Goal: Task Accomplishment & Management: Use online tool/utility

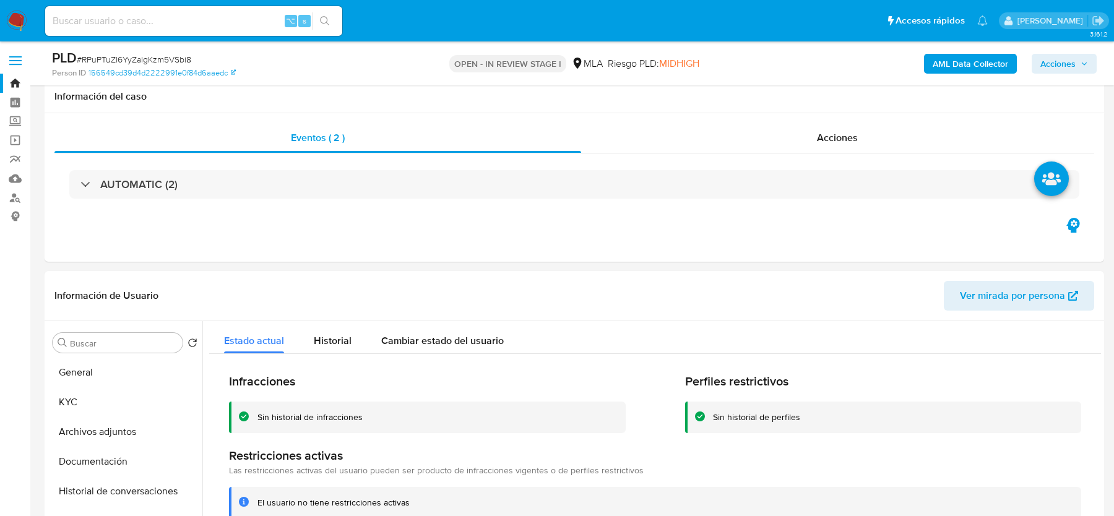
select select "10"
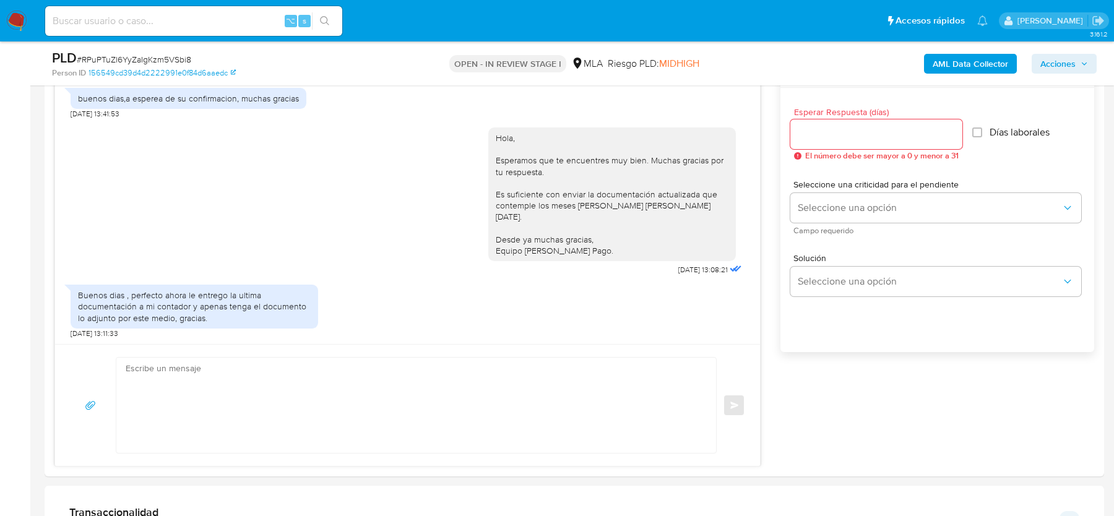
scroll to position [745, 0]
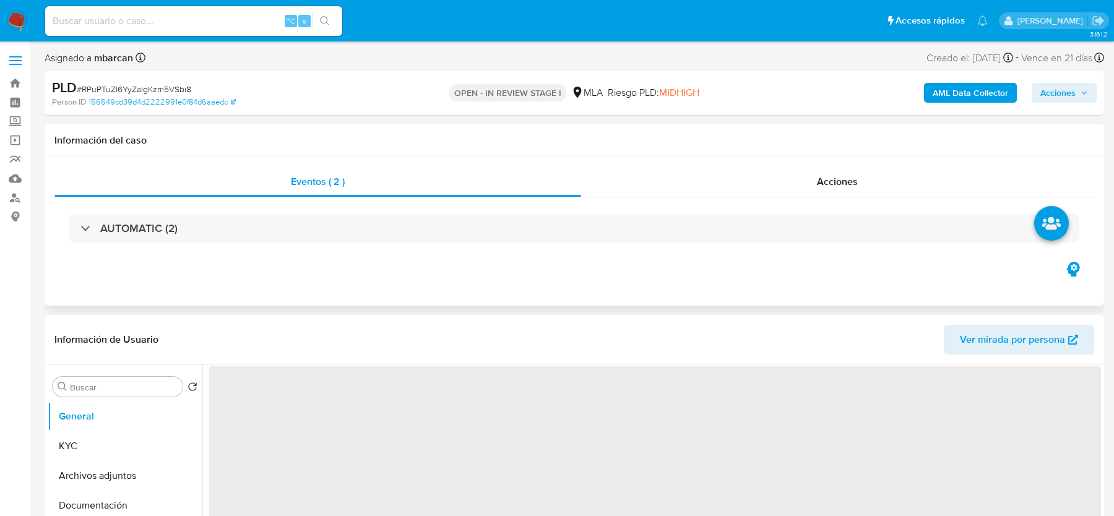
select select "10"
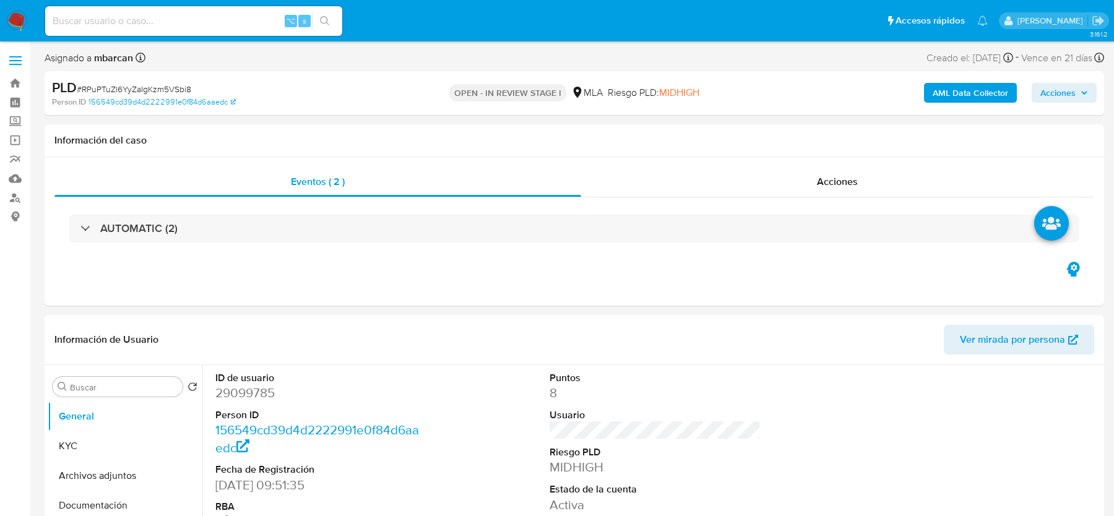
click at [95, 22] on input at bounding box center [193, 21] width 297 height 16
paste input "RPuPTuZl6YyZaIgKzm5VSbi8"
type input "RPuPTuZl6YyZaIgKzm5VSbi8"
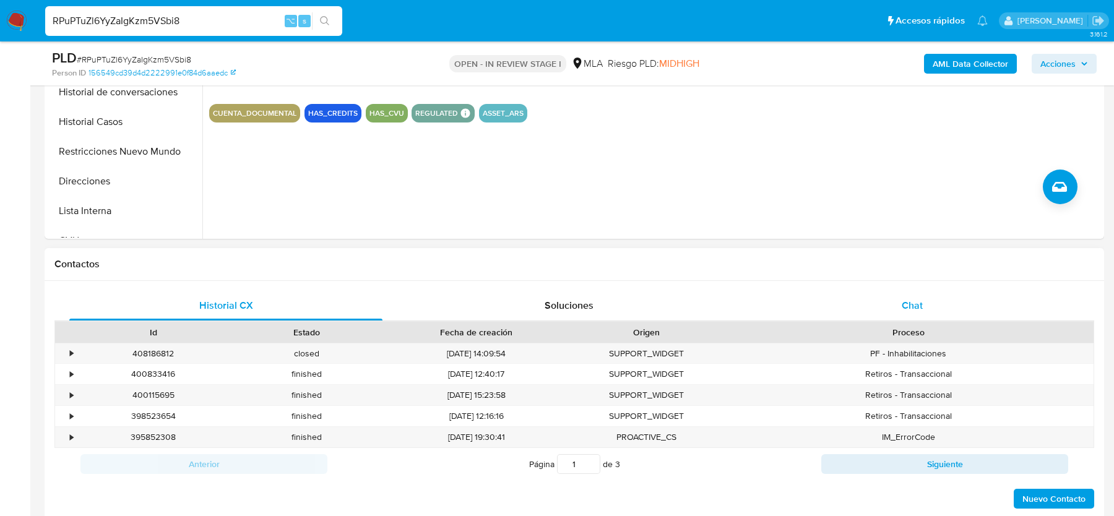
scroll to position [456, 0]
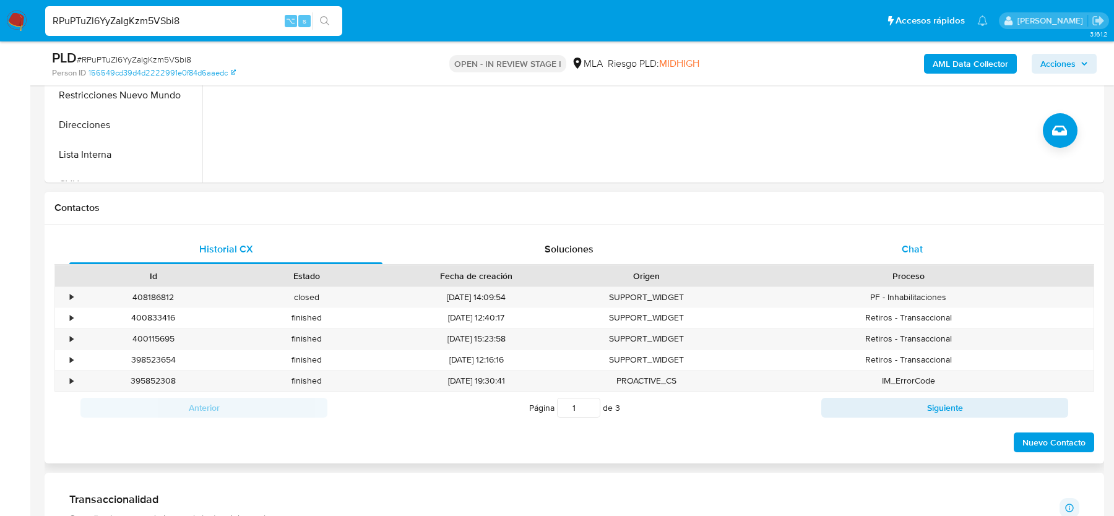
click at [866, 256] on div "Chat" at bounding box center [912, 250] width 313 height 30
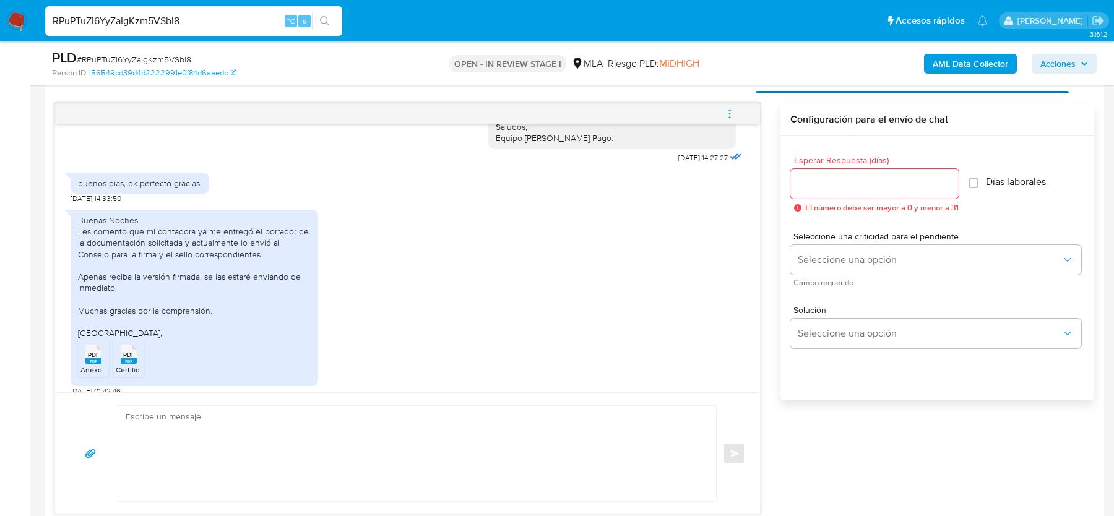
scroll to position [635, 0]
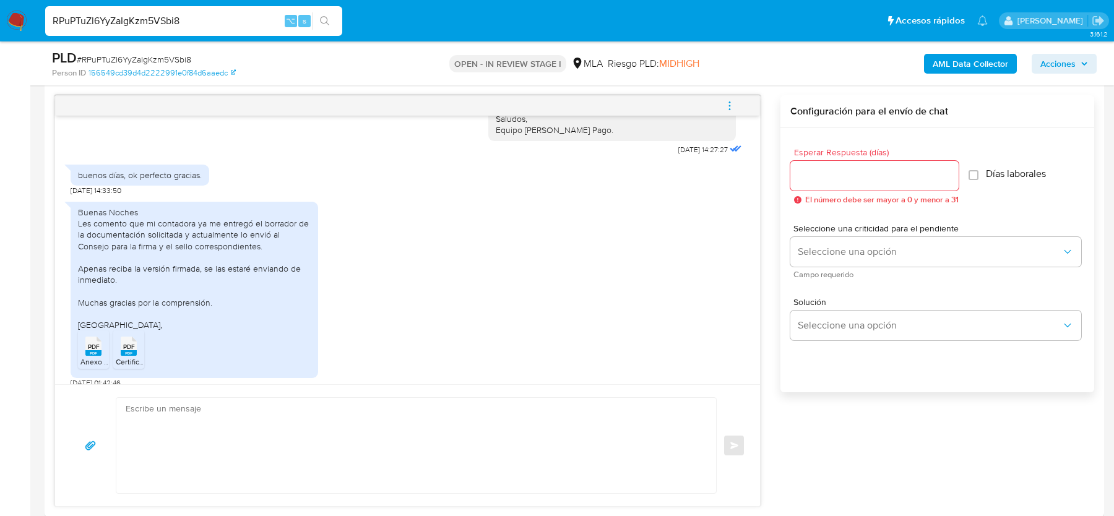
click at [92, 343] on span "PDF" at bounding box center [94, 347] width 12 height 8
click at [128, 343] on span "PDF" at bounding box center [129, 347] width 12 height 8
click at [141, 61] on span "# RPuPTuZl6YyZaIgKzm5VSbi8" at bounding box center [134, 59] width 115 height 12
copy span "RPuPTuZl6YyZaIgKzm5VSbi8"
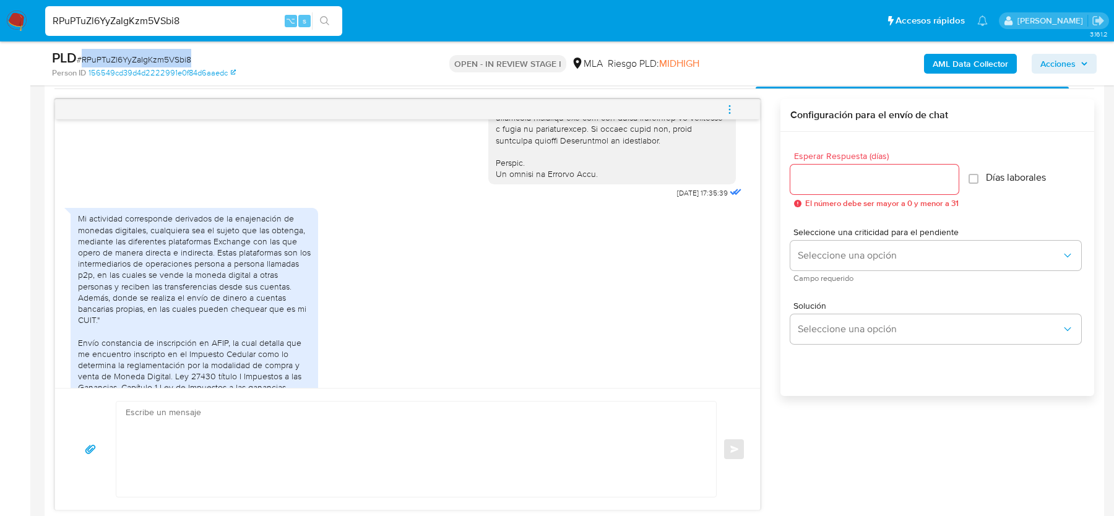
scroll to position [613, 0]
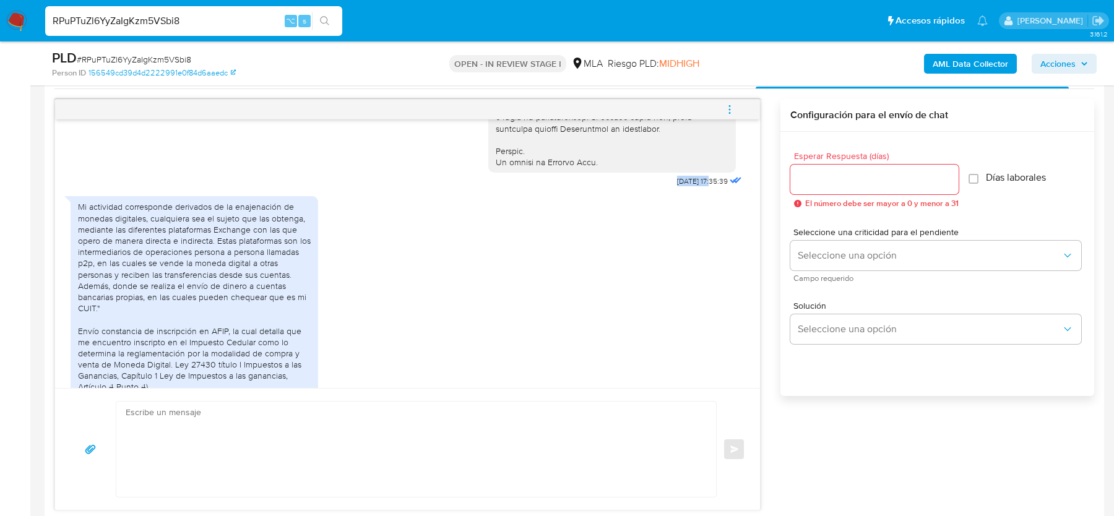
drag, startPoint x: 658, startPoint y: 201, endPoint x: 701, endPoint y: 201, distance: 42.7
copy span "18/08/2025"
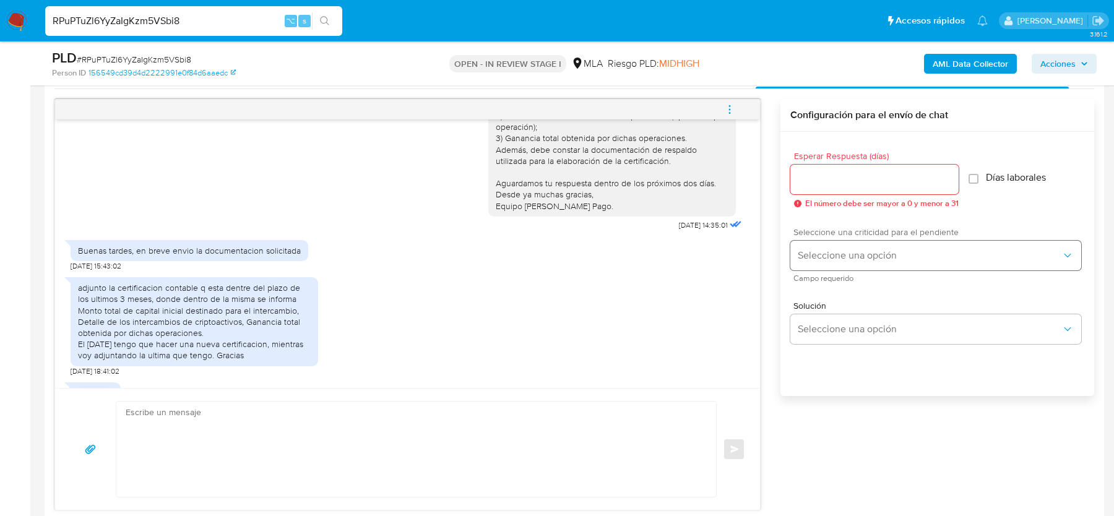
scroll to position [1251, 0]
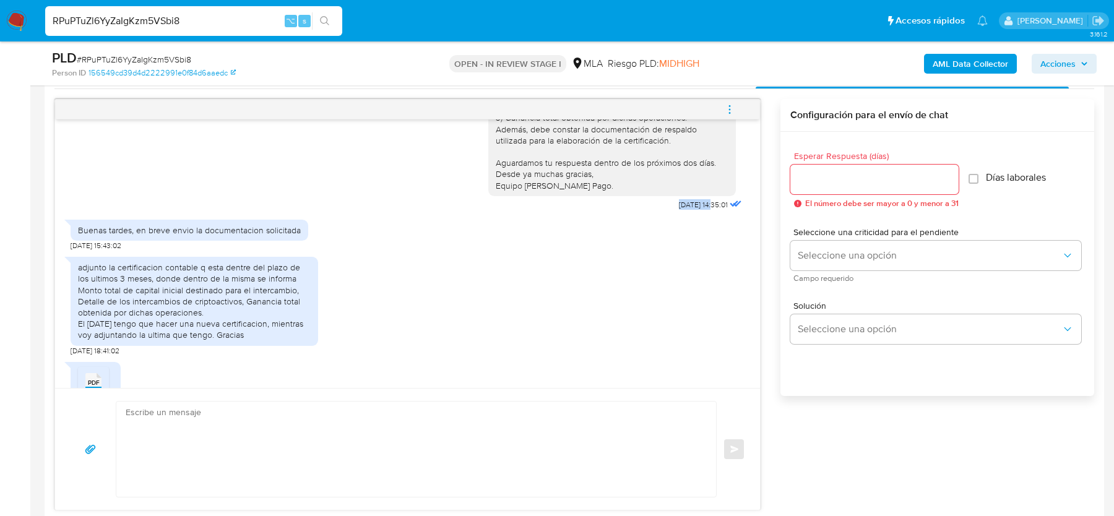
drag, startPoint x: 701, startPoint y: 215, endPoint x: 657, endPoint y: 215, distance: 44.0
click at [657, 214] on div "Hola, Muchas gracias por tu respuesta. Te confirmamos la recepción de la docume…" at bounding box center [616, 60] width 256 height 306
copy span "10/09/2025"
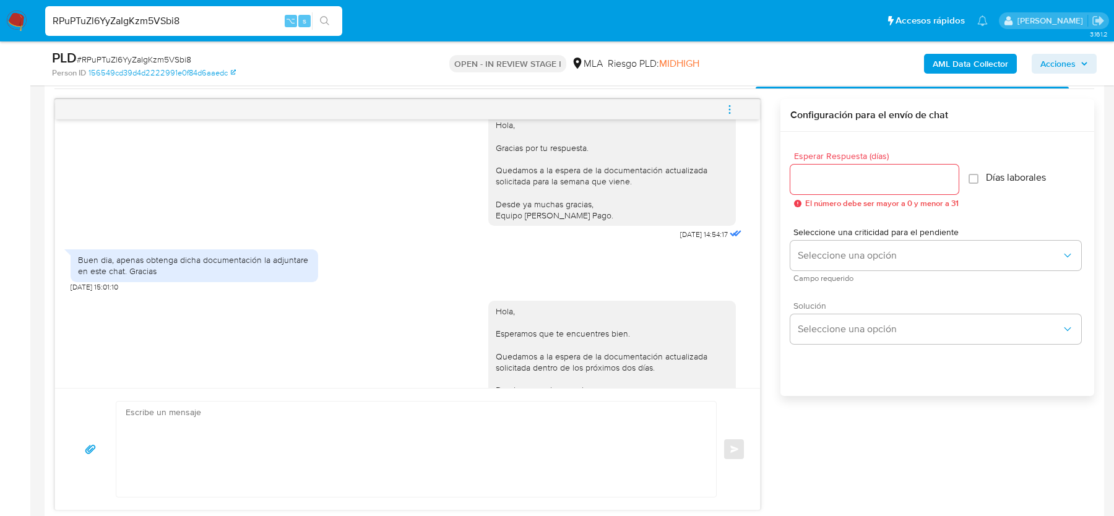
scroll to position [1608, 0]
drag, startPoint x: 666, startPoint y: 243, endPoint x: 702, endPoint y: 241, distance: 36.5
click at [702, 238] on span "15/09/2025 14:54:17" at bounding box center [704, 233] width 48 height 10
copy span "15/09/2025"
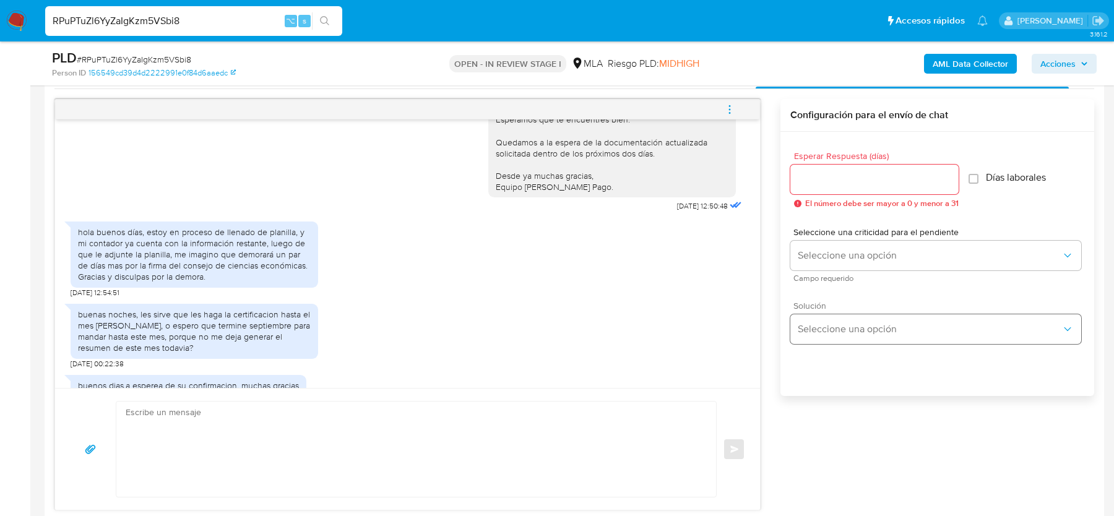
scroll to position [1836, 0]
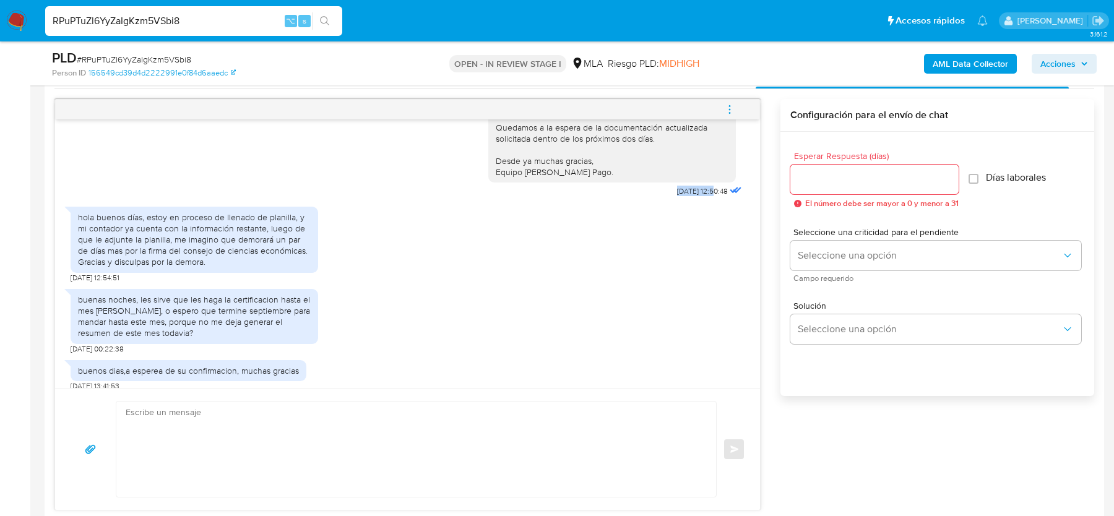
drag, startPoint x: 701, startPoint y: 204, endPoint x: 656, endPoint y: 203, distance: 44.6
click at [656, 201] on div "Hola, Esperamos que te encuentres bien. Quedamos a la espera de la documentació…" at bounding box center [616, 131] width 256 height 137
copy span "25/09/2025"
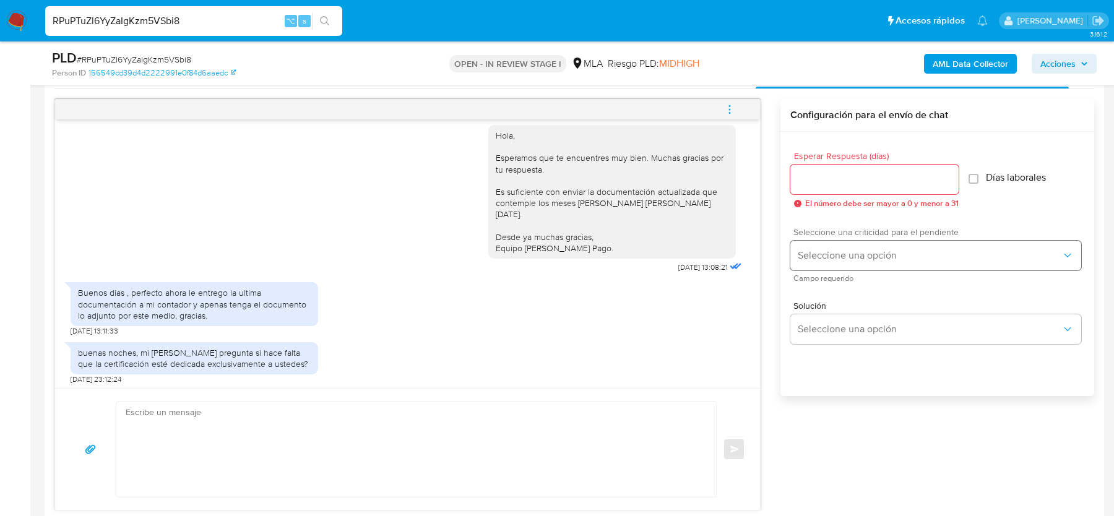
scroll to position [2112, 0]
drag, startPoint x: 664, startPoint y: 263, endPoint x: 704, endPoint y: 263, distance: 39.6
click at [704, 263] on span "29/09/2025 13:08:21" at bounding box center [704, 266] width 50 height 10
drag, startPoint x: 654, startPoint y: 263, endPoint x: 700, endPoint y: 264, distance: 46.4
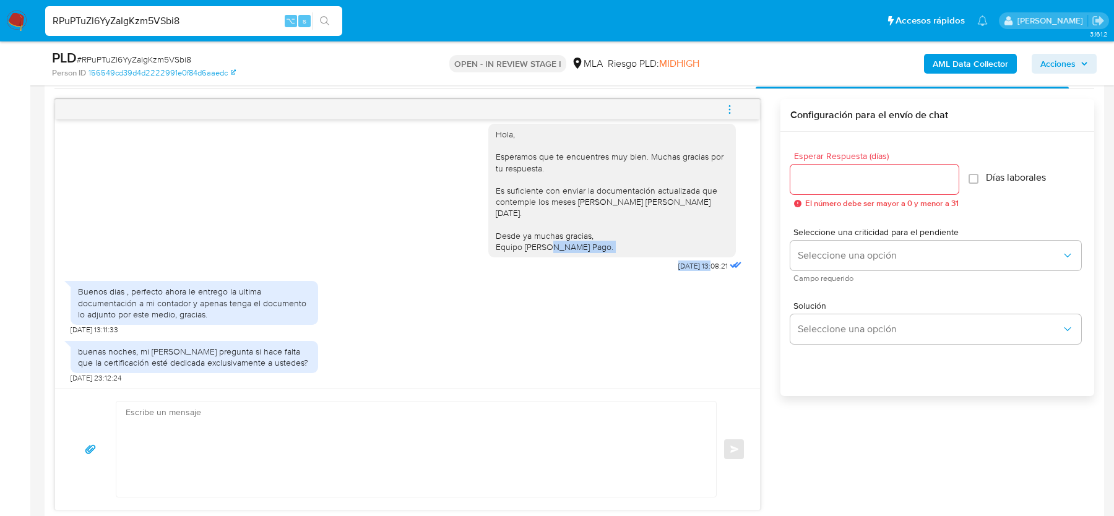
click at [700, 264] on div "Hola, Esperamos que te encuentres muy bien. Muchas gracias por tu respuesta. Es…" at bounding box center [616, 195] width 256 height 160
copy div "Hola, Esperamos que te encuentres muy bien. Muchas gracias por tu respuesta. Es…"
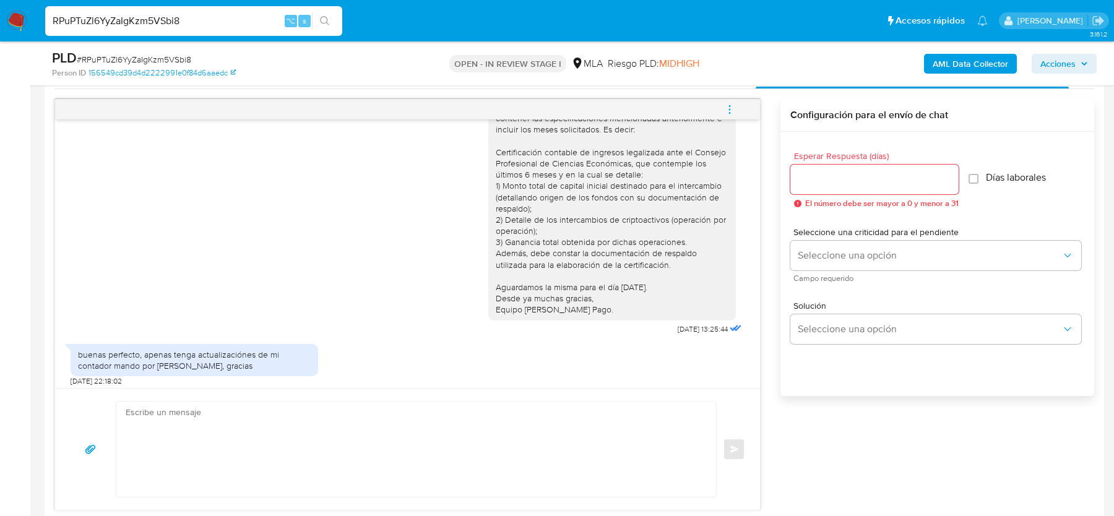
scroll to position [2455, 0]
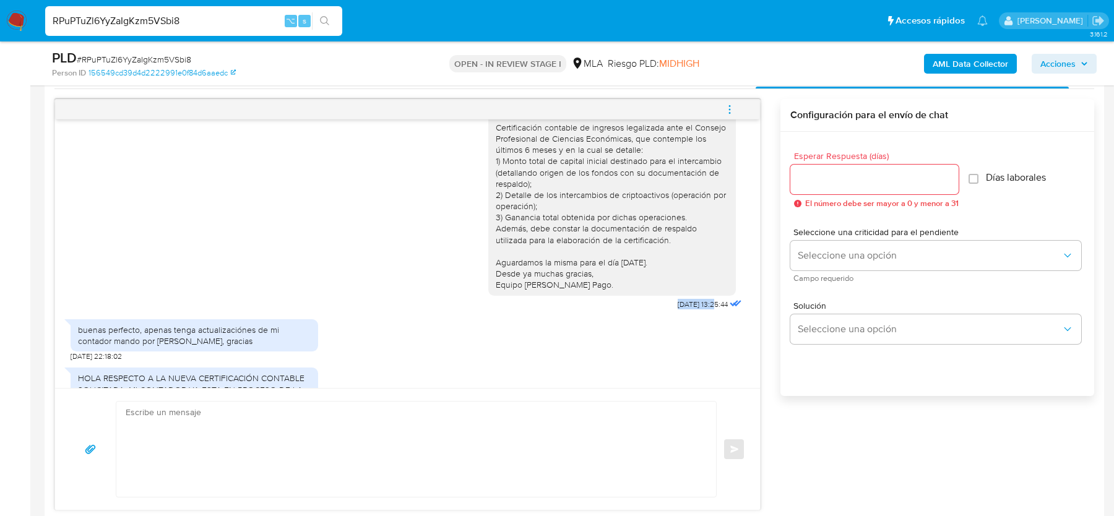
drag, startPoint x: 701, startPoint y: 304, endPoint x: 657, endPoint y: 304, distance: 44.0
click at [657, 304] on div "Estimado, Esperamos que te encuentres bien. La certificación debe contener las …" at bounding box center [616, 177] width 256 height 272
copy span "01/10/2025"
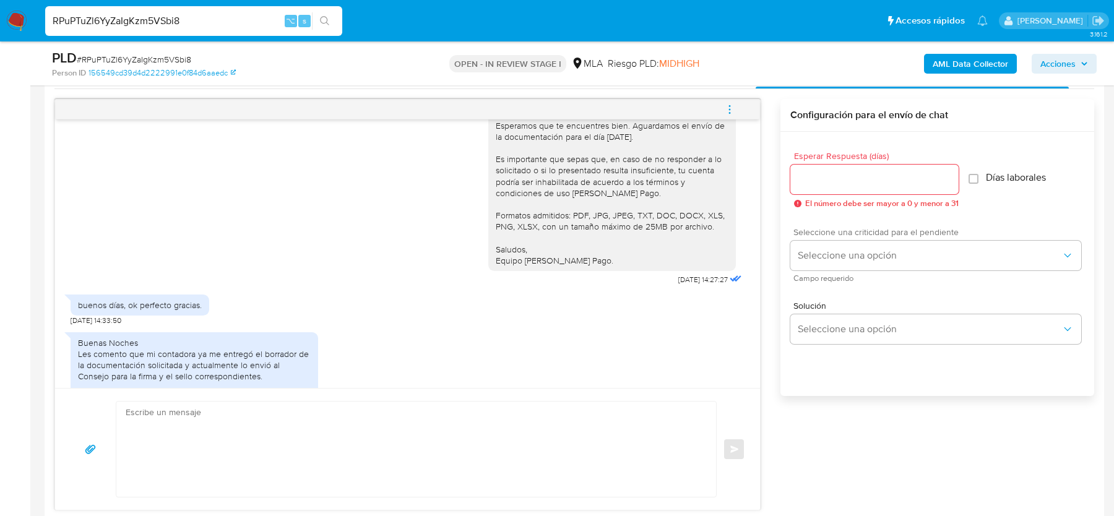
scroll to position [2881, 0]
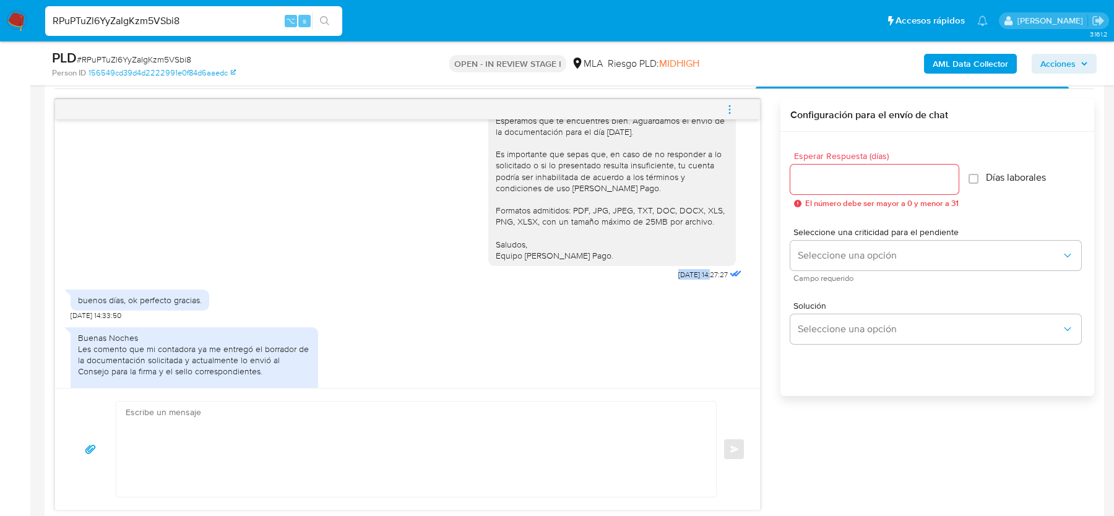
drag, startPoint x: 701, startPoint y: 275, endPoint x: 665, endPoint y: 275, distance: 35.9
click at [679, 275] on span "03/10/2025 14:27:27" at bounding box center [704, 275] width 50 height 10
copy span "03/10/2025"
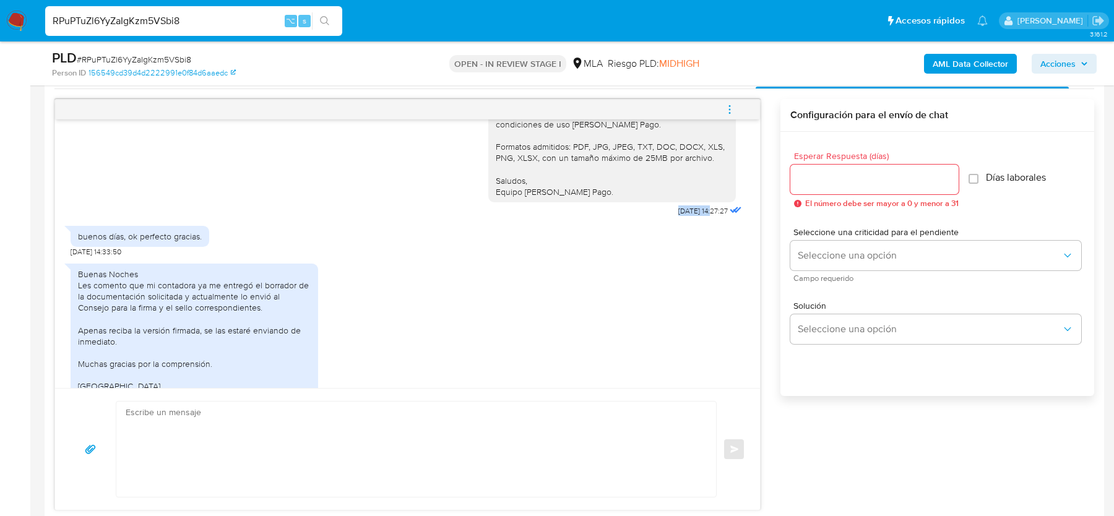
scroll to position [3015, 0]
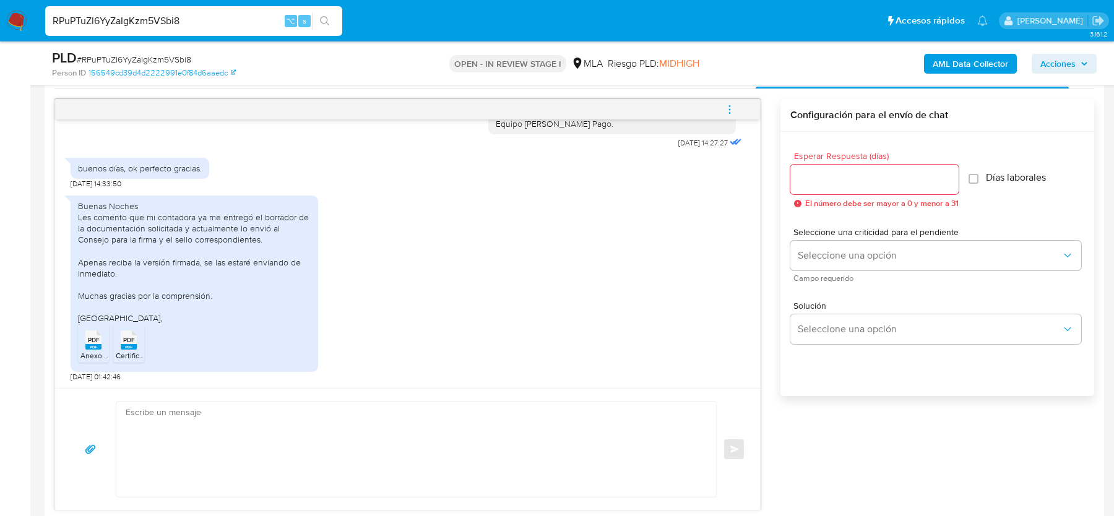
click at [165, 61] on span "# RPuPTuZl6YyZaIgKzm5VSbi8" at bounding box center [134, 59] width 115 height 12
copy span "RPuPTuZl6YyZaIgKzm5VSbi8"
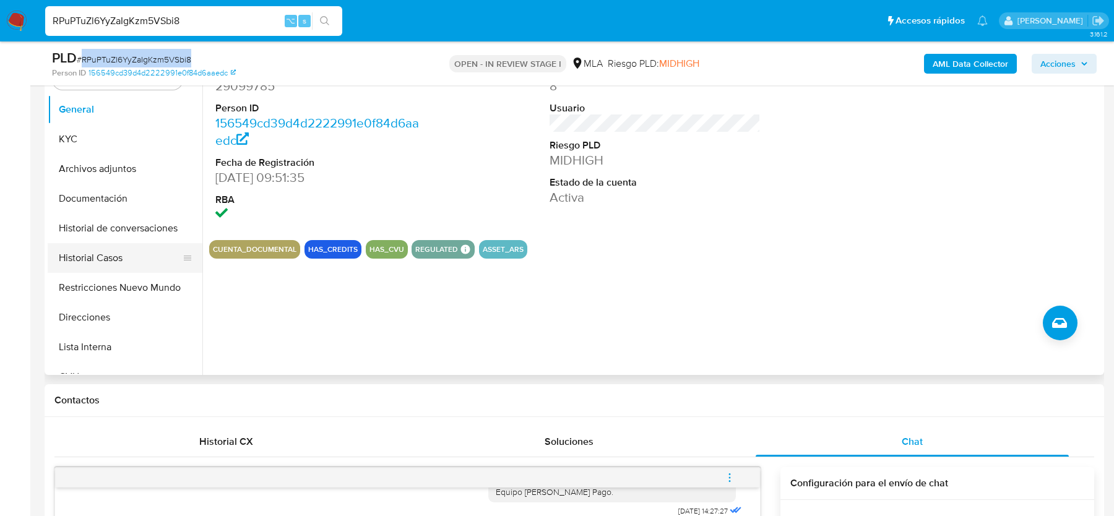
scroll to position [178, 0]
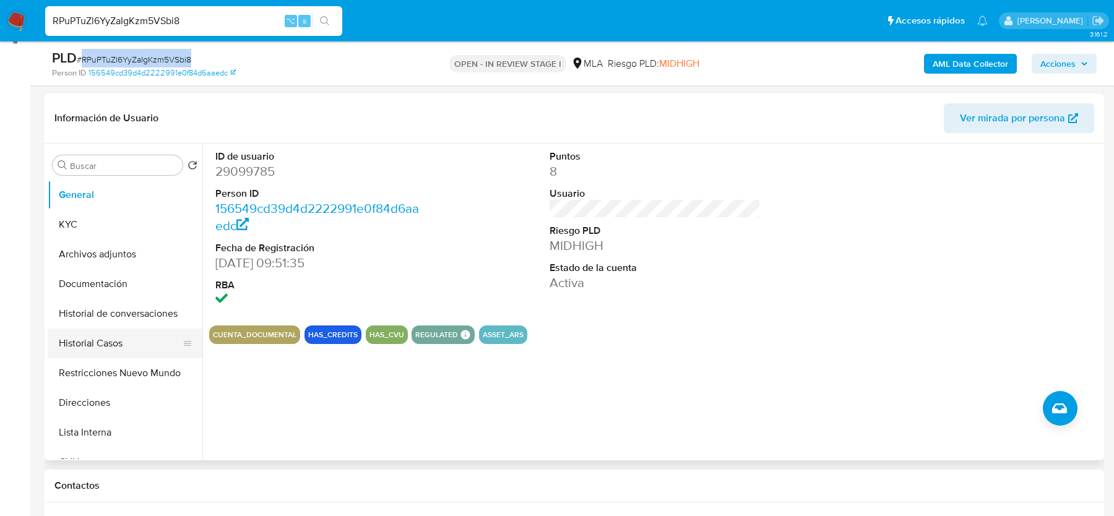
click at [86, 342] on button "Historial Casos" at bounding box center [120, 344] width 145 height 30
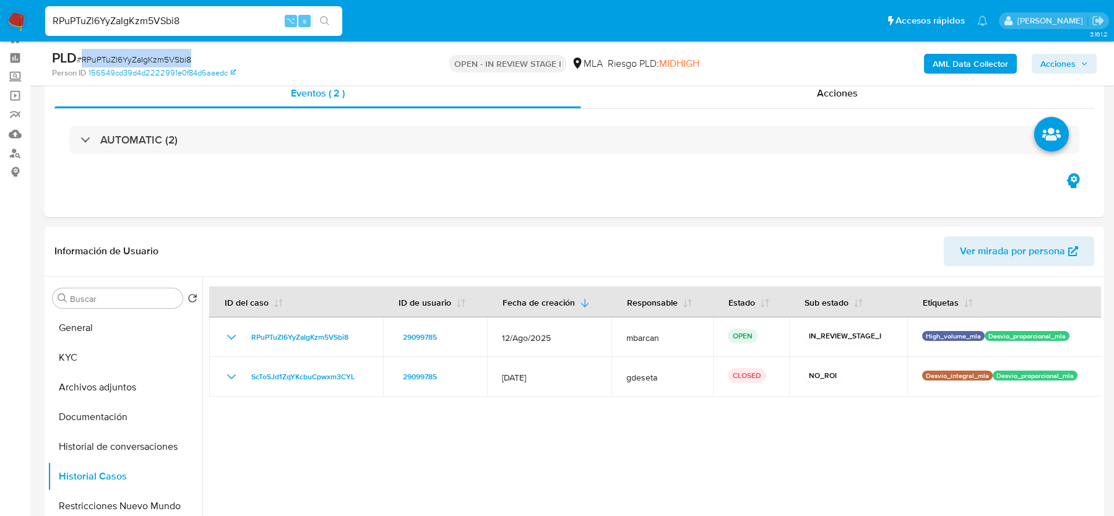
scroll to position [45, 0]
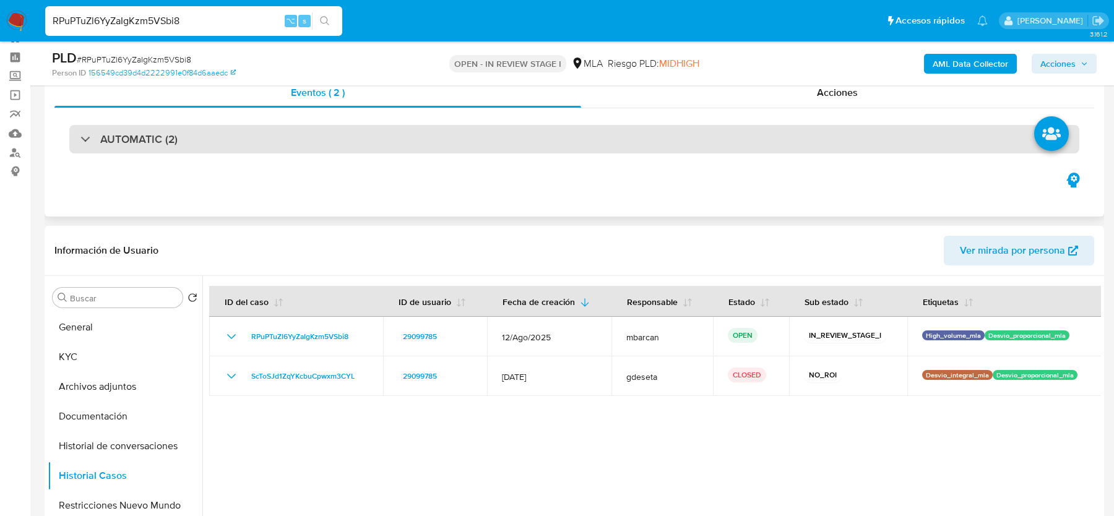
click at [162, 137] on h3 "AUTOMATIC (2)" at bounding box center [138, 139] width 77 height 14
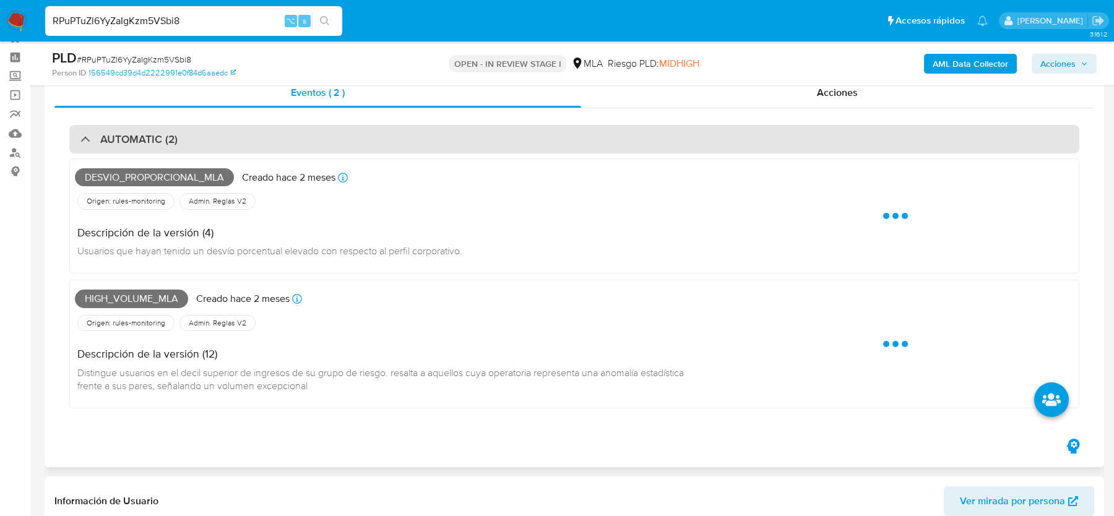
click at [168, 138] on h3 "AUTOMATIC (2)" at bounding box center [138, 139] width 77 height 14
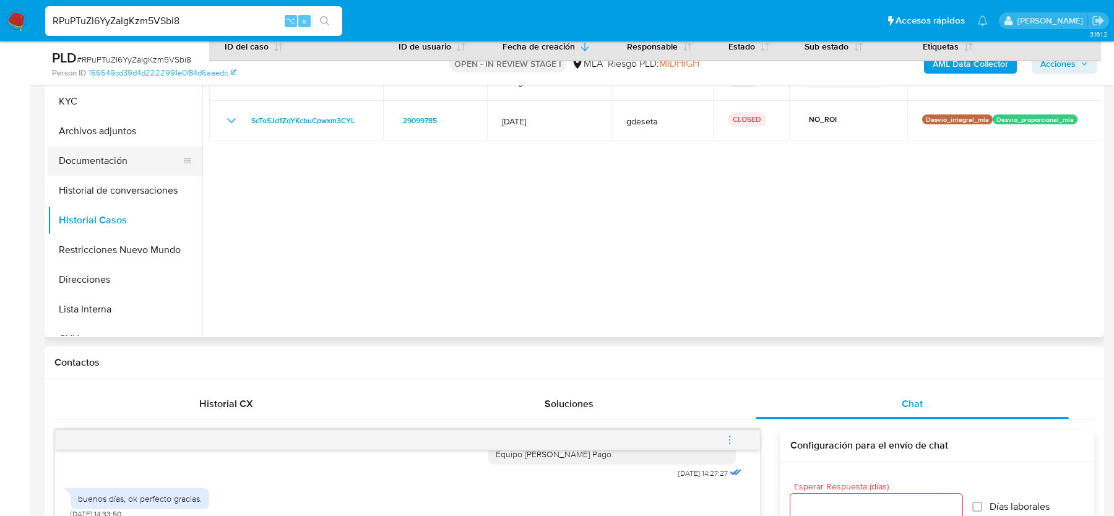
scroll to position [296, 0]
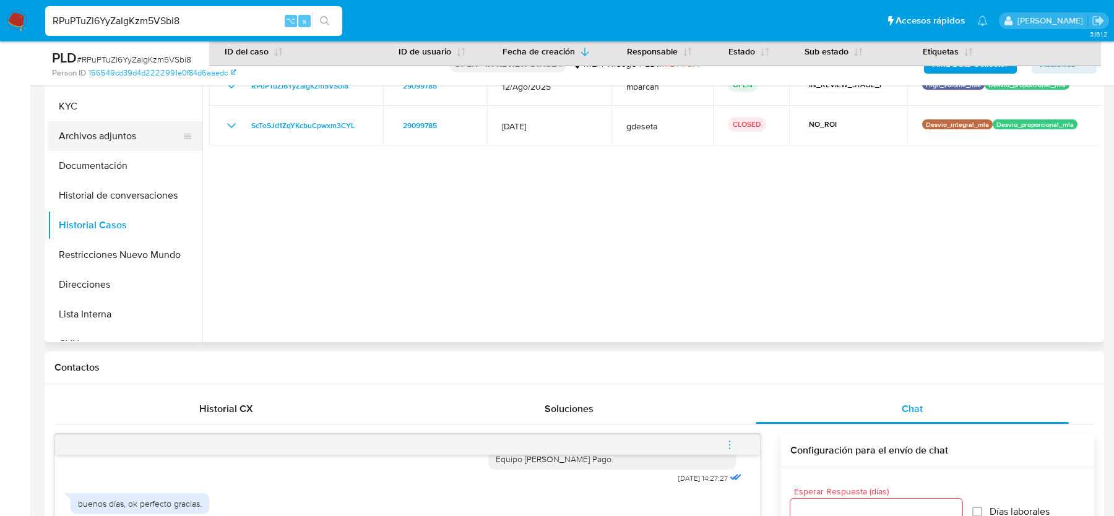
click at [128, 134] on button "Archivos adjuntos" at bounding box center [120, 136] width 145 height 30
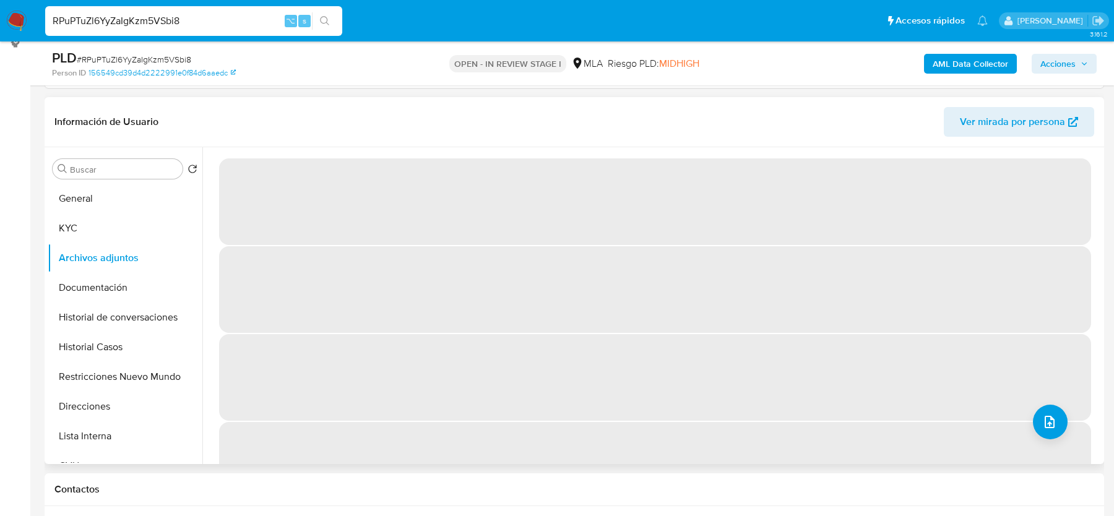
scroll to position [172, 0]
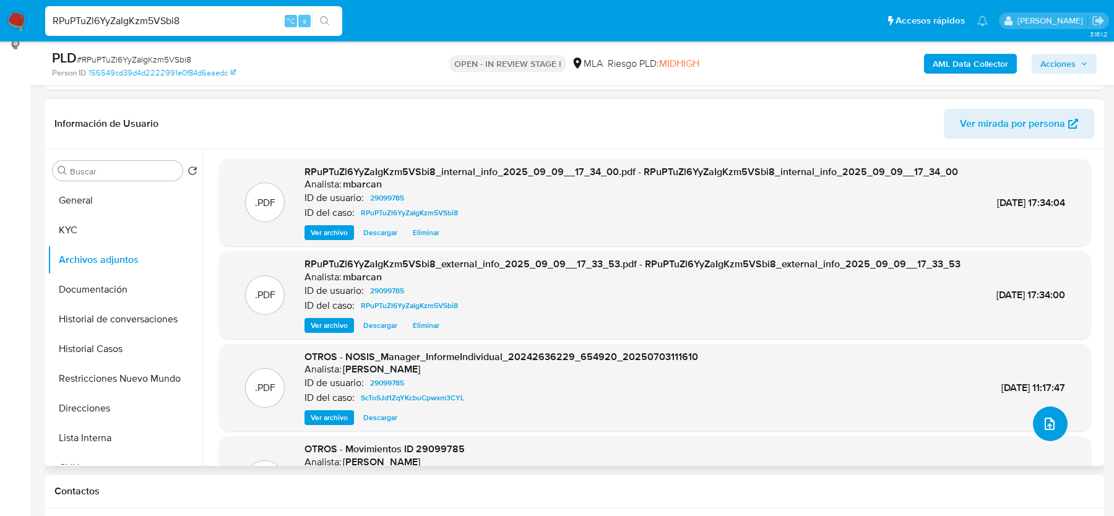
click at [1038, 432] on button "upload-file" at bounding box center [1050, 424] width 35 height 35
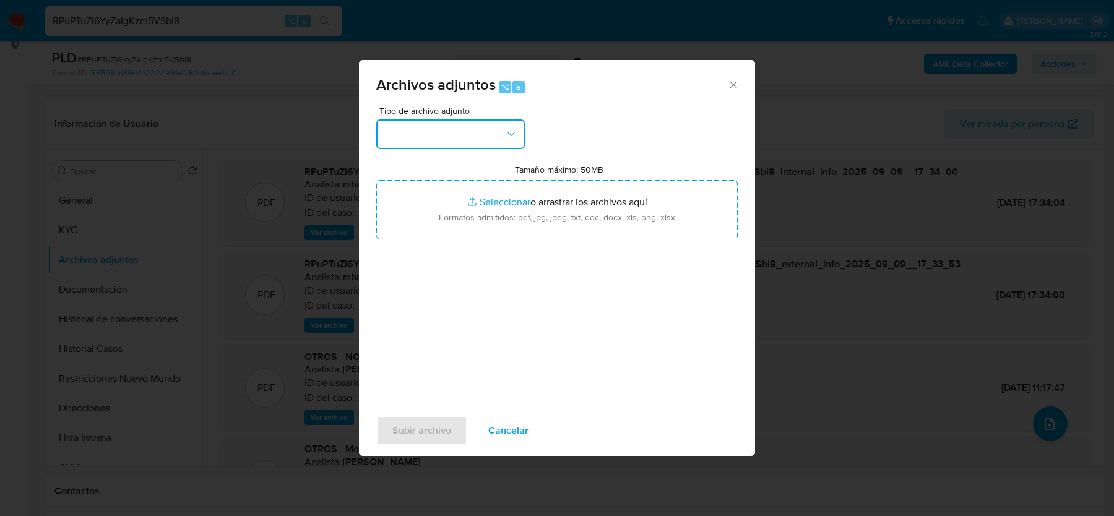
click at [487, 124] on button "button" at bounding box center [450, 134] width 149 height 30
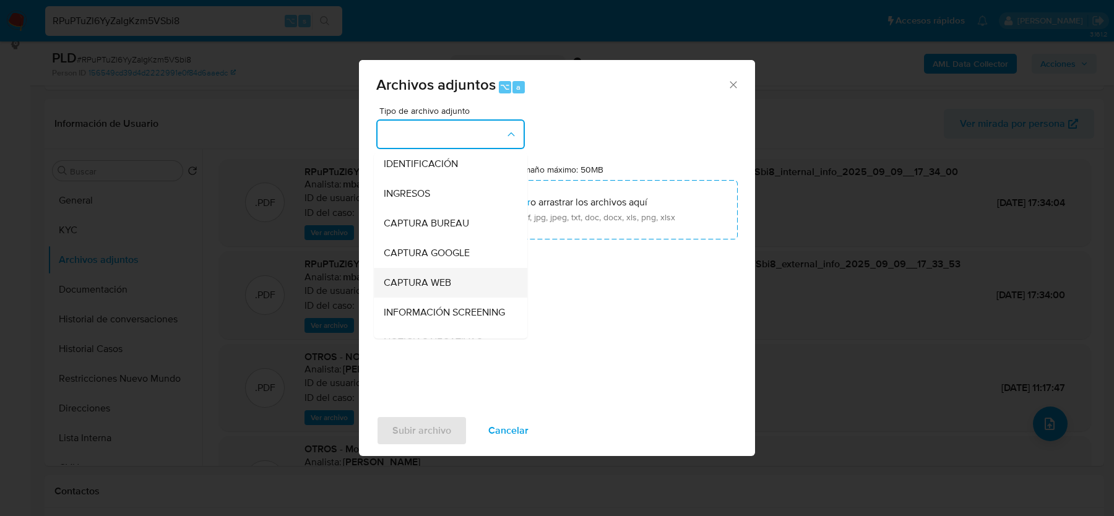
scroll to position [0, 0]
click at [612, 289] on div "Tipo de archivo adjunto IDENTIFICACIÓN INGRESOS CAPTURA BUREAU CAPTURA GOOGLE C…" at bounding box center [557, 252] width 362 height 292
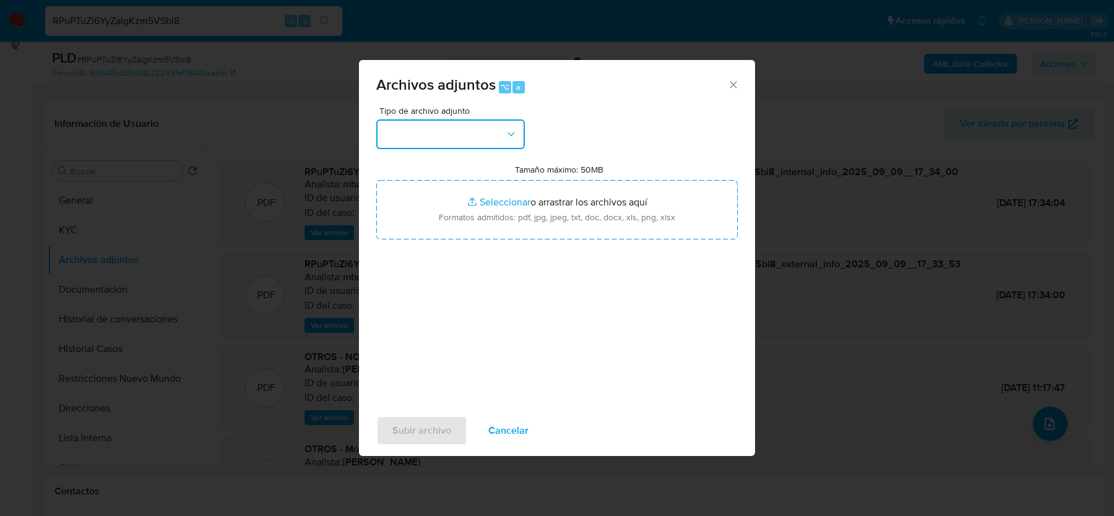
click at [485, 142] on button "button" at bounding box center [450, 134] width 149 height 30
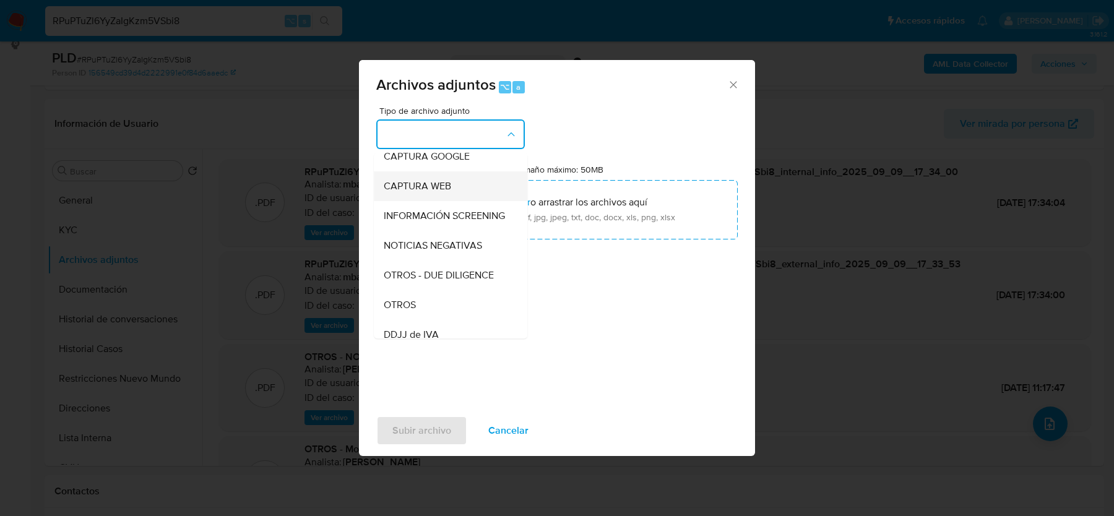
scroll to position [101, 0]
click at [406, 301] on span "OTROS" at bounding box center [400, 304] width 32 height 12
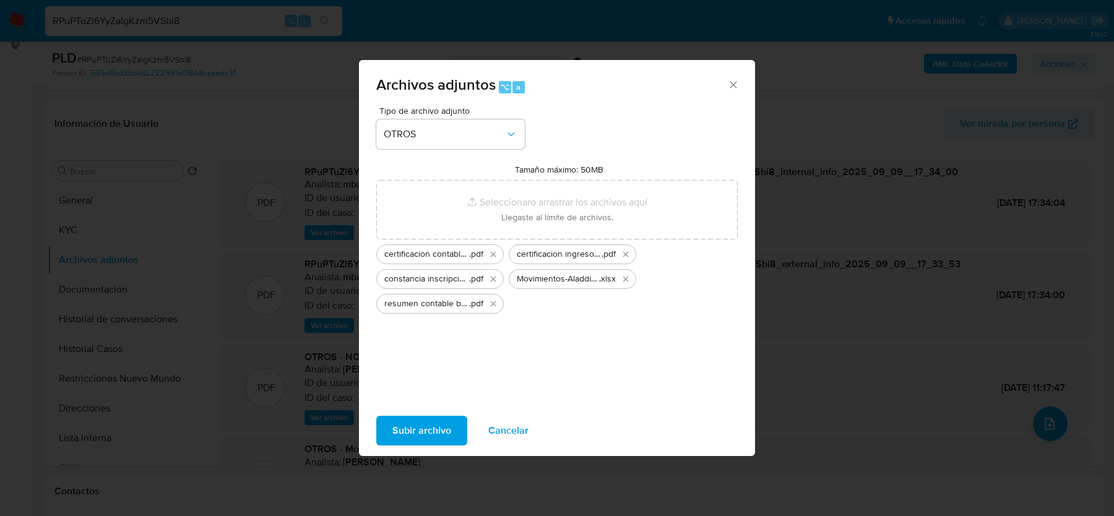
click at [396, 428] on span "Subir archivo" at bounding box center [422, 430] width 59 height 27
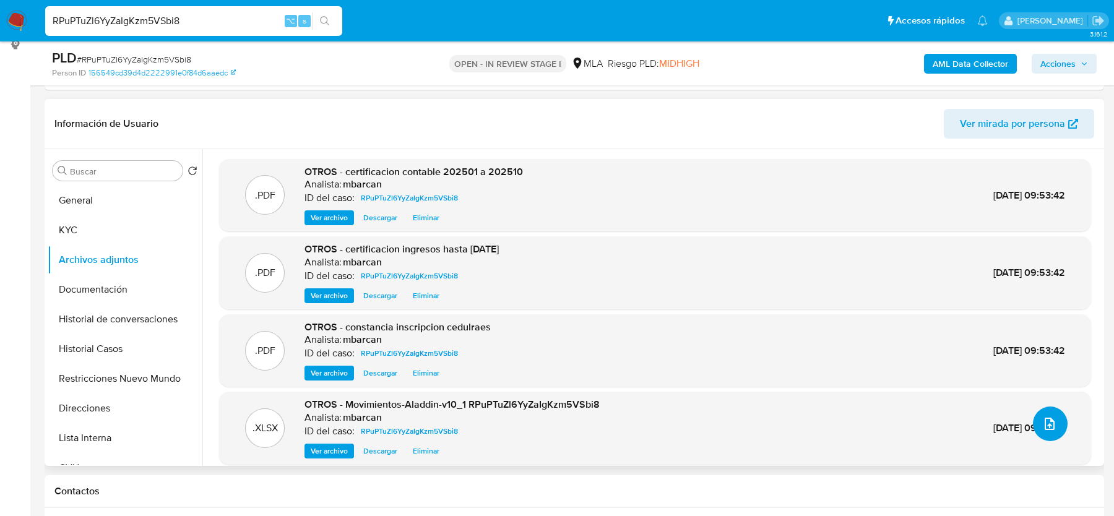
click at [1045, 418] on icon "upload-file" at bounding box center [1050, 424] width 10 height 12
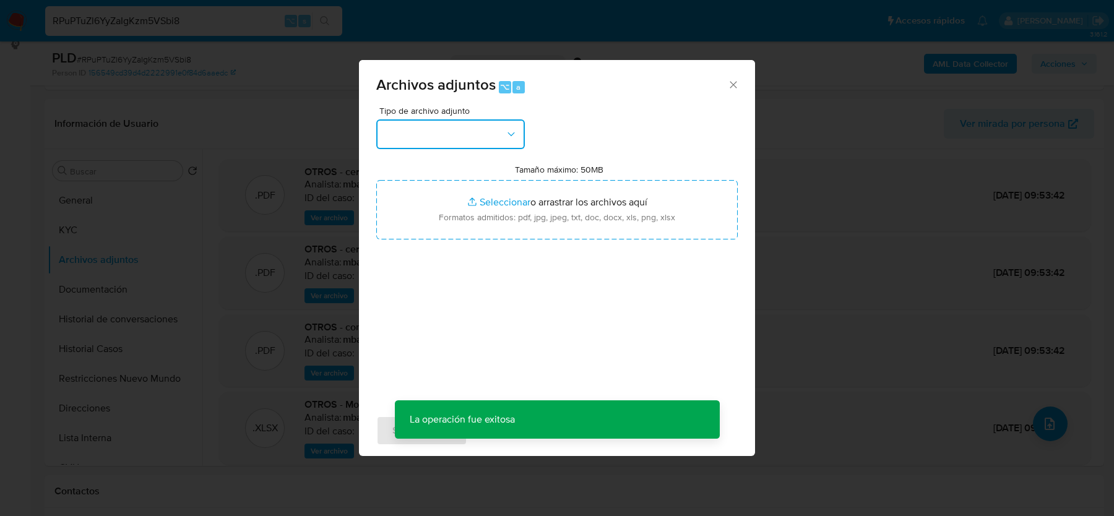
click at [464, 132] on button "button" at bounding box center [450, 134] width 149 height 30
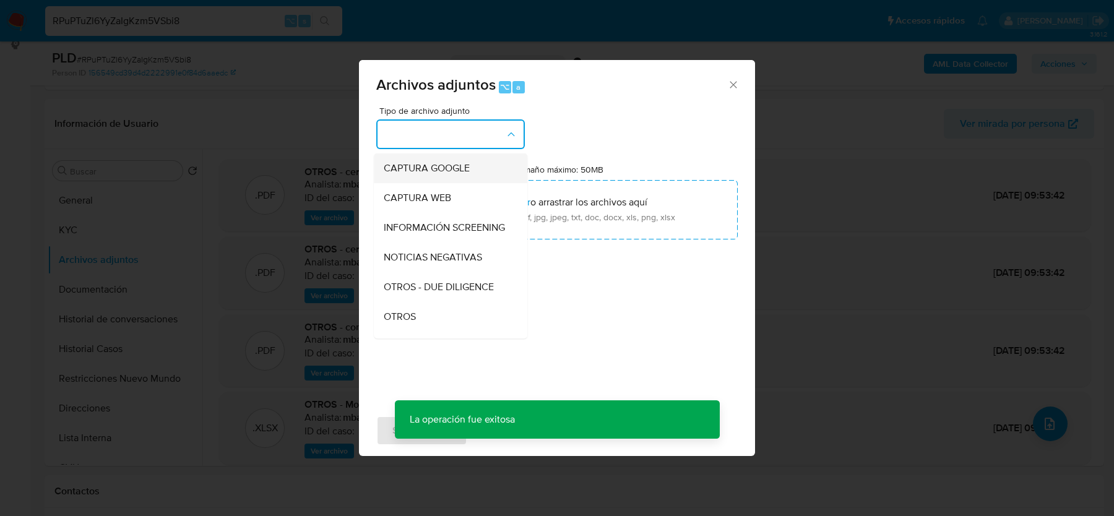
scroll to position [111, 0]
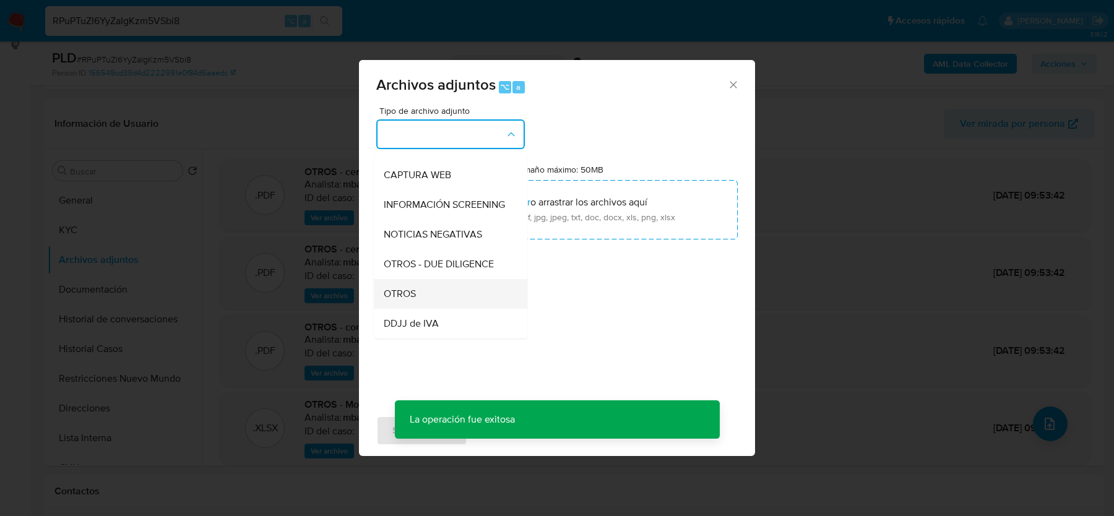
click at [429, 289] on div "OTROS" at bounding box center [447, 294] width 126 height 30
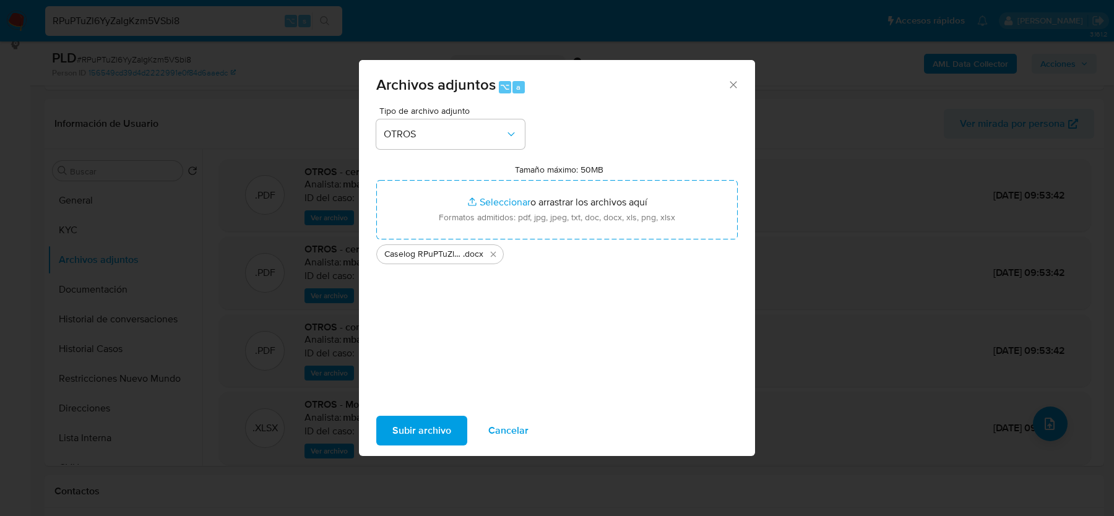
click at [411, 430] on span "Subir archivo" at bounding box center [422, 430] width 59 height 27
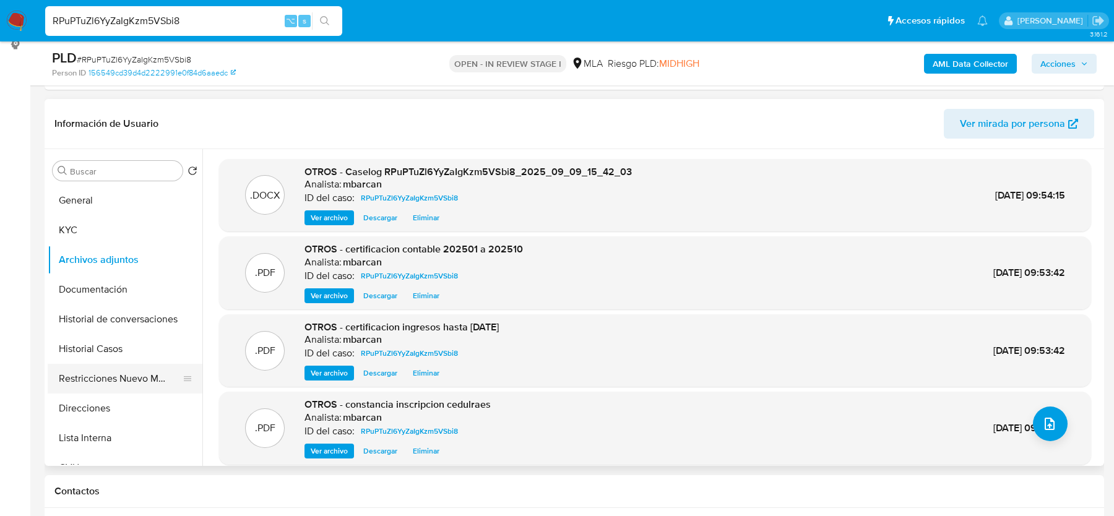
click at [76, 389] on button "Restricciones Nuevo Mundo" at bounding box center [120, 379] width 145 height 30
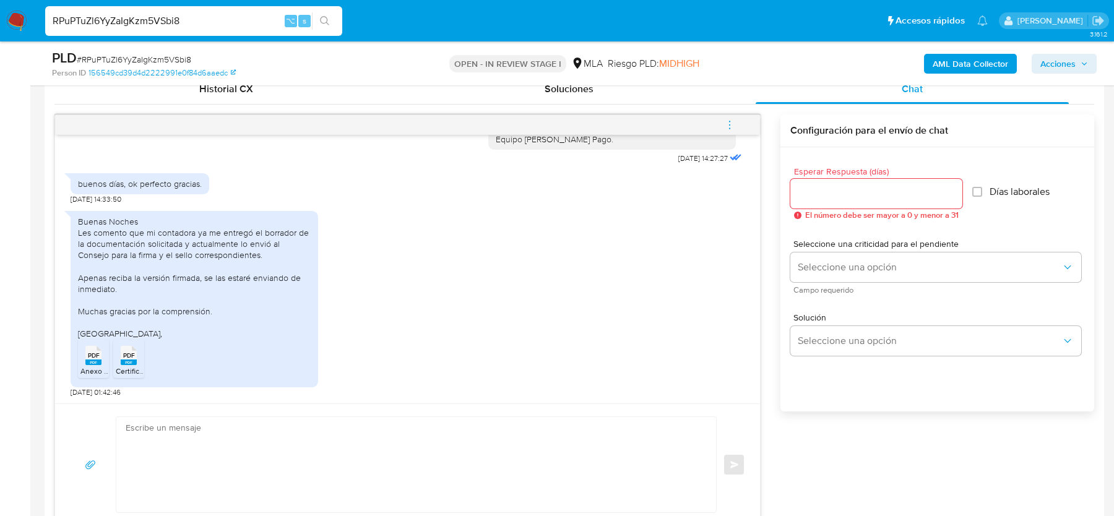
scroll to position [615, 0]
click at [369, 464] on textarea at bounding box center [413, 466] width 575 height 95
paste textarea "Hola, Muchas gracias por la respuesta. Analizamos tu caso y notamos que la info…"
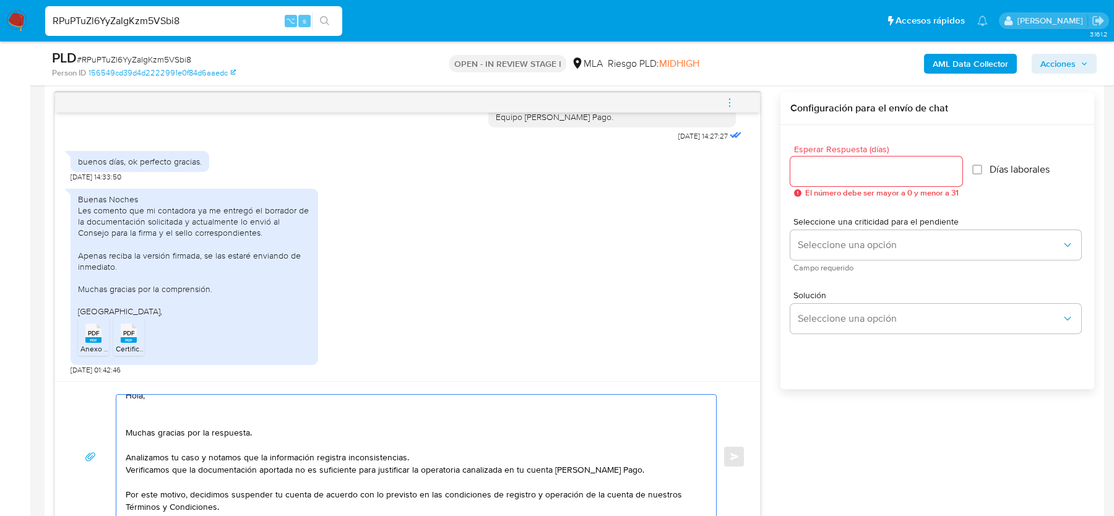
scroll to position [0, 0]
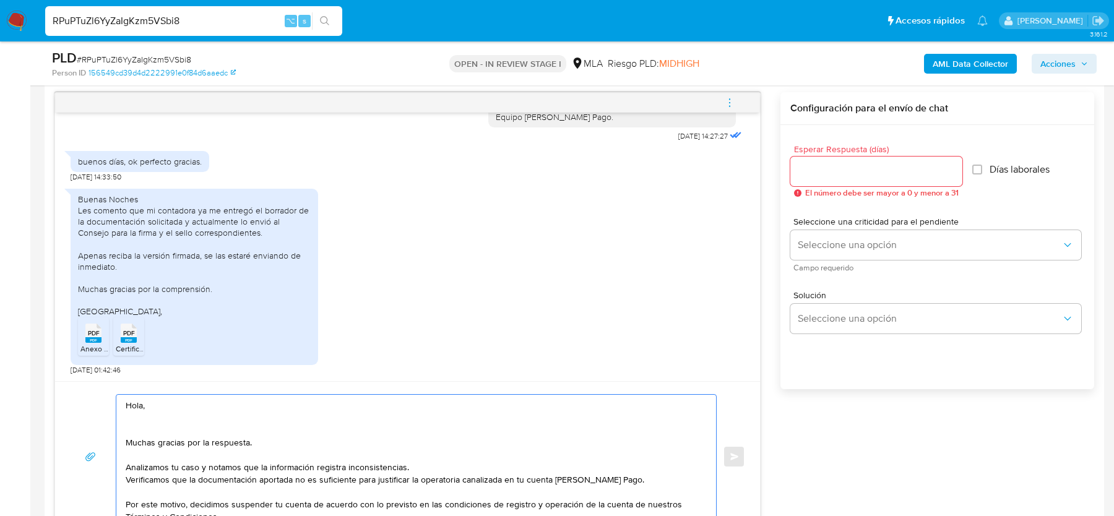
click at [126, 415] on textarea "Hola, Muchas gracias por la respuesta. Analizamos tu caso y notamos que la info…" at bounding box center [413, 457] width 575 height 124
click at [163, 423] on textarea "Hola, Muchas gracias por la respuesta. Analizamos tu caso y notamos que la info…" at bounding box center [413, 457] width 575 height 124
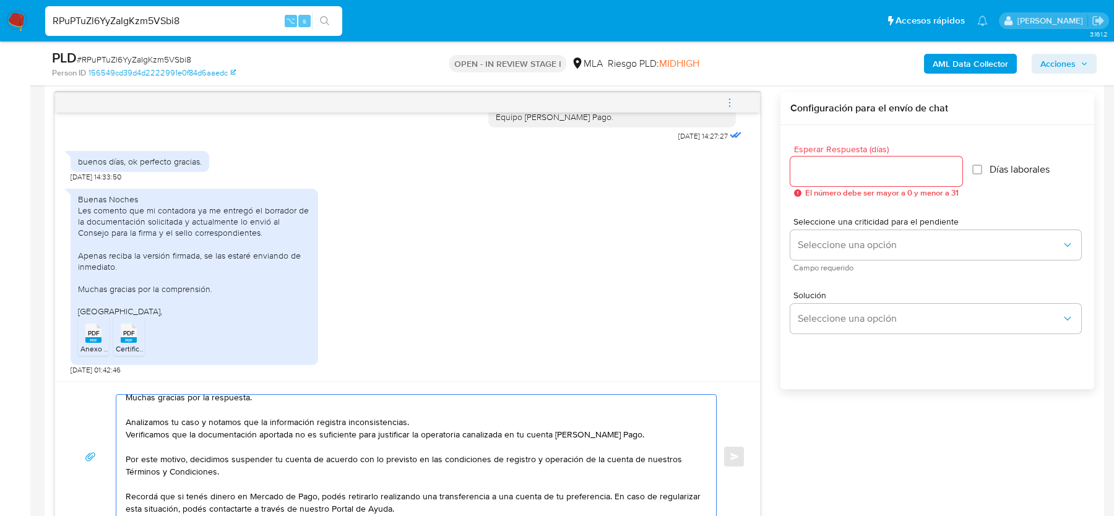
scroll to position [38, 0]
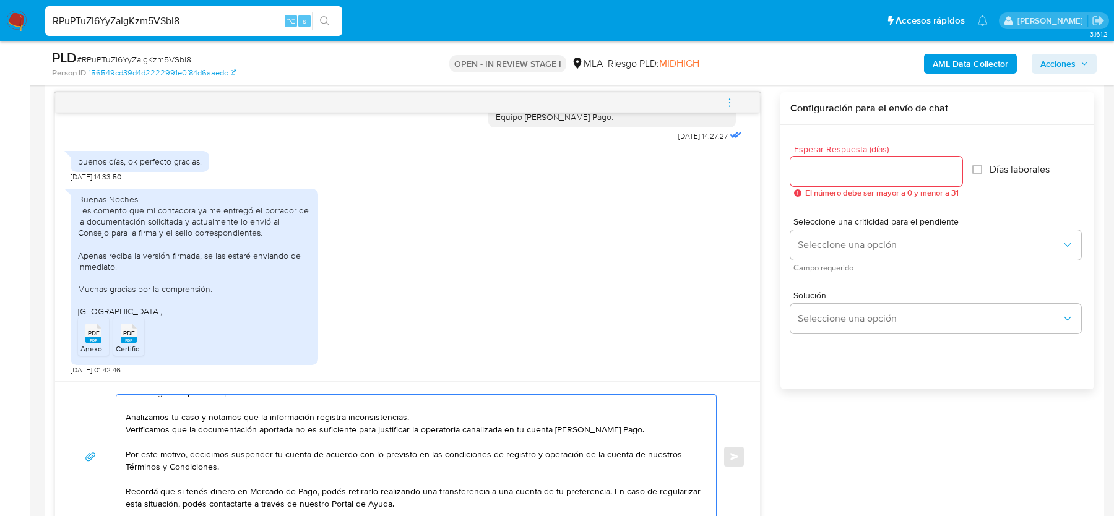
click at [416, 417] on textarea "Hola, Muchas gracias por la respuesta. Analizamos tu caso y notamos que la info…" at bounding box center [413, 457] width 575 height 124
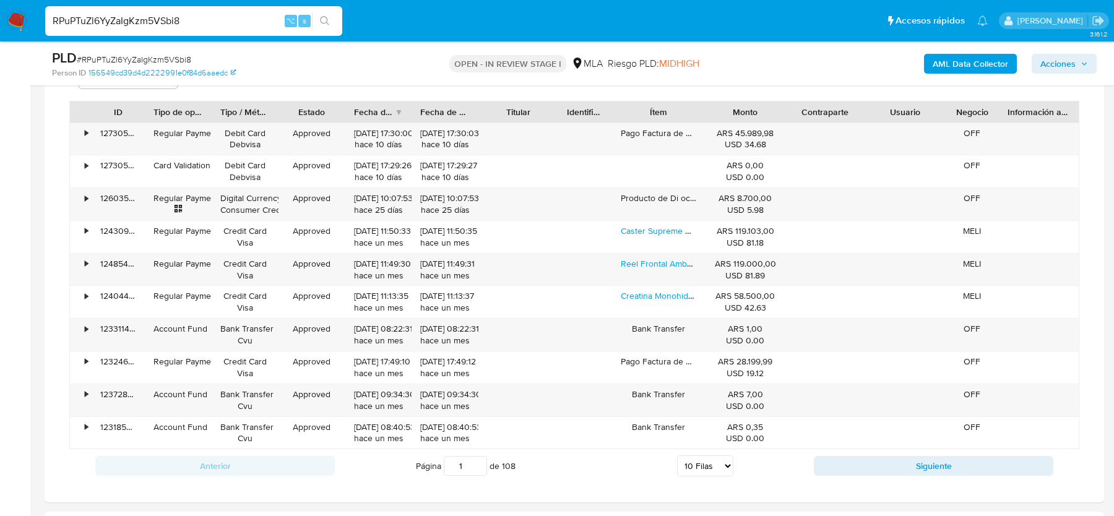
scroll to position [1916, 0]
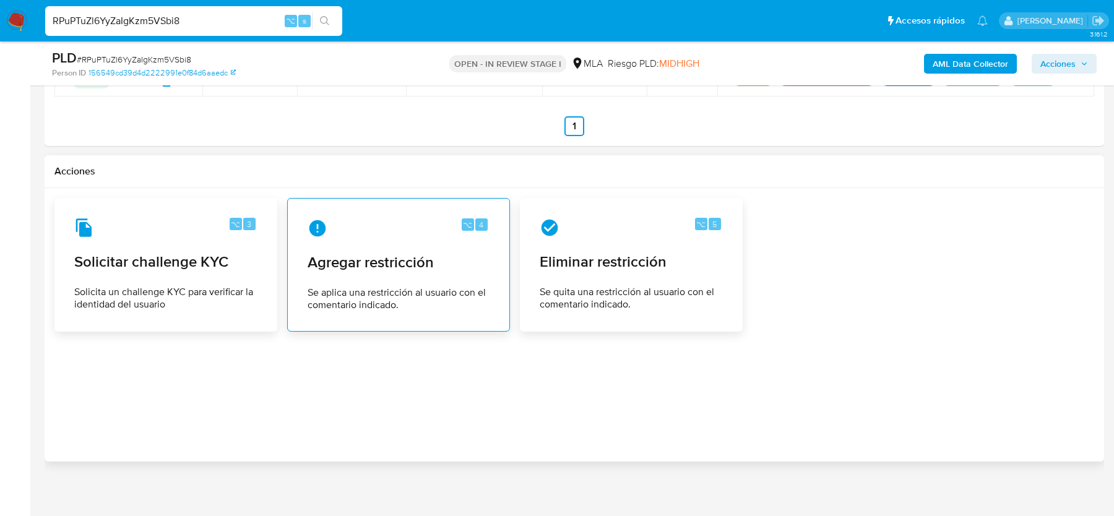
type textarea "Hola, Muchas gracias por la respuesta. Analizamos tu caso y notamos que la info…"
click at [389, 287] on span "Se aplica una restricción al usuario con el comentario indicado." at bounding box center [399, 299] width 182 height 25
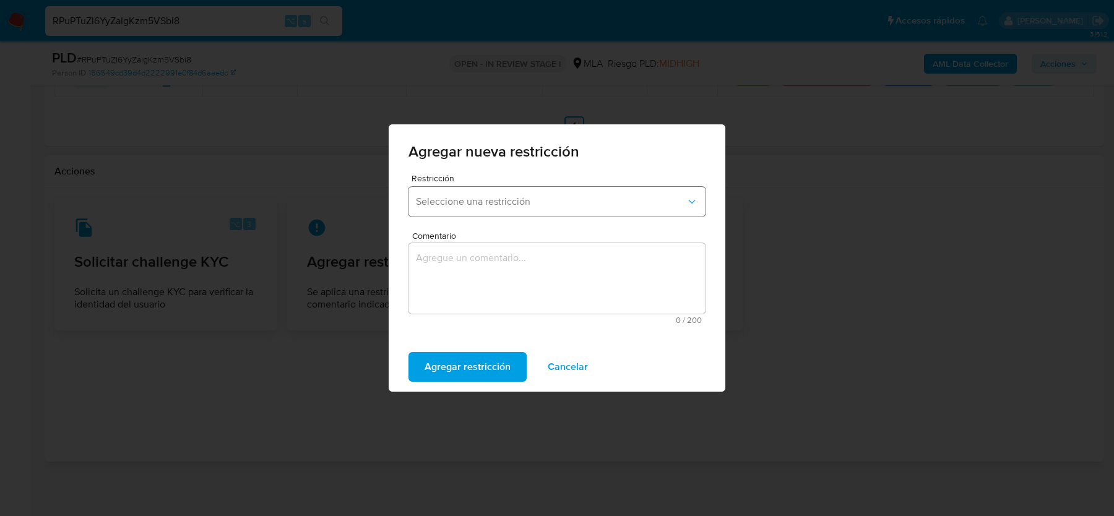
click at [454, 193] on button "Seleccione una restricción" at bounding box center [557, 202] width 297 height 30
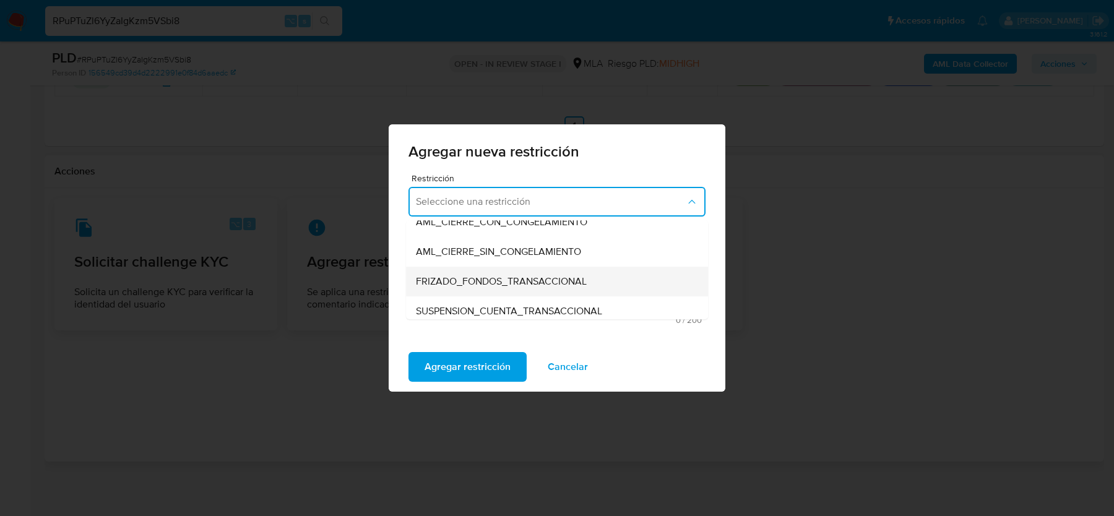
scroll to position [139, 0]
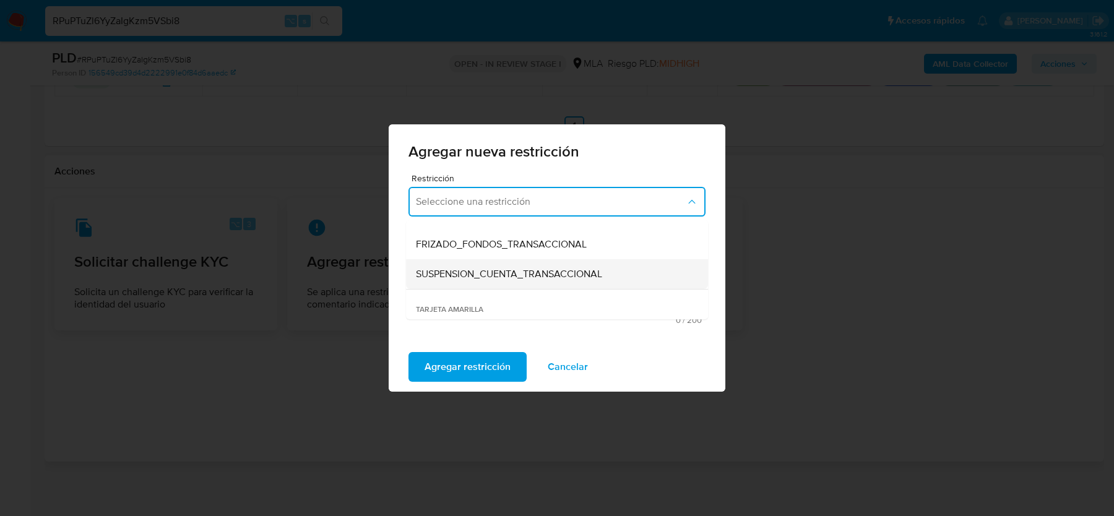
click at [472, 275] on span "SUSPENSION_CUENTA_TRANSACCIONAL" at bounding box center [509, 274] width 186 height 12
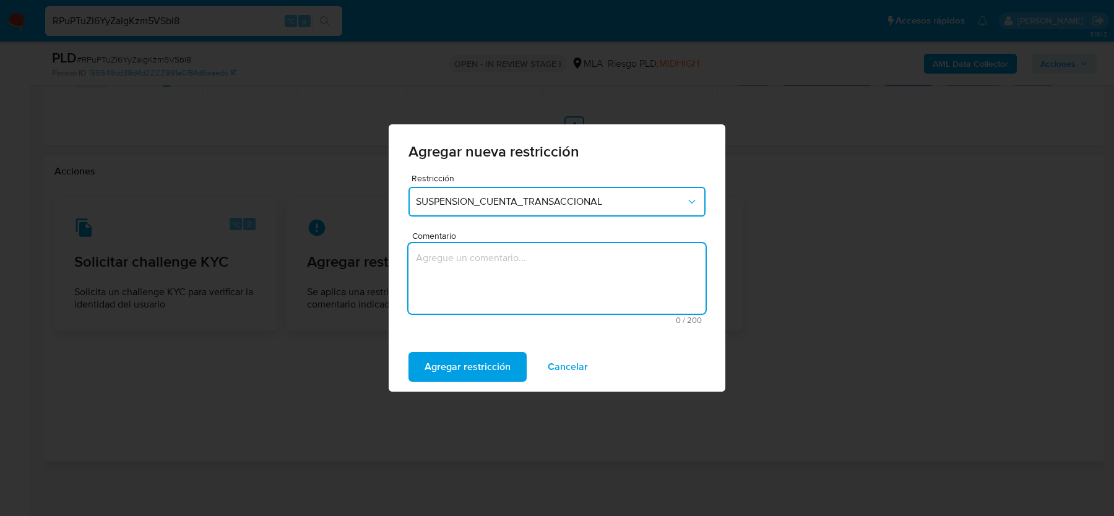
click at [472, 275] on textarea "Comentario" at bounding box center [557, 278] width 297 height 71
type textarea "<"
type textarea "AML"
click at [432, 389] on div "Agregar restricción Cancelar" at bounding box center [557, 367] width 337 height 50
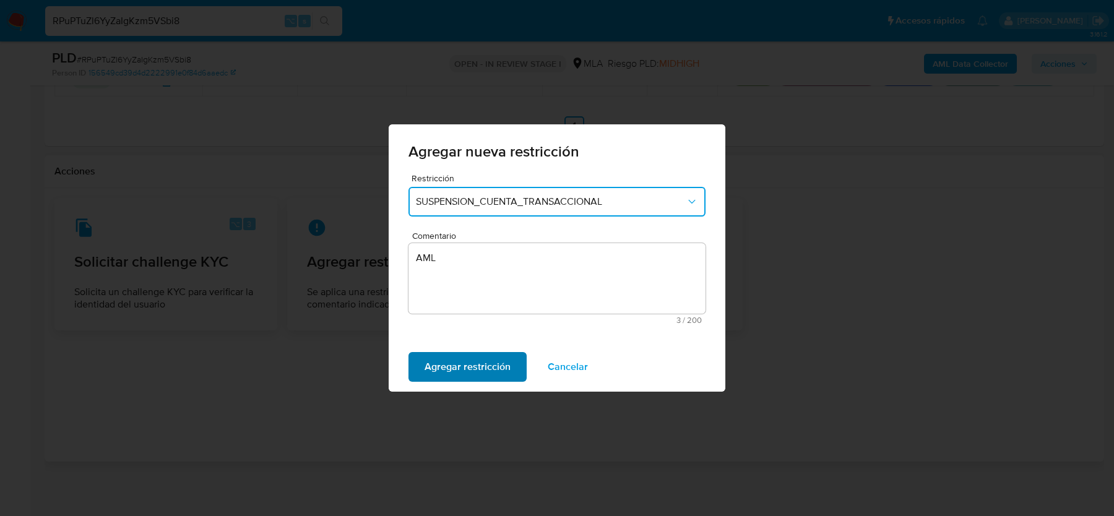
click at [432, 370] on span "Agregar restricción" at bounding box center [468, 367] width 86 height 27
click at [437, 364] on span "Confirmar" at bounding box center [447, 367] width 45 height 27
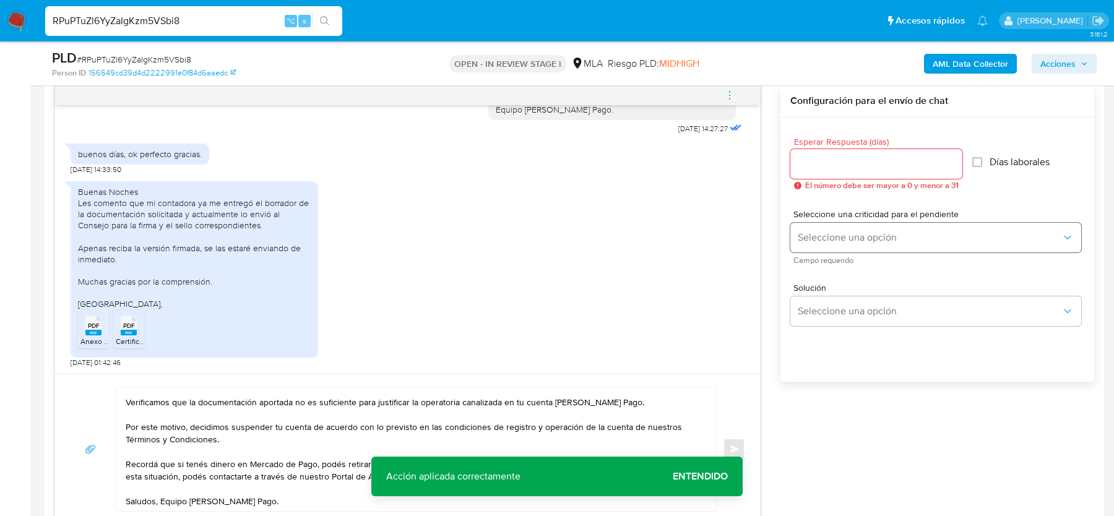
scroll to position [618, 0]
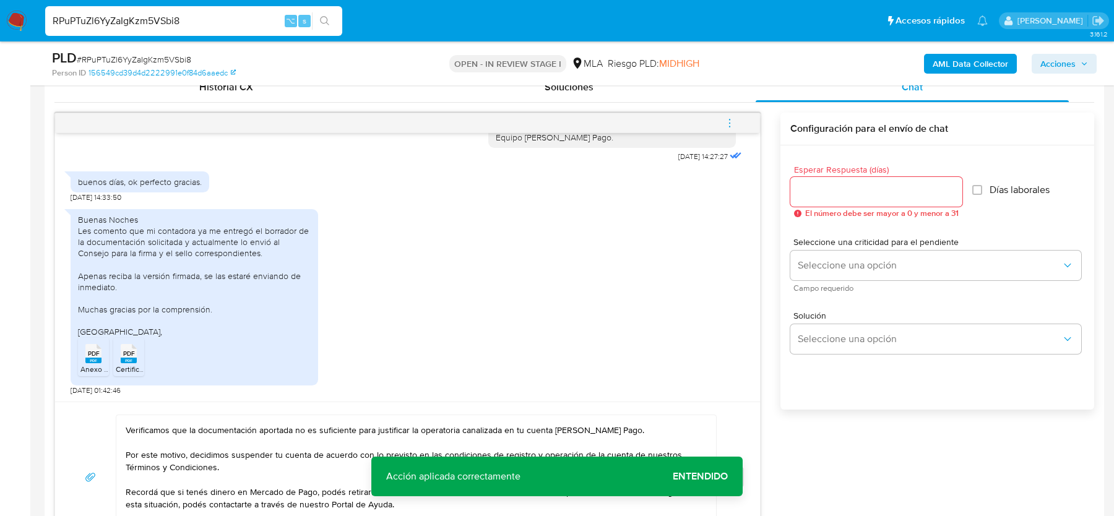
click at [863, 203] on div at bounding box center [877, 192] width 172 height 30
click at [861, 190] on input "Esperar Respuesta (días)" at bounding box center [877, 192] width 172 height 16
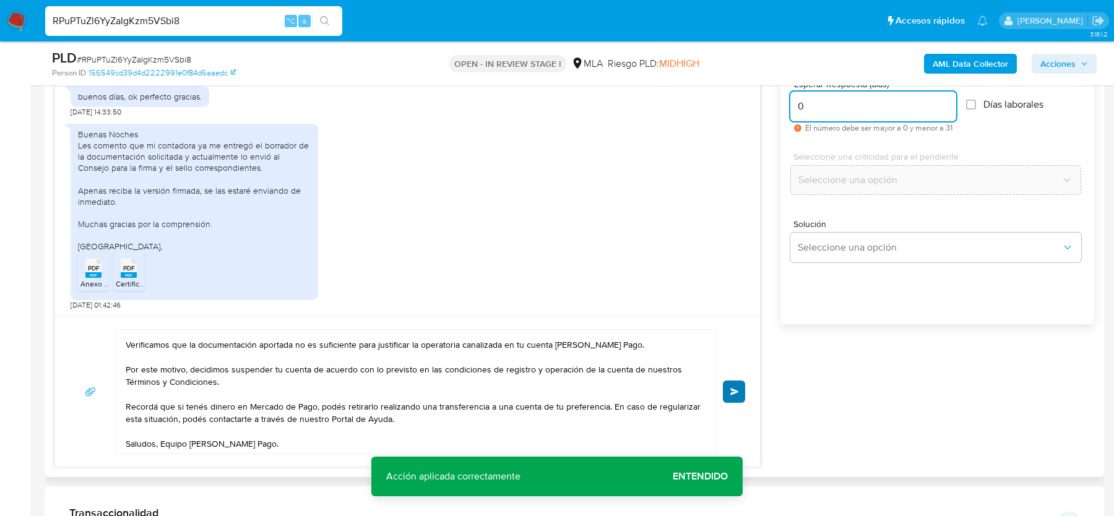
type input "0"
drag, startPoint x: 736, startPoint y: 381, endPoint x: 775, endPoint y: 341, distance: 55.6
click at [736, 381] on button "Enviar" at bounding box center [734, 392] width 22 height 22
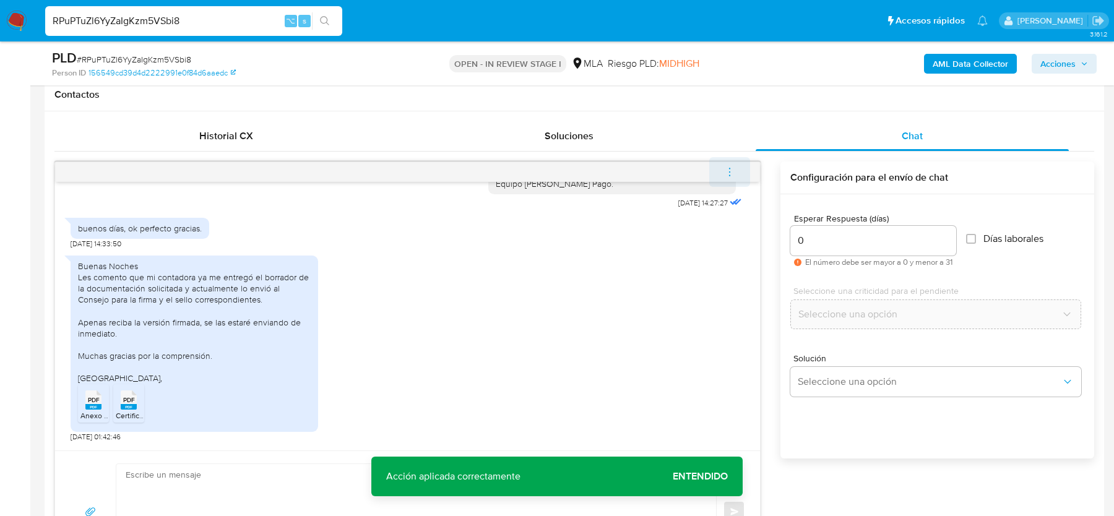
scroll to position [3288, 0]
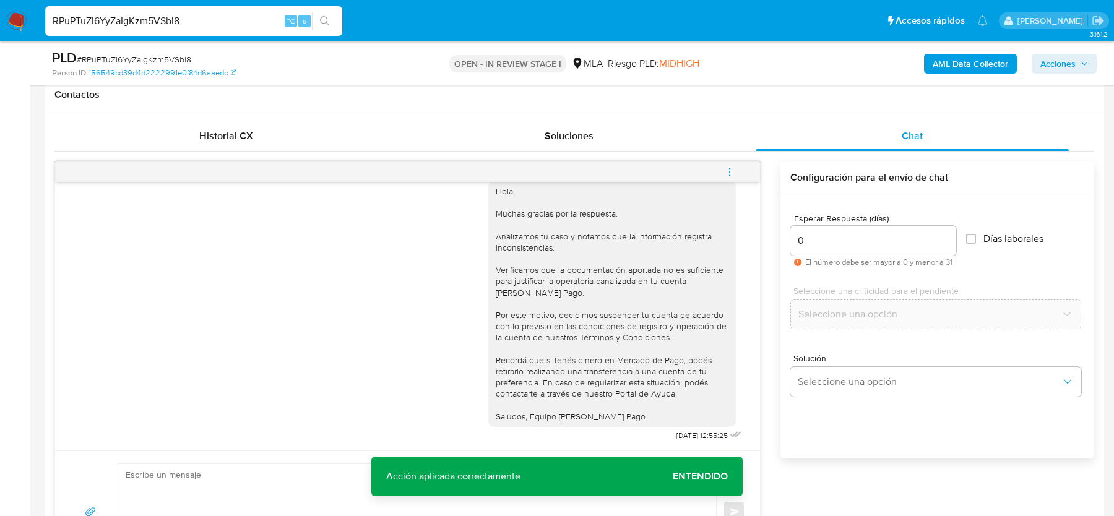
click at [728, 161] on span "menu-action" at bounding box center [729, 172] width 11 height 30
click at [594, 144] on li "Cerrar conversación" at bounding box center [646, 147] width 127 height 22
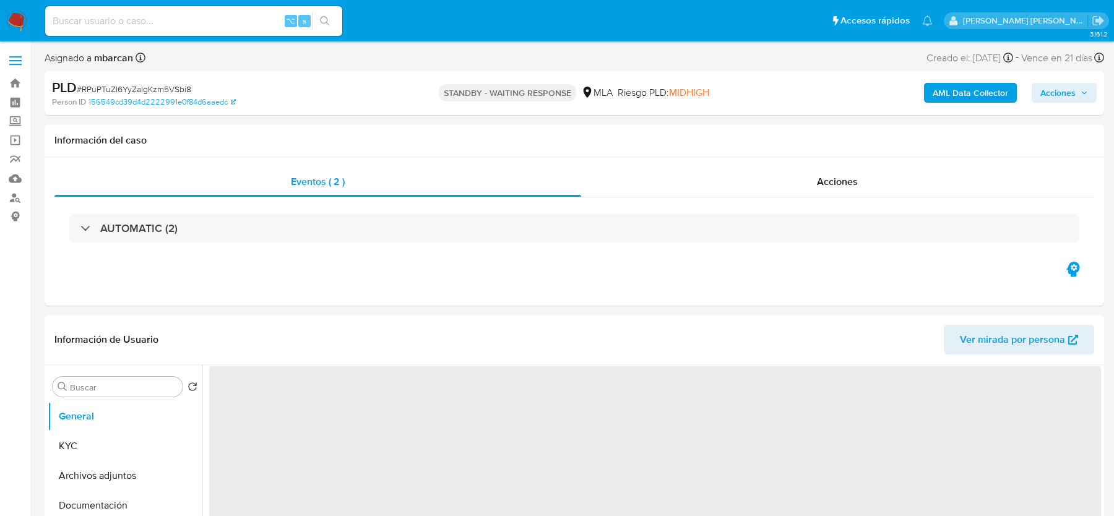
select select "10"
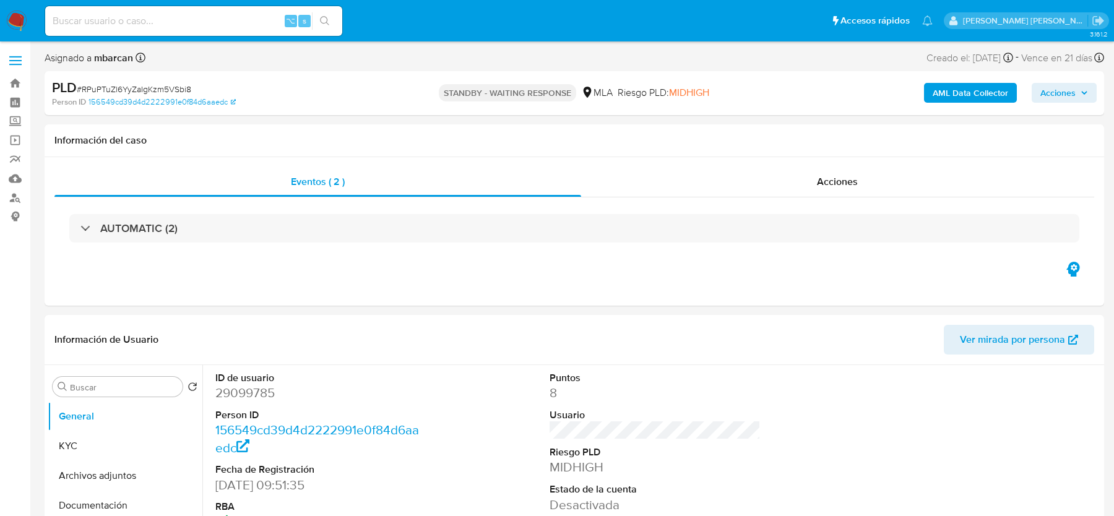
click at [150, 85] on span "# RPuPTuZl6YyZaIgKzm5VSbi8" at bounding box center [134, 89] width 115 height 12
copy span "RPuPTuZl6YyZaIgKzm5VSbi8"
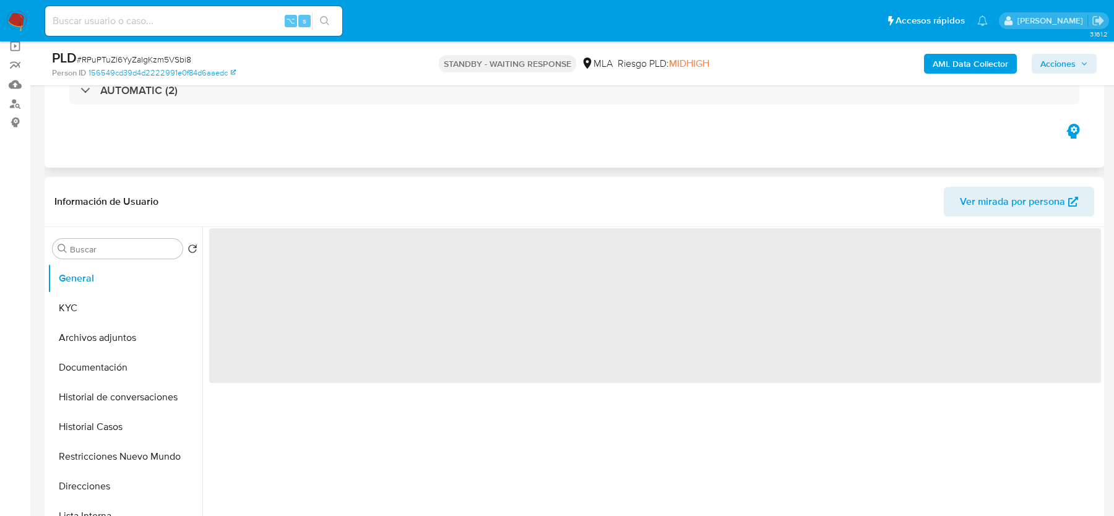
scroll to position [269, 0]
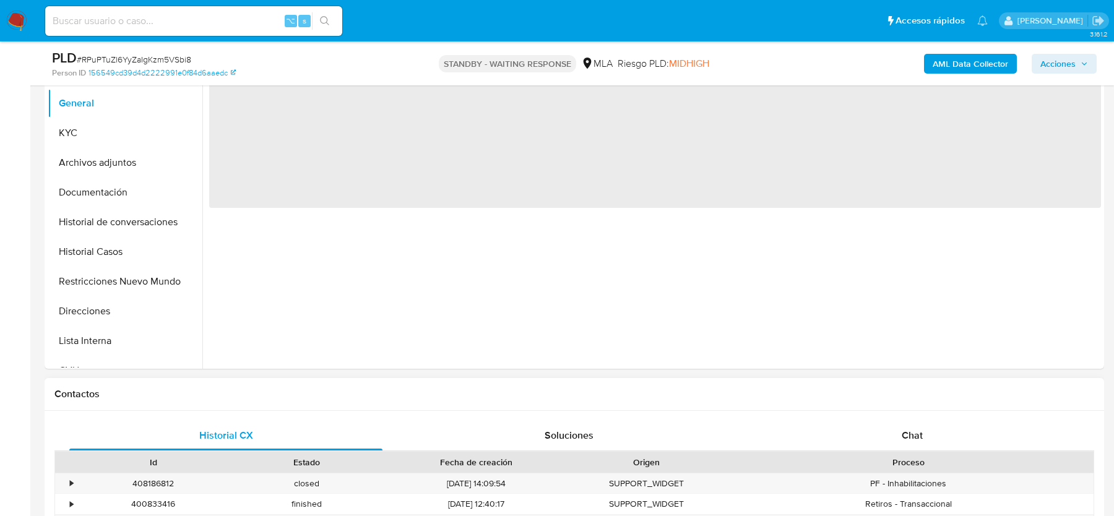
drag, startPoint x: 876, startPoint y: 464, endPoint x: 877, endPoint y: 453, distance: 11.2
click at [877, 464] on div "Proceso" at bounding box center [909, 462] width 354 height 12
select select "10"
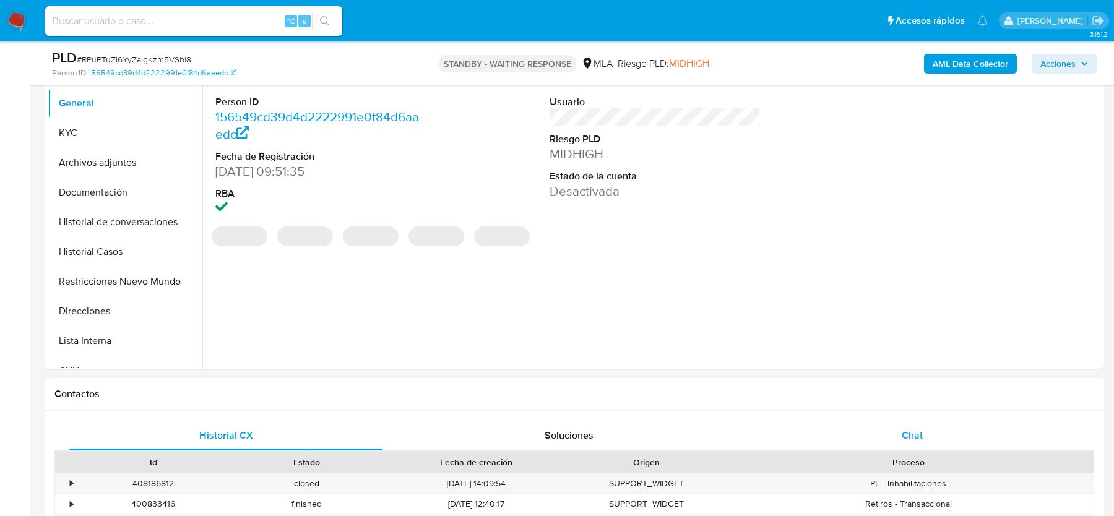
click at [877, 435] on div "Chat" at bounding box center [912, 436] width 313 height 30
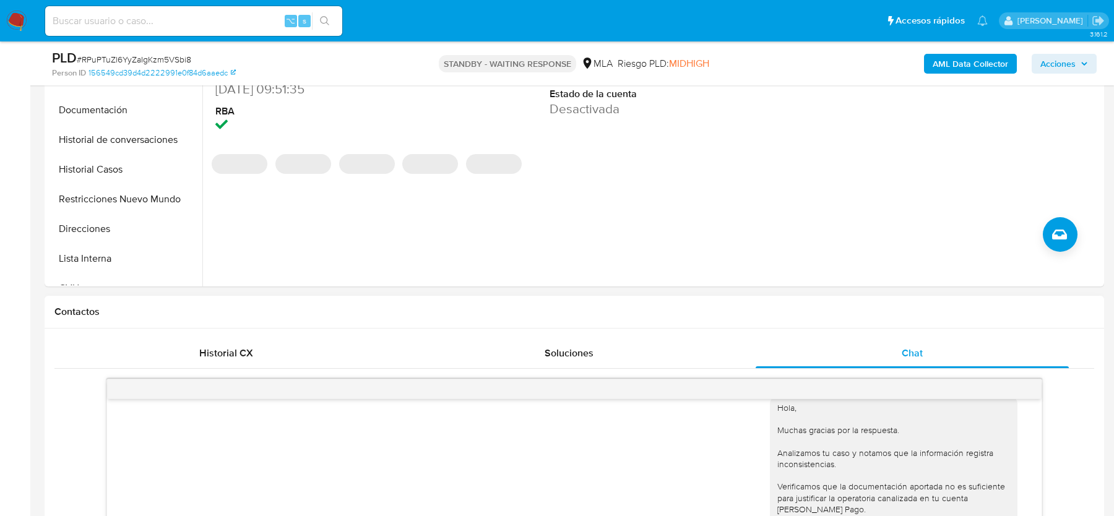
scroll to position [267, 0]
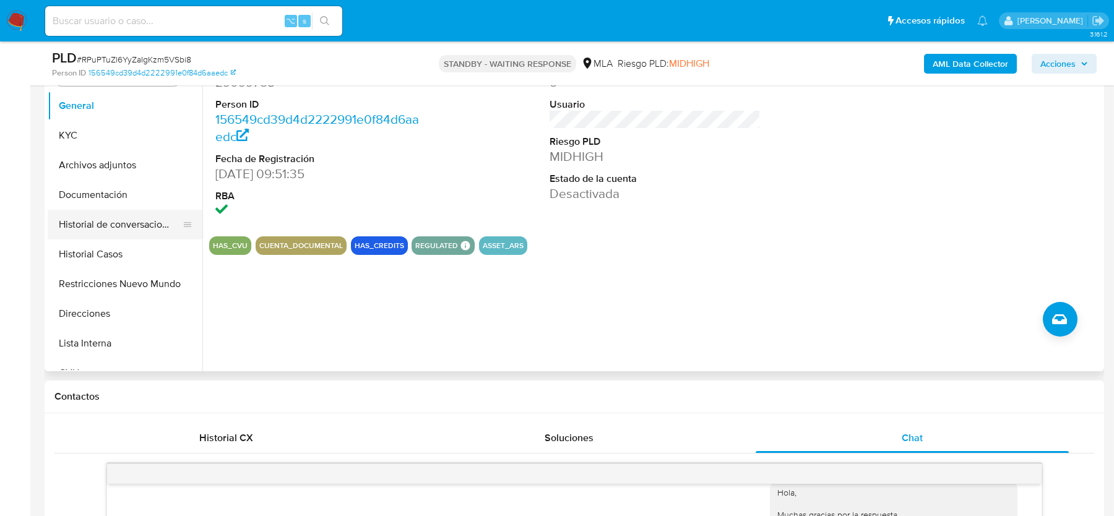
click at [115, 234] on button "Historial de conversaciones" at bounding box center [120, 225] width 145 height 30
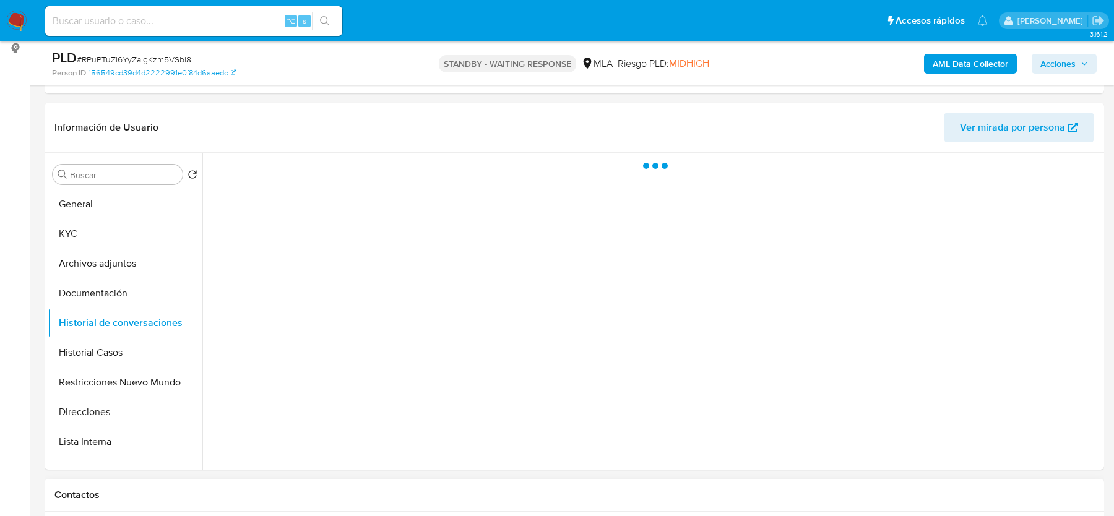
scroll to position [173, 0]
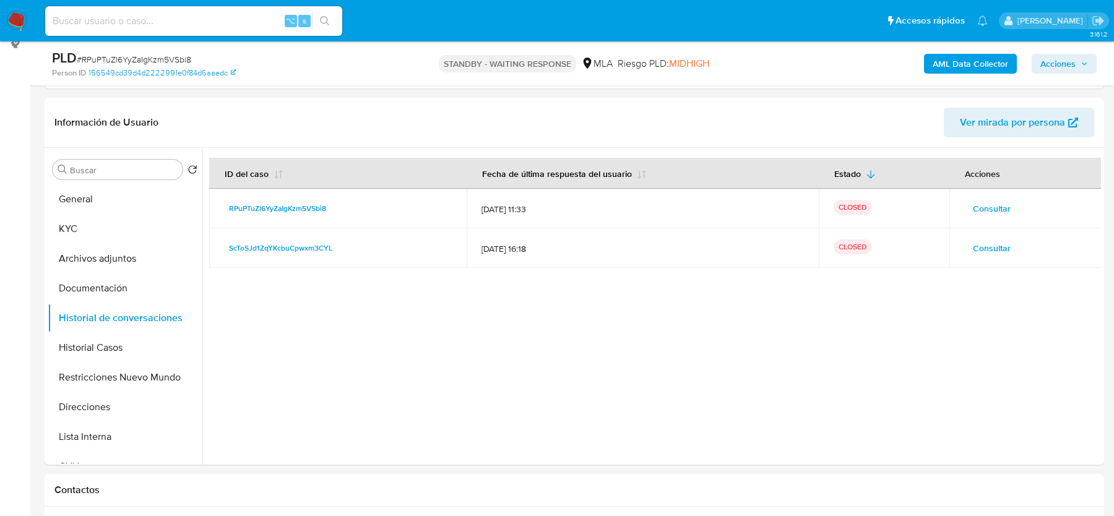
click at [183, 51] on div "PLD # RPuPTuZl6YyZaIgKzm5VSbi8" at bounding box center [224, 58] width 344 height 19
copy span "RPuPTuZl6YyZaIgKzm5VSbi8"
click at [116, 263] on button "Archivos adjuntos" at bounding box center [120, 259] width 145 height 30
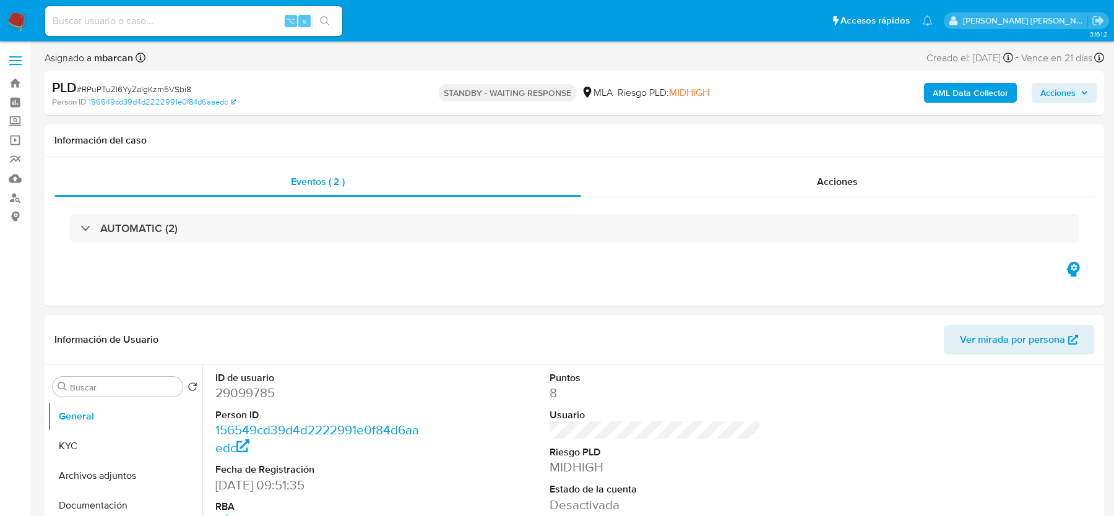
select select "10"
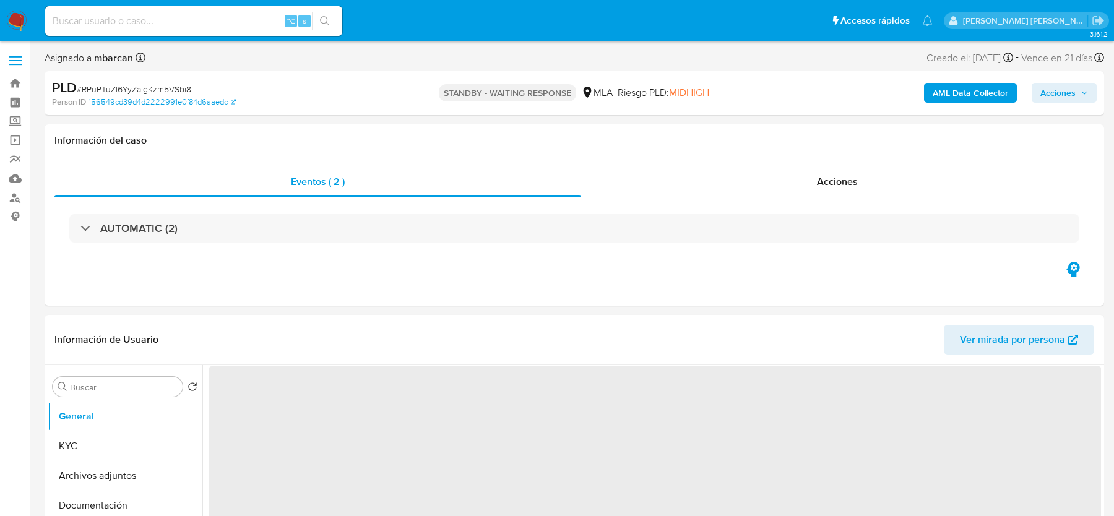
select select "10"
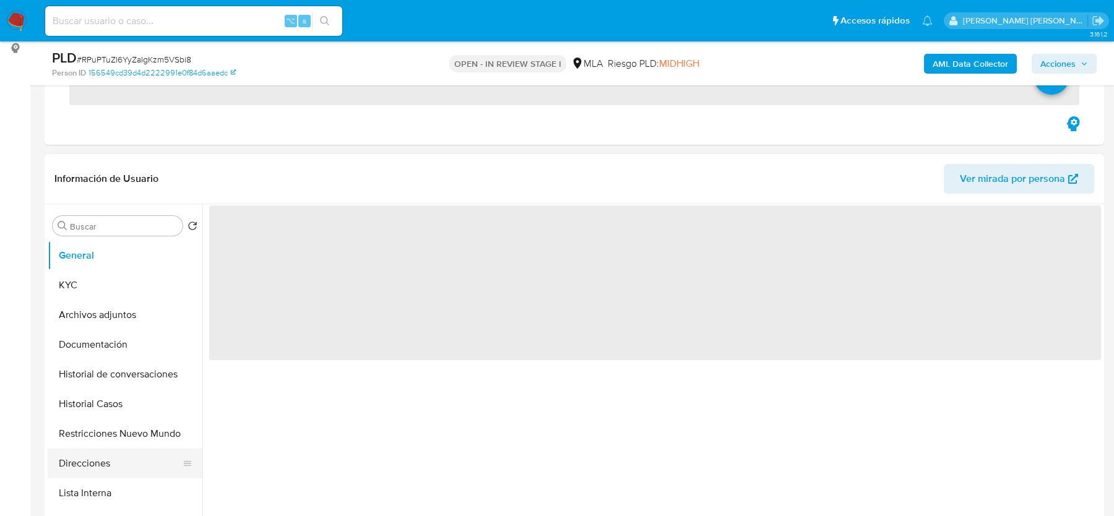
scroll to position [276, 0]
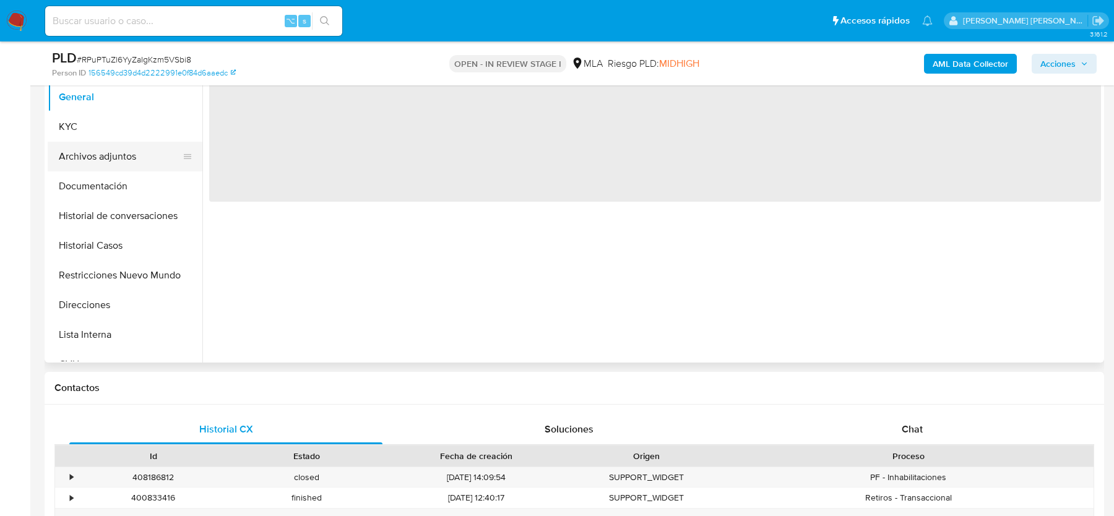
click at [117, 154] on button "Archivos adjuntos" at bounding box center [120, 157] width 145 height 30
select select "10"
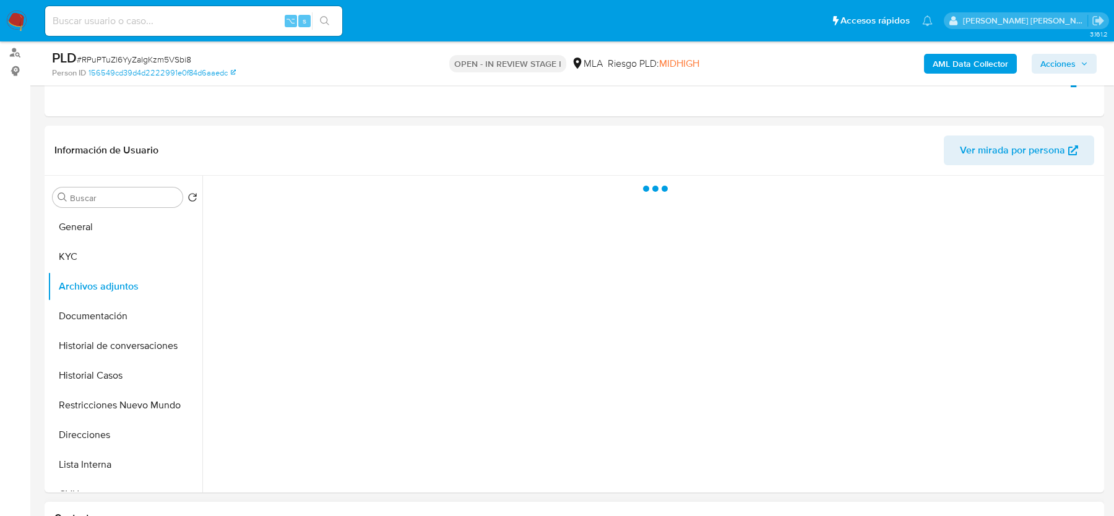
scroll to position [146, 0]
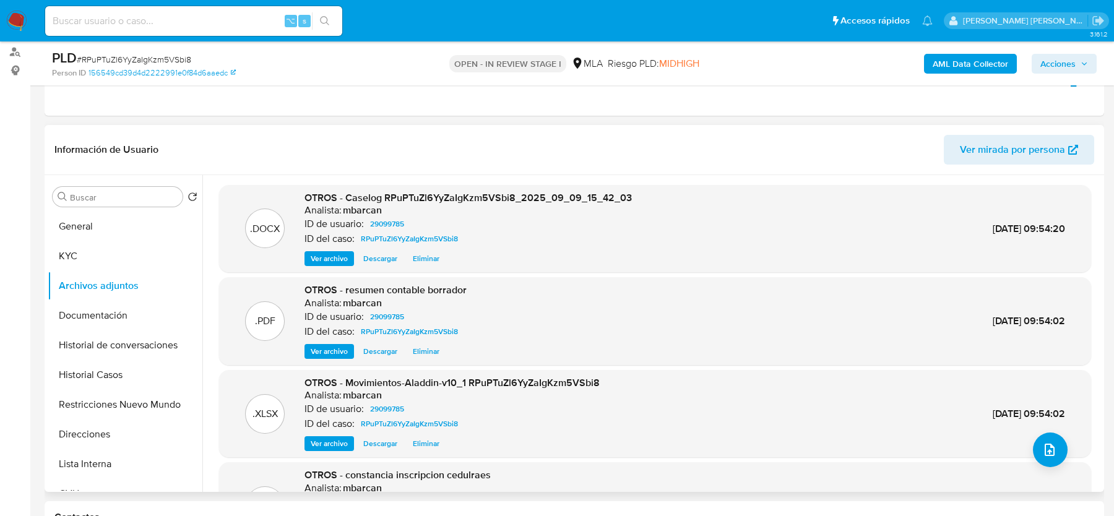
click at [430, 260] on span "Eliminar" at bounding box center [426, 259] width 27 height 12
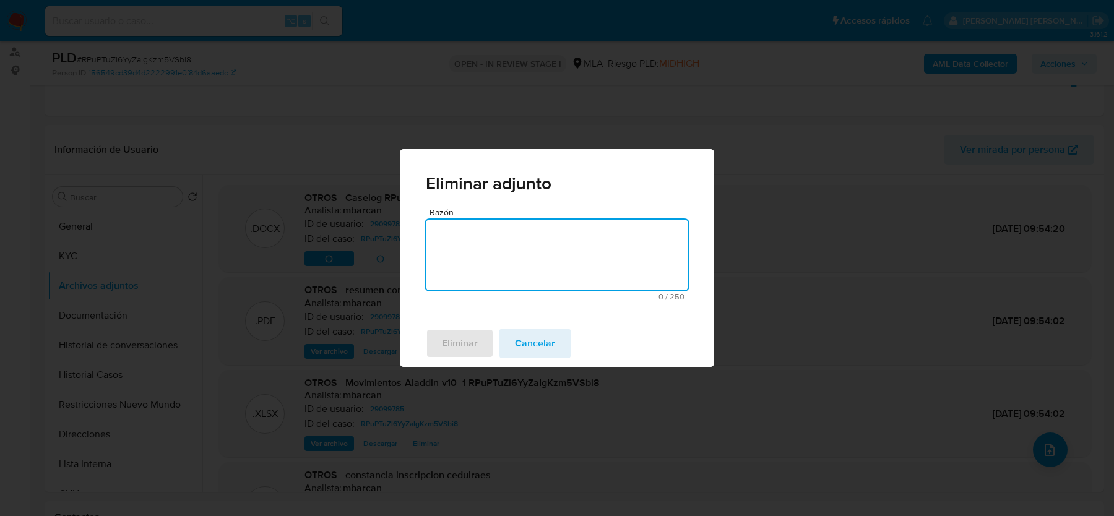
click at [460, 235] on textarea "Razón" at bounding box center [557, 255] width 263 height 71
type textarea "."
click at [457, 352] on span "Eliminar" at bounding box center [460, 343] width 36 height 27
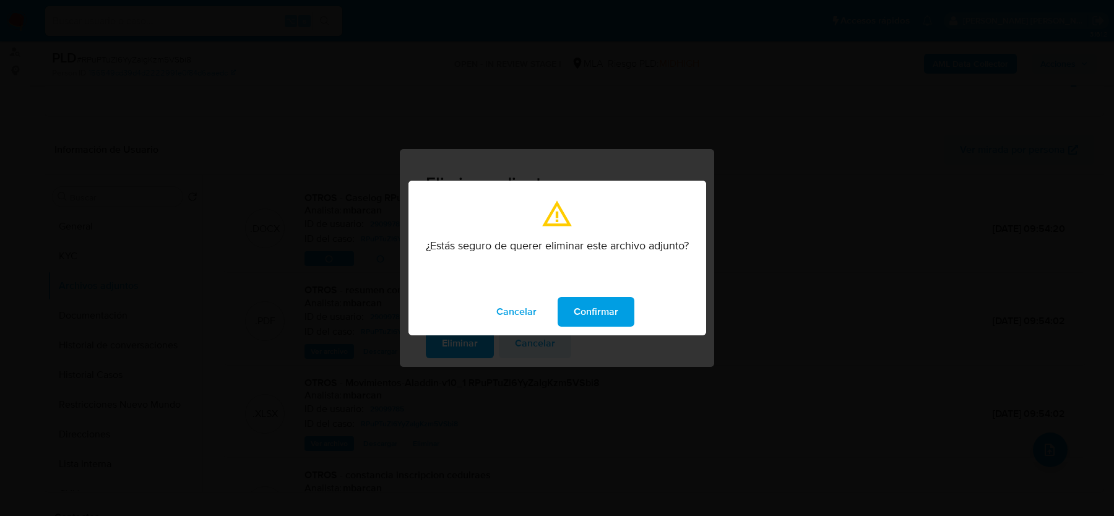
click at [611, 313] on span "Confirmar" at bounding box center [596, 311] width 45 height 27
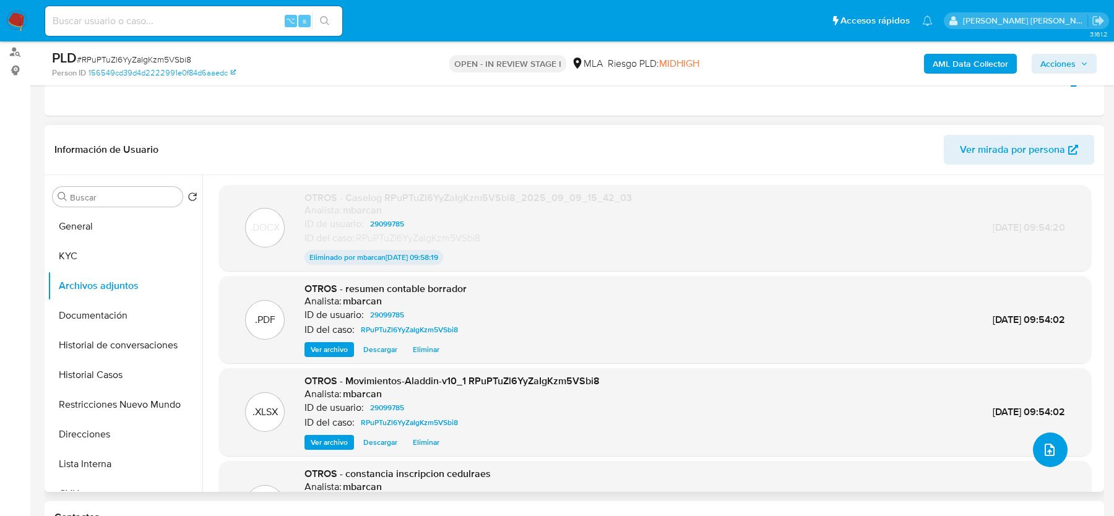
click at [1045, 449] on icon "upload-file" at bounding box center [1050, 450] width 10 height 12
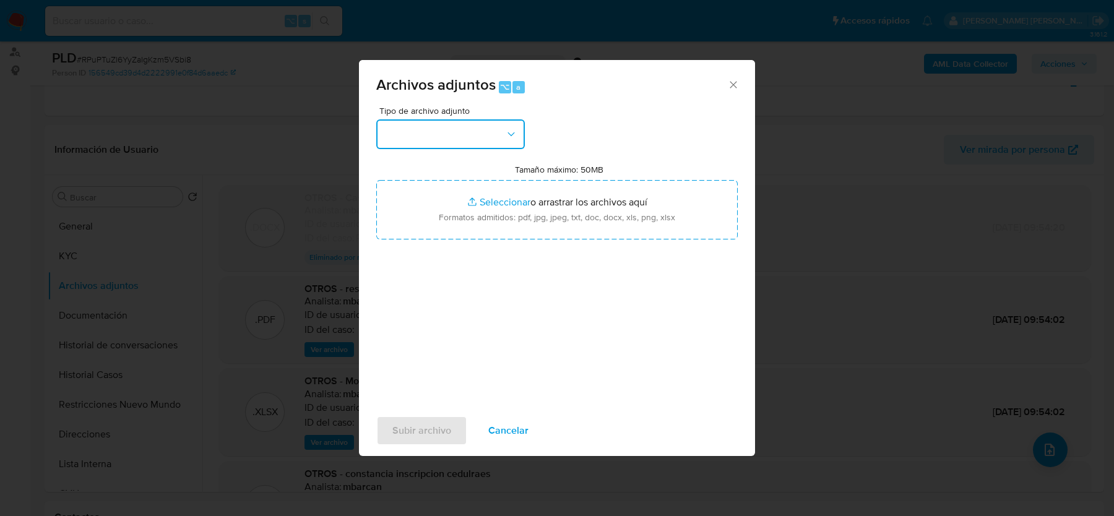
click at [444, 123] on button "button" at bounding box center [450, 134] width 149 height 30
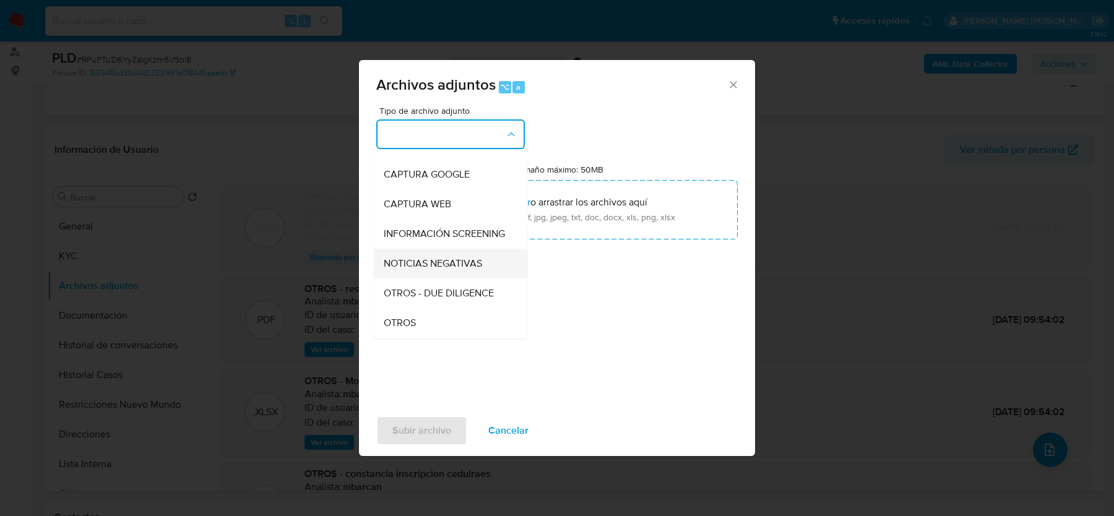
scroll to position [93, 0]
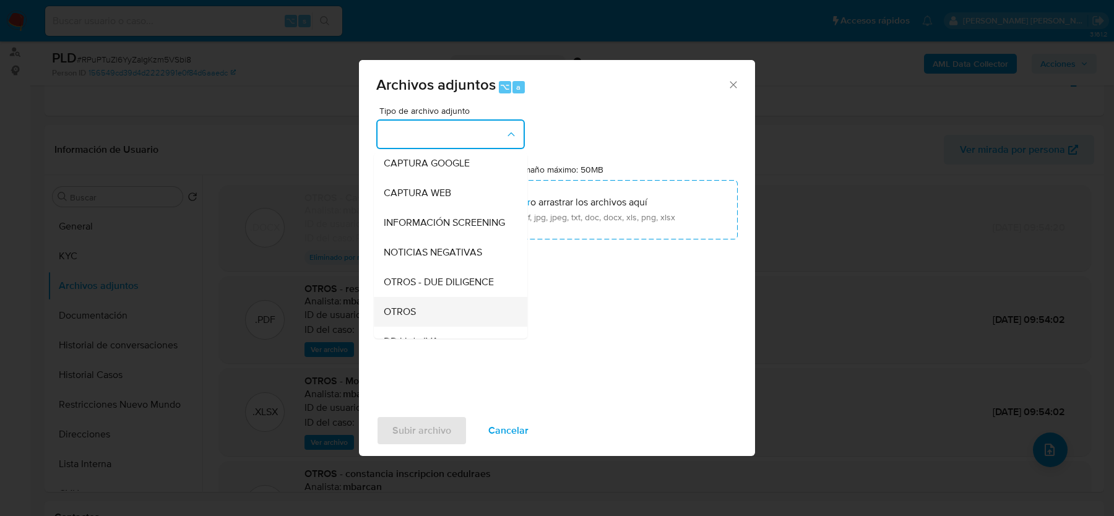
click at [419, 308] on div "OTROS" at bounding box center [447, 312] width 126 height 30
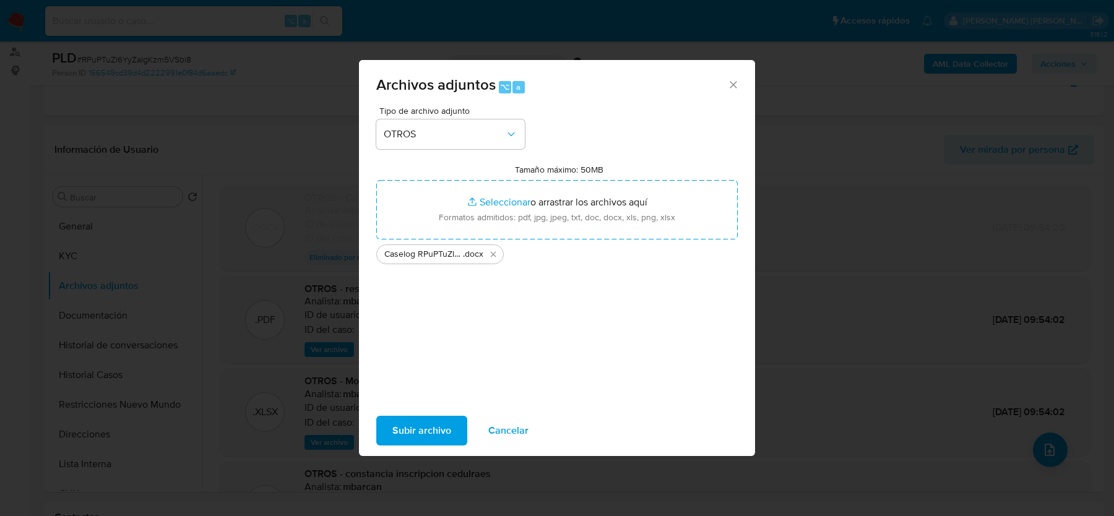
click at [412, 429] on span "Subir archivo" at bounding box center [422, 430] width 59 height 27
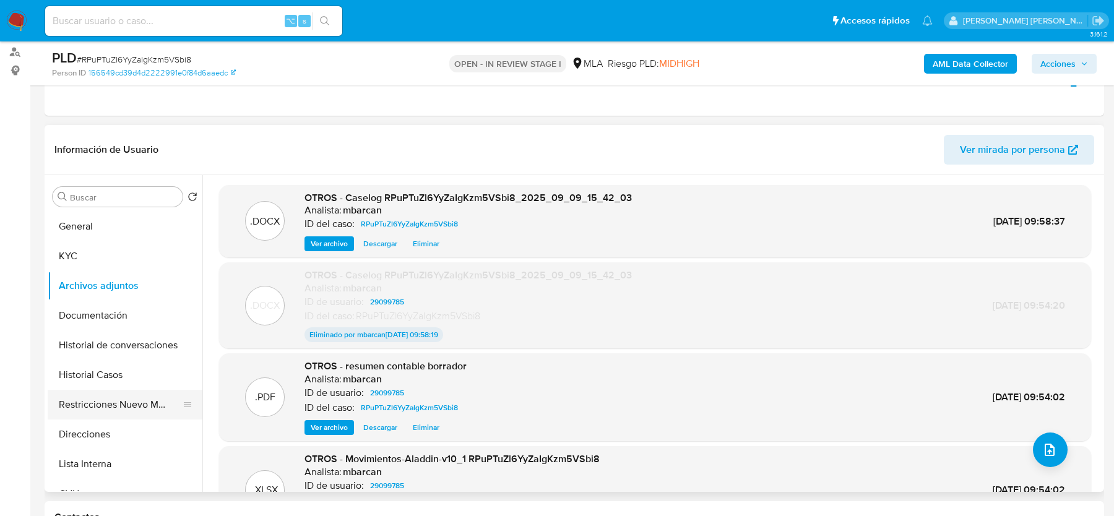
click at [82, 400] on button "Restricciones Nuevo Mundo" at bounding box center [120, 405] width 145 height 30
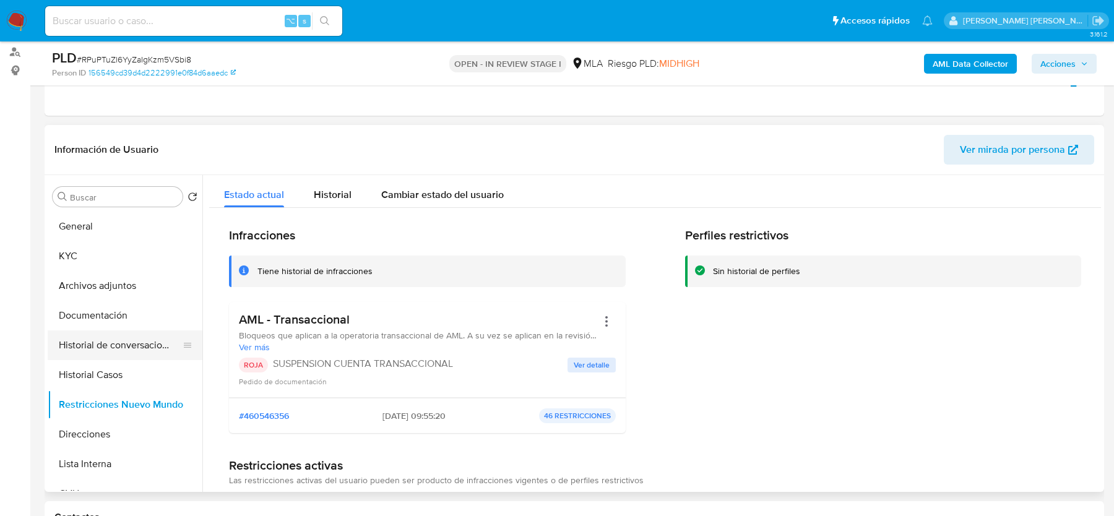
click at [98, 351] on button "Historial de conversaciones" at bounding box center [120, 346] width 145 height 30
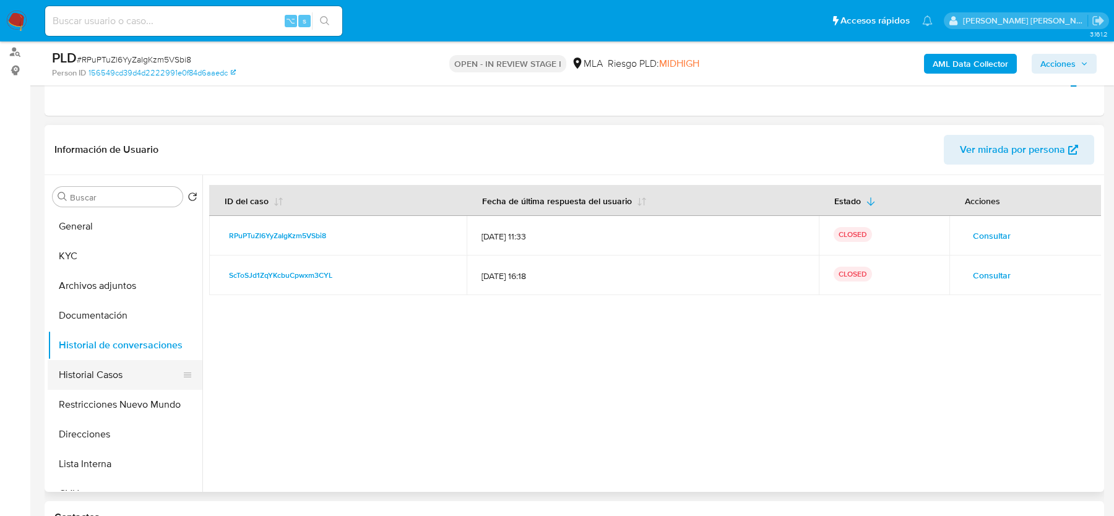
click at [94, 367] on button "Historial Casos" at bounding box center [120, 375] width 145 height 30
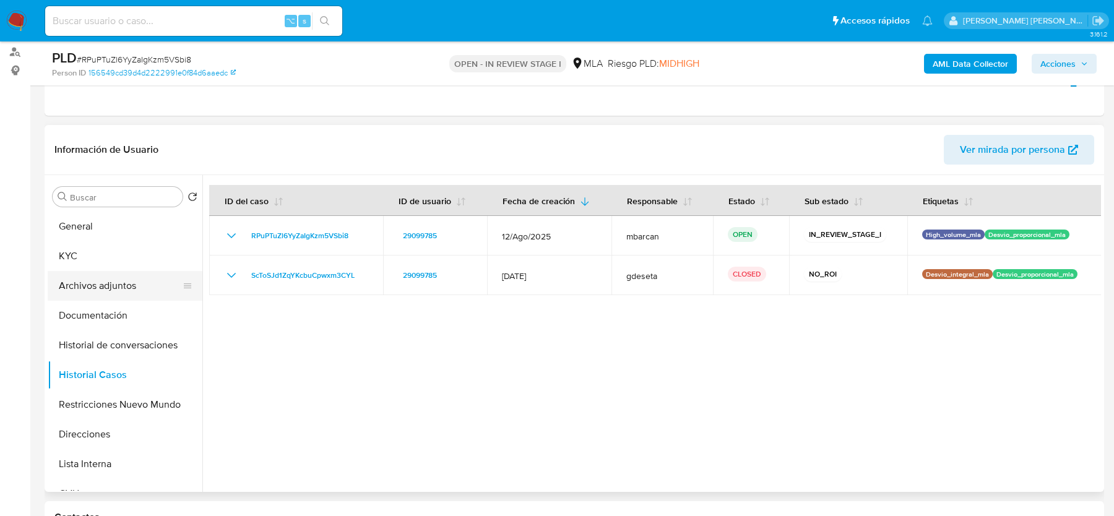
click at [92, 276] on button "Archivos adjuntos" at bounding box center [120, 286] width 145 height 30
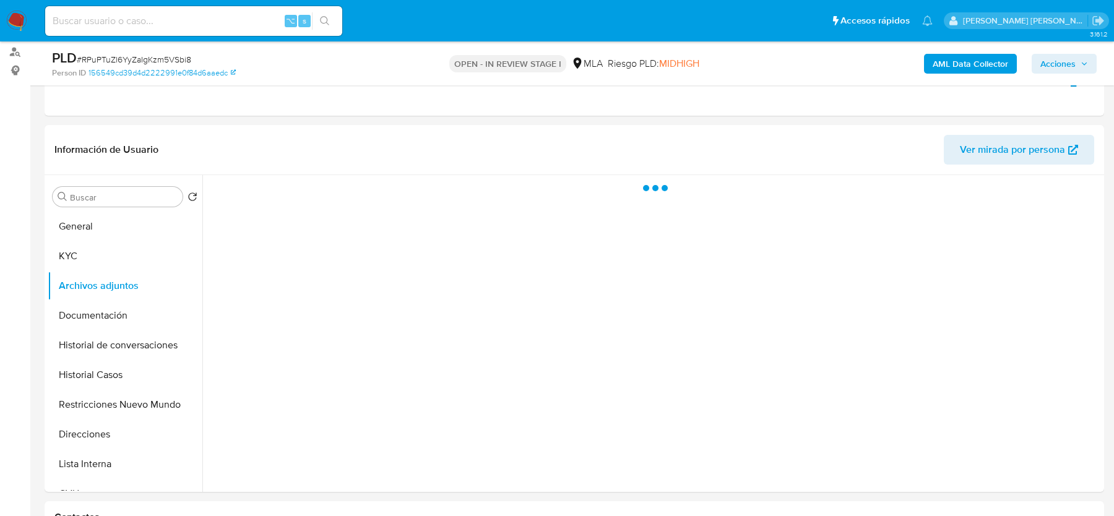
click at [1046, 69] on span "Acciones" at bounding box center [1058, 64] width 35 height 20
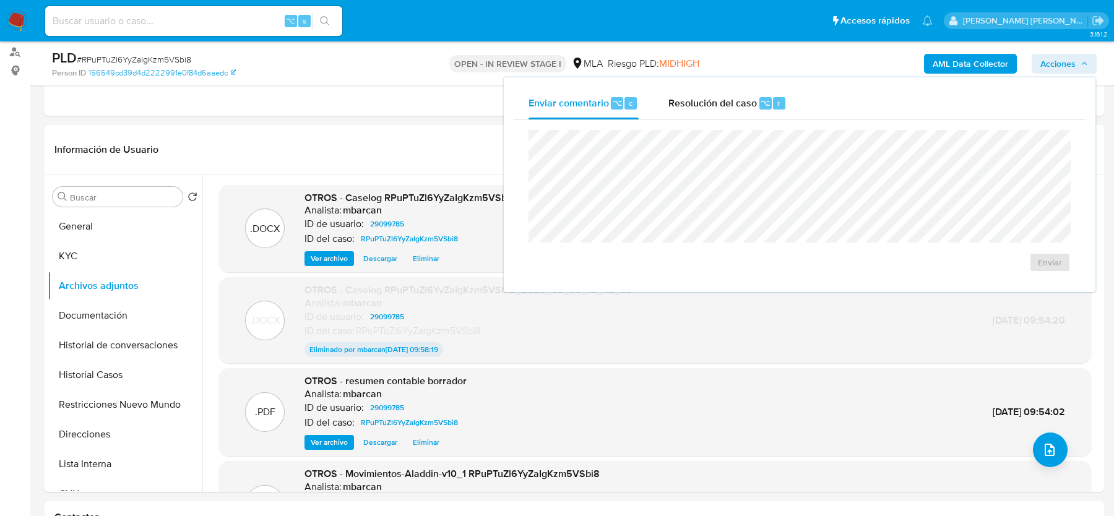
click at [713, 123] on div "Enviar" at bounding box center [800, 201] width 572 height 162
click at [713, 114] on div "Resolución del caso ⌥ r" at bounding box center [728, 103] width 118 height 32
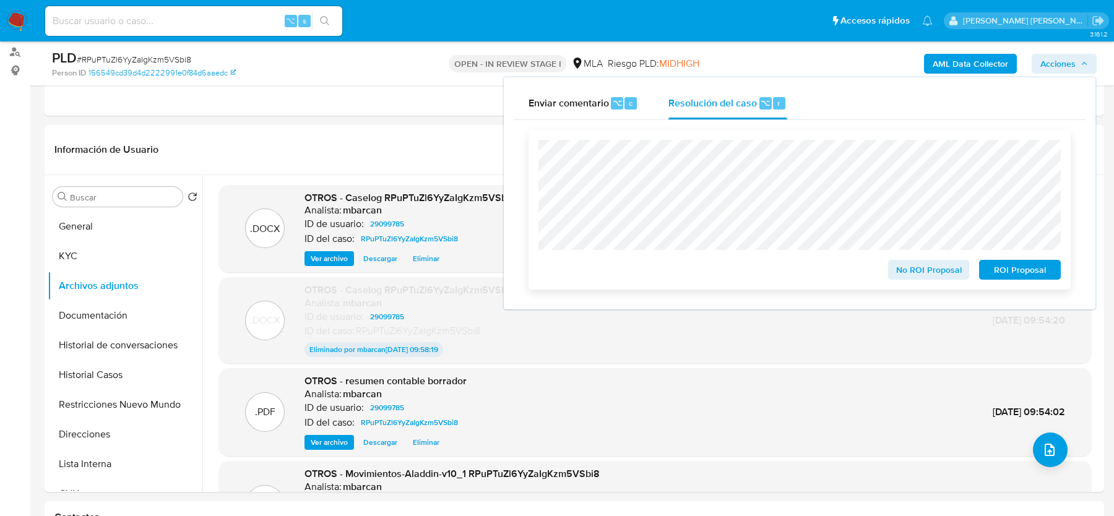
click at [1013, 265] on span "ROI Proposal" at bounding box center [1020, 269] width 64 height 17
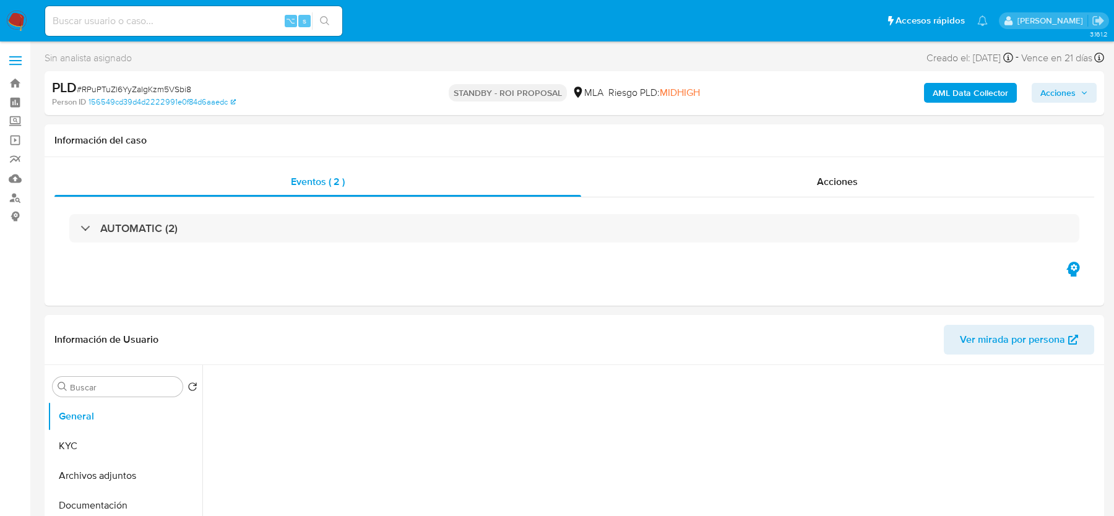
select select "10"
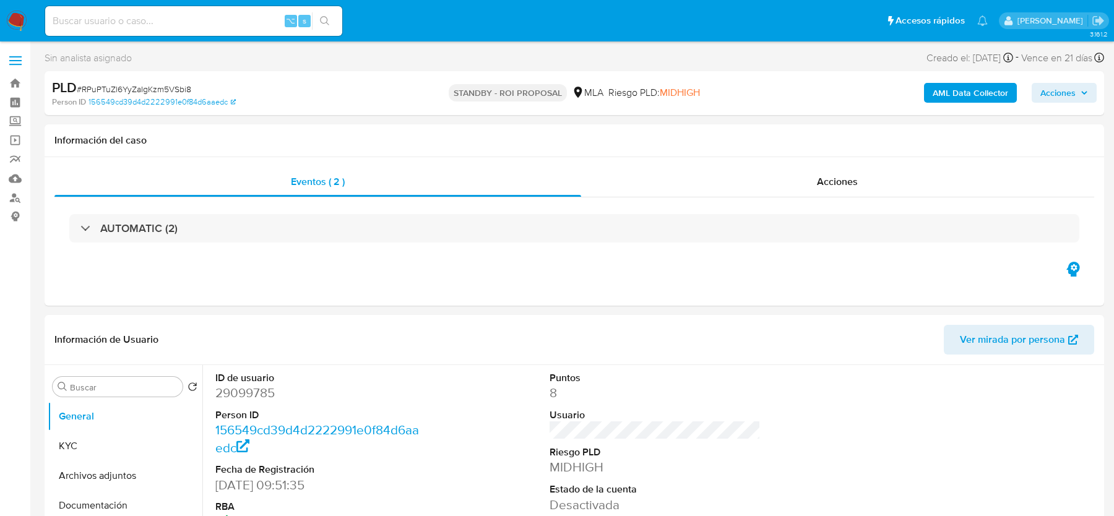
click at [208, 22] on input at bounding box center [193, 21] width 297 height 16
paste input "4cOuw0JnEGd45LtEBh8N9r33"
type input "4cOuw0JnEGd45LtEBh8N9r33"
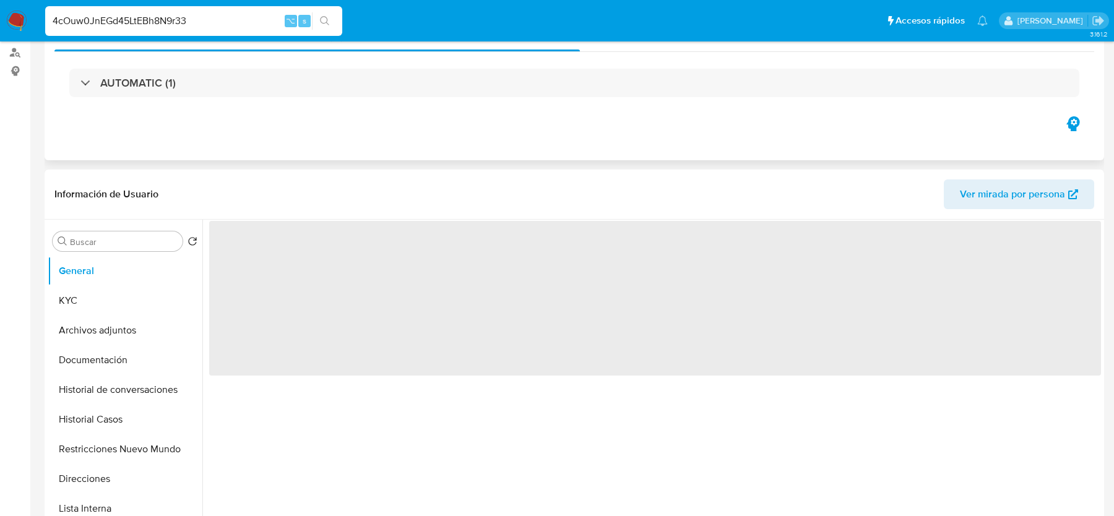
select select "10"
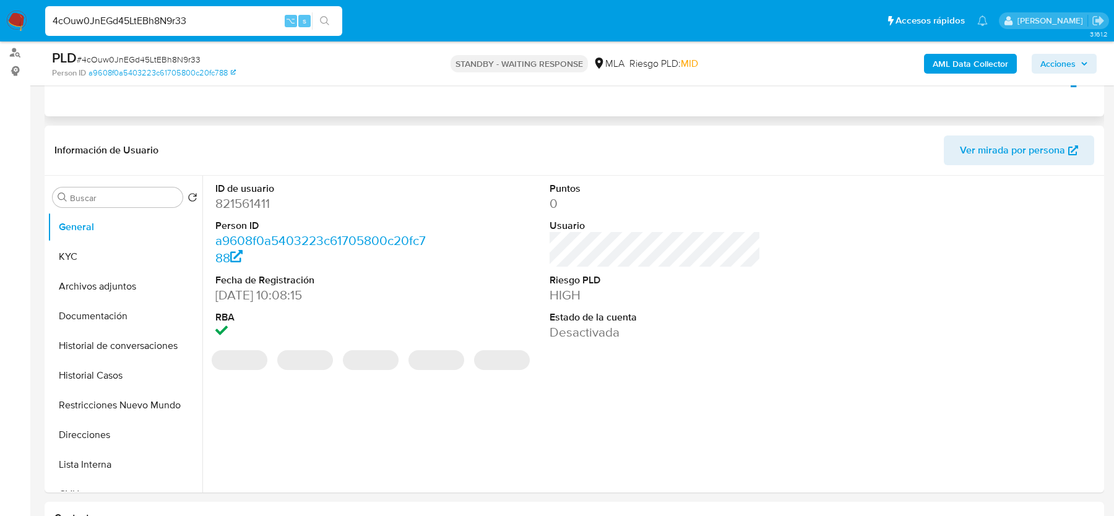
scroll to position [254, 0]
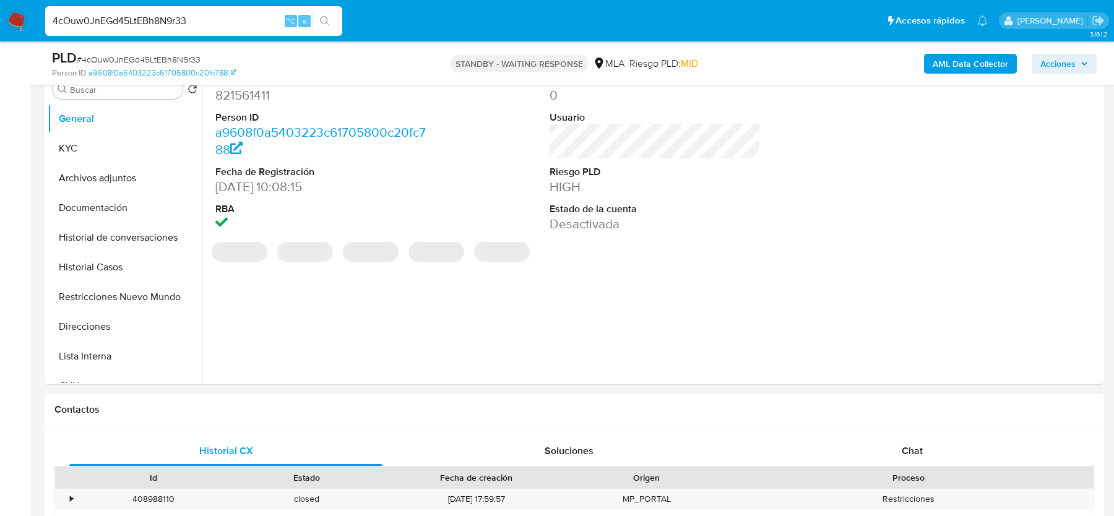
click at [889, 424] on div "Contactos" at bounding box center [575, 410] width 1060 height 33
click at [889, 438] on div "Chat" at bounding box center [912, 451] width 313 height 30
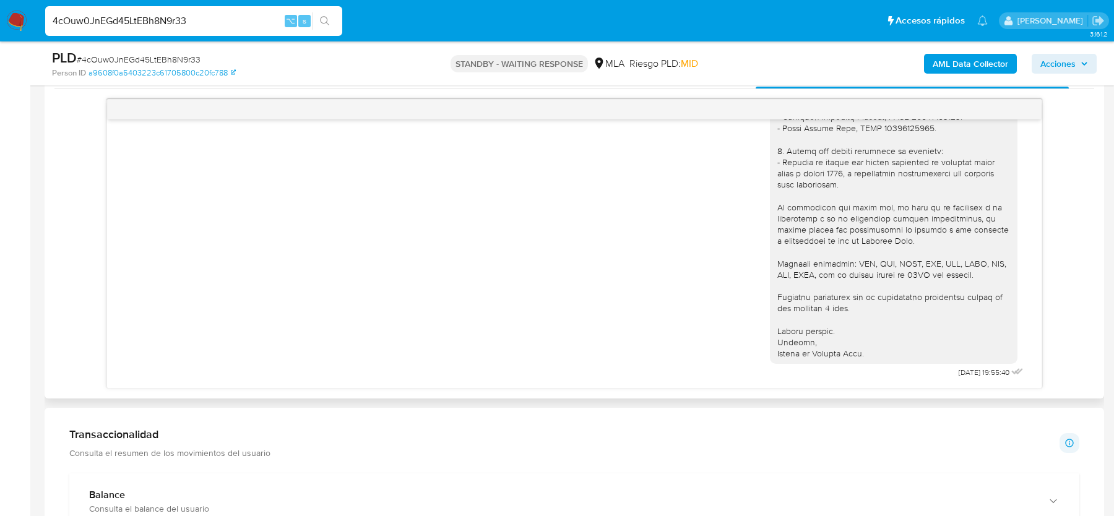
scroll to position [642, 0]
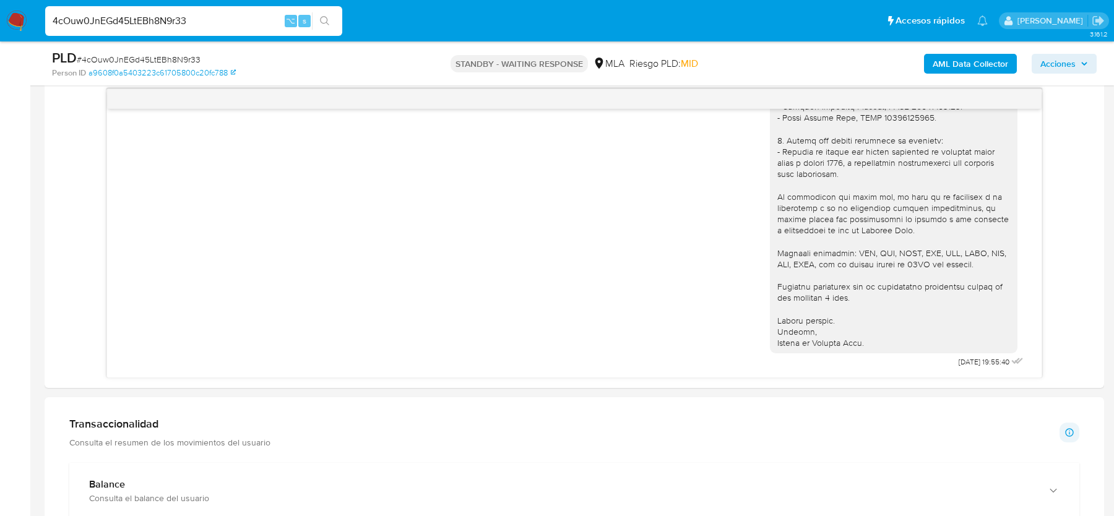
click at [110, 61] on span "# 4cOuw0JnEGd45LtEBh8N9r33" at bounding box center [139, 59] width 124 height 12
copy span "4cOuw0JnEGd45LtEBh8N9r33"
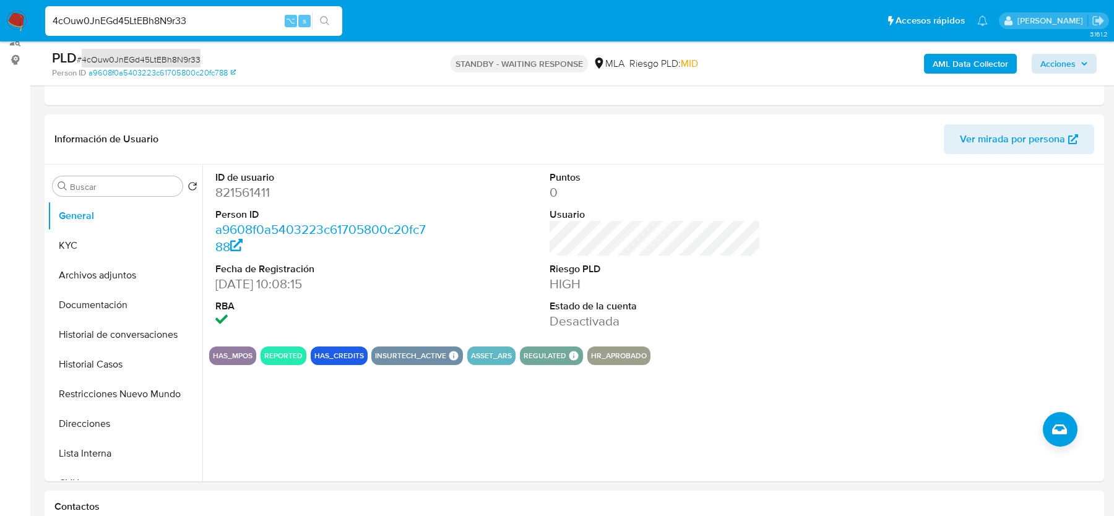
scroll to position [0, 0]
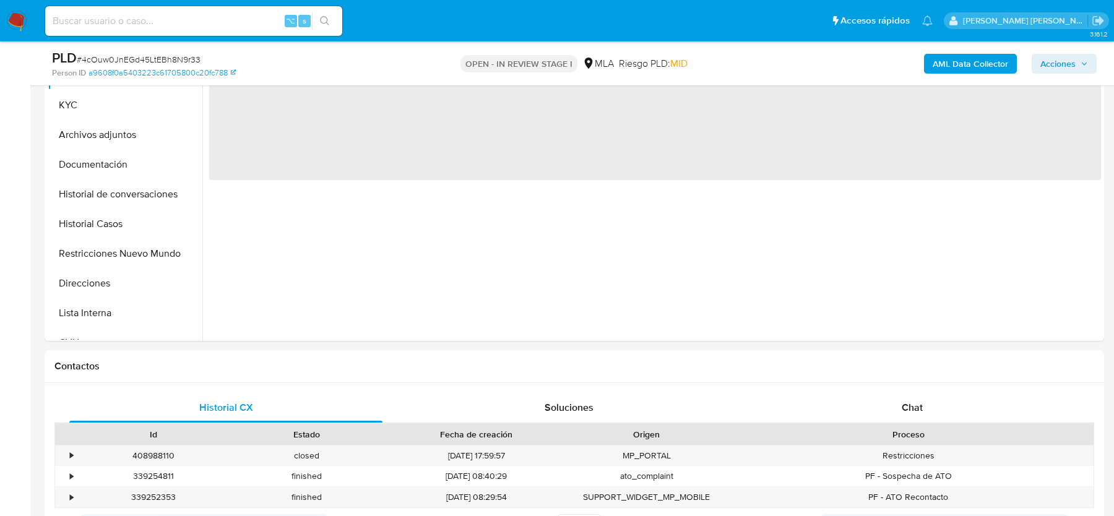
scroll to position [412, 0]
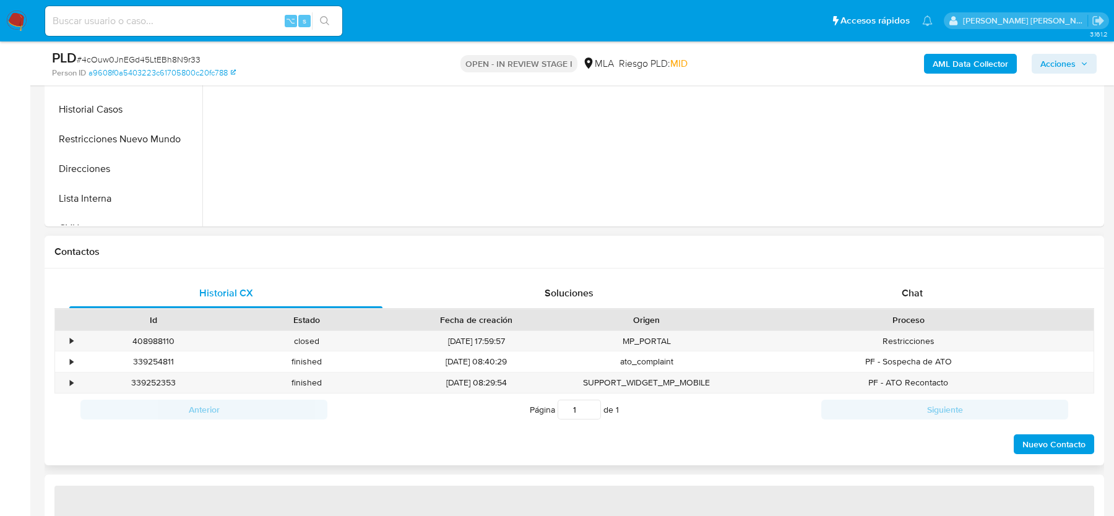
select select "10"
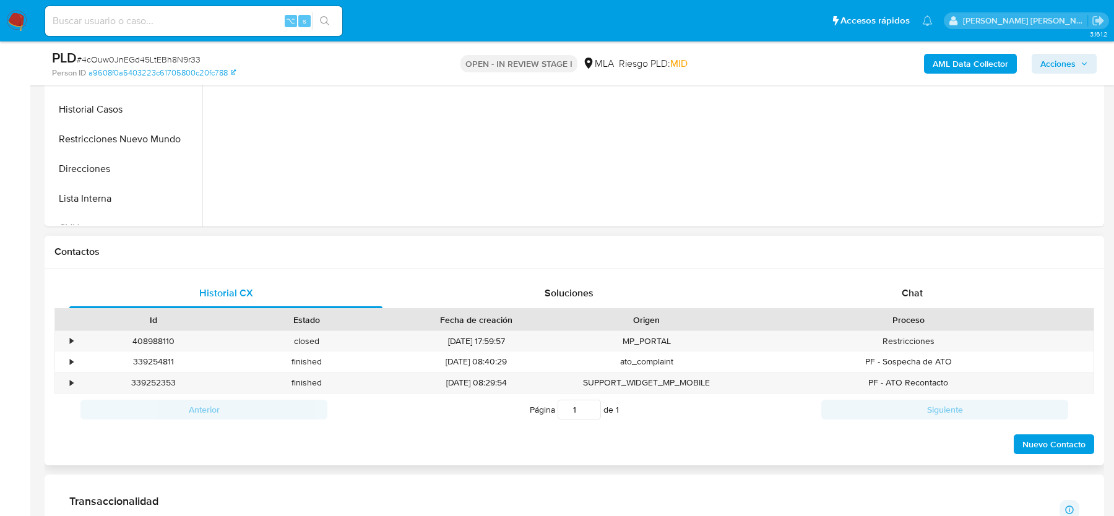
click at [952, 272] on div "Historial CX Soluciones Chat Id Estado Fecha de creación Origen Proceso • 40898…" at bounding box center [575, 367] width 1060 height 197
click at [920, 291] on span "Chat" at bounding box center [912, 293] width 21 height 14
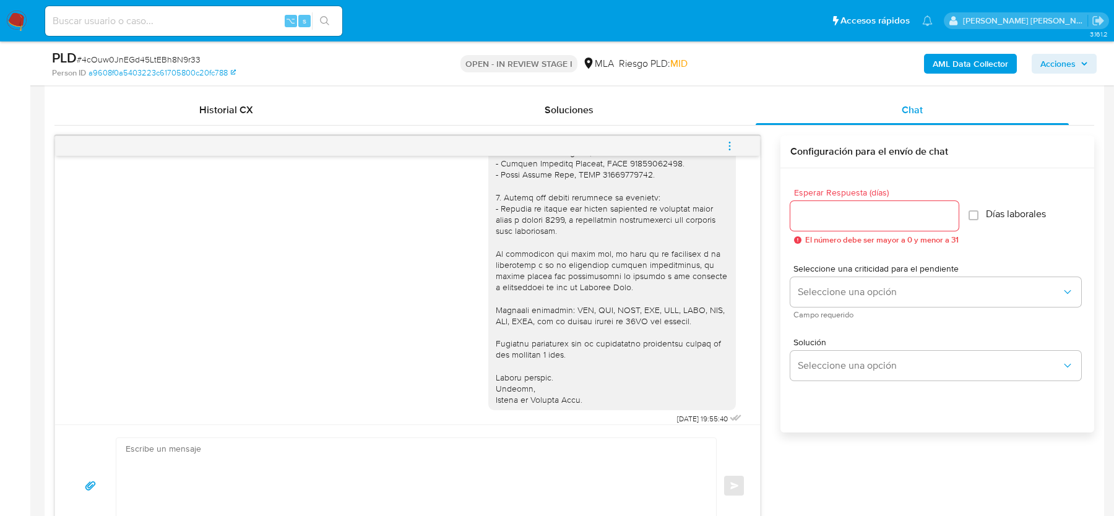
scroll to position [938, 0]
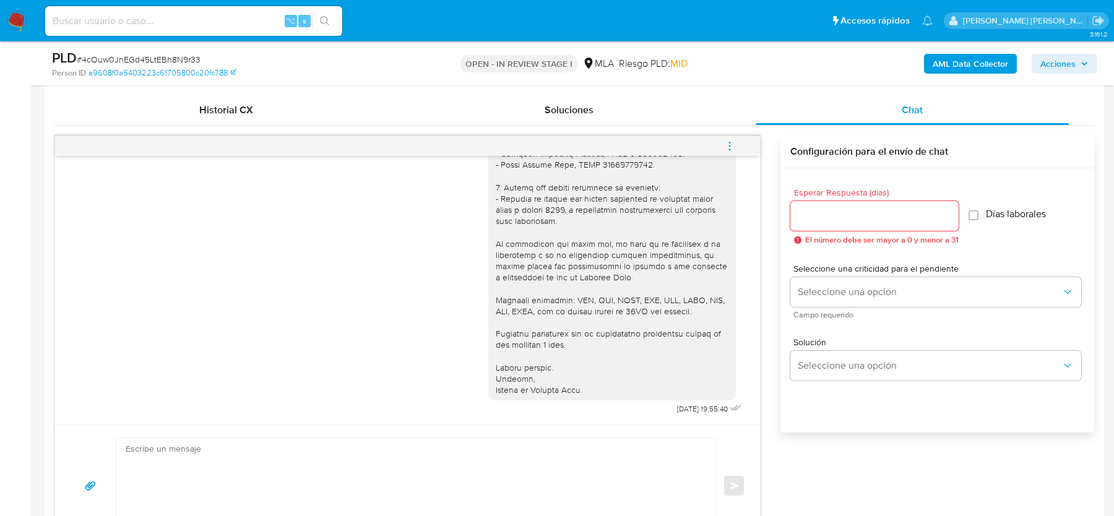
click at [724, 145] on icon "menu-action" at bounding box center [729, 146] width 11 height 11
click at [623, 117] on li "Cerrar conversación" at bounding box center [646, 121] width 127 height 22
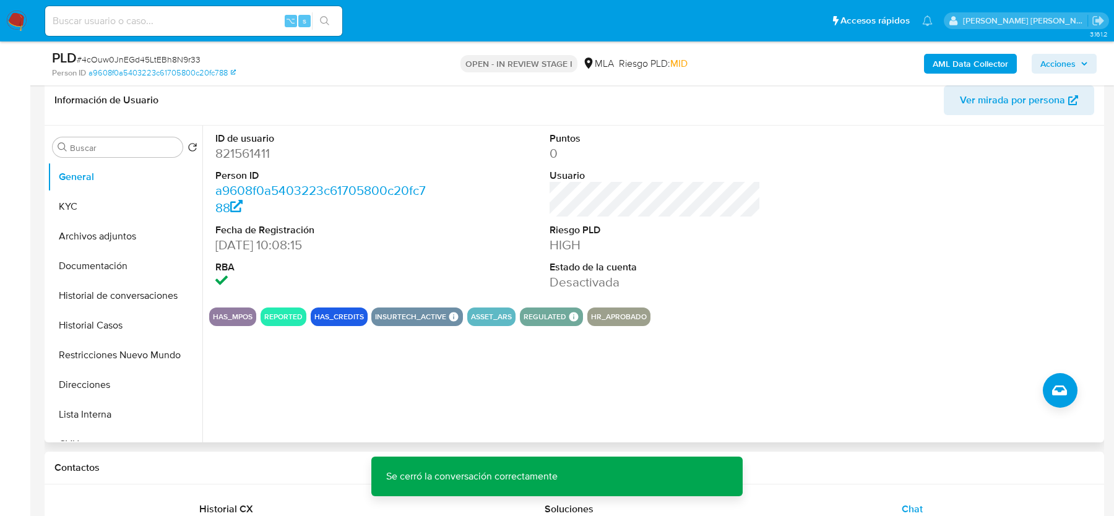
scroll to position [165, 0]
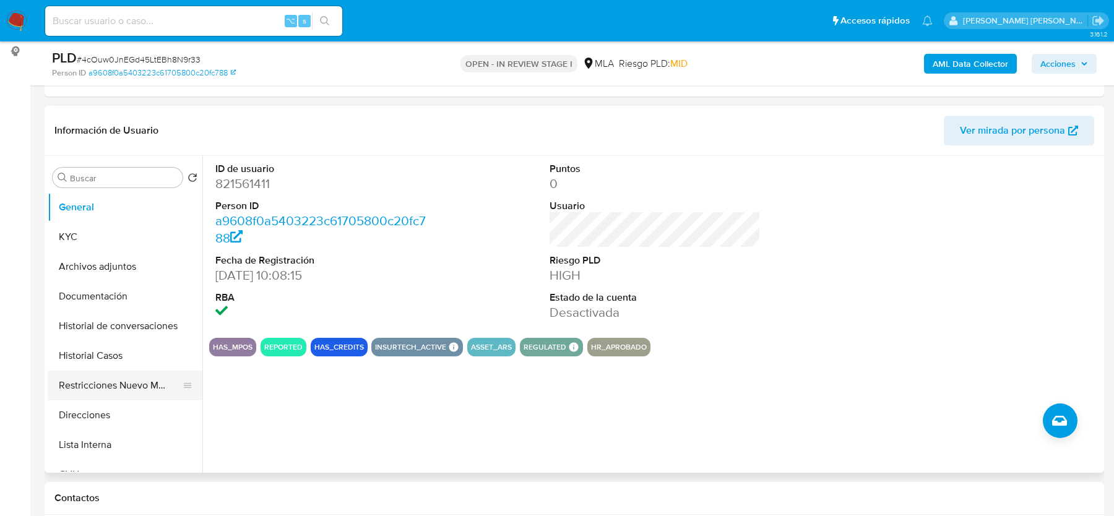
click at [82, 386] on button "Restricciones Nuevo Mundo" at bounding box center [120, 386] width 145 height 30
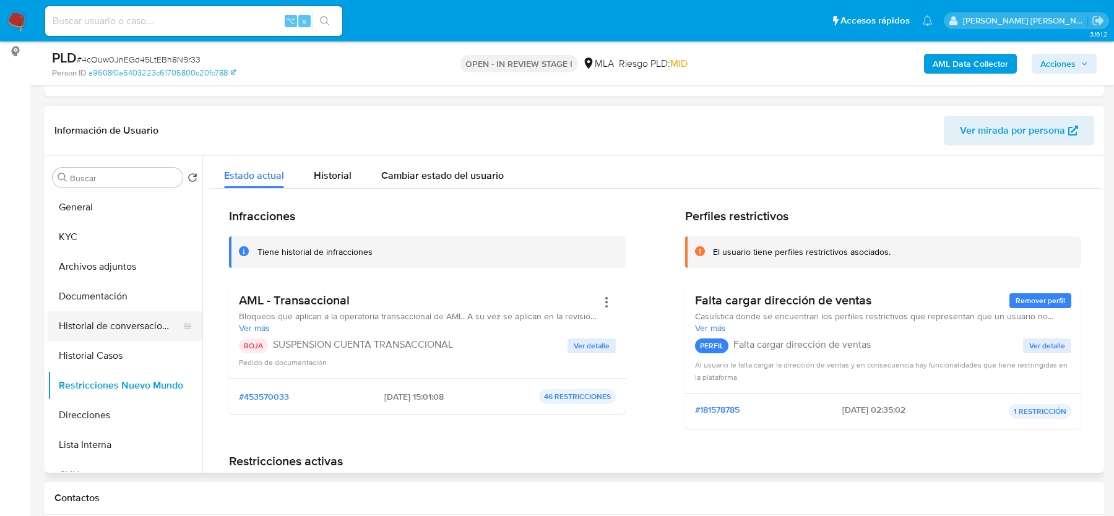
click at [111, 325] on button "Historial de conversaciones" at bounding box center [120, 326] width 145 height 30
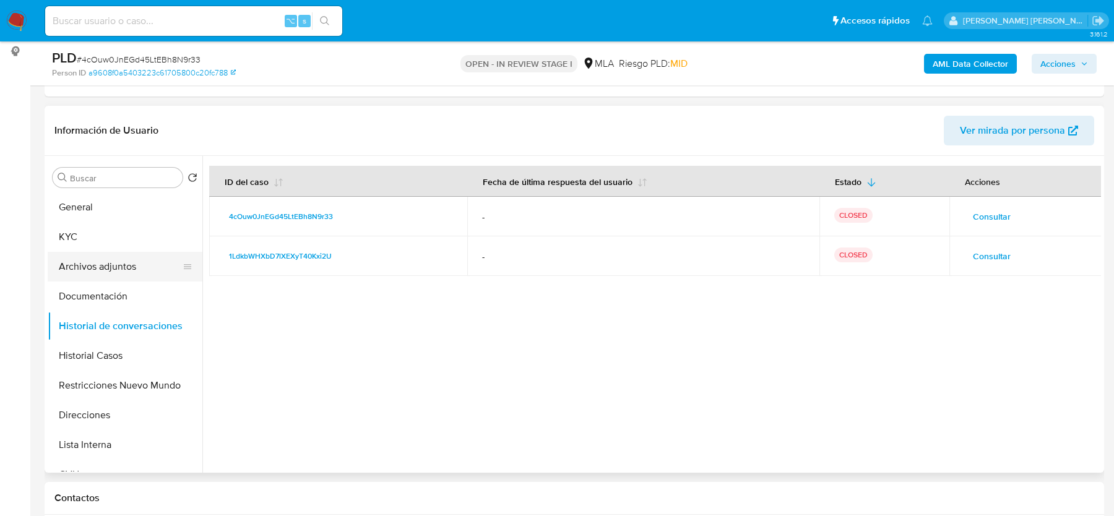
click at [95, 259] on button "Archivos adjuntos" at bounding box center [120, 267] width 145 height 30
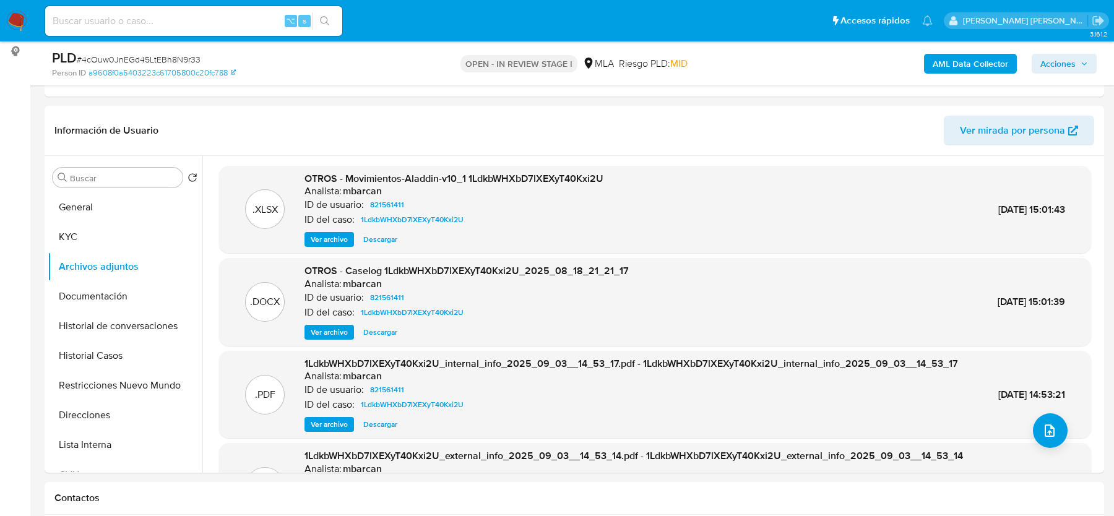
click at [968, 64] on b "AML Data Collector" at bounding box center [971, 64] width 76 height 20
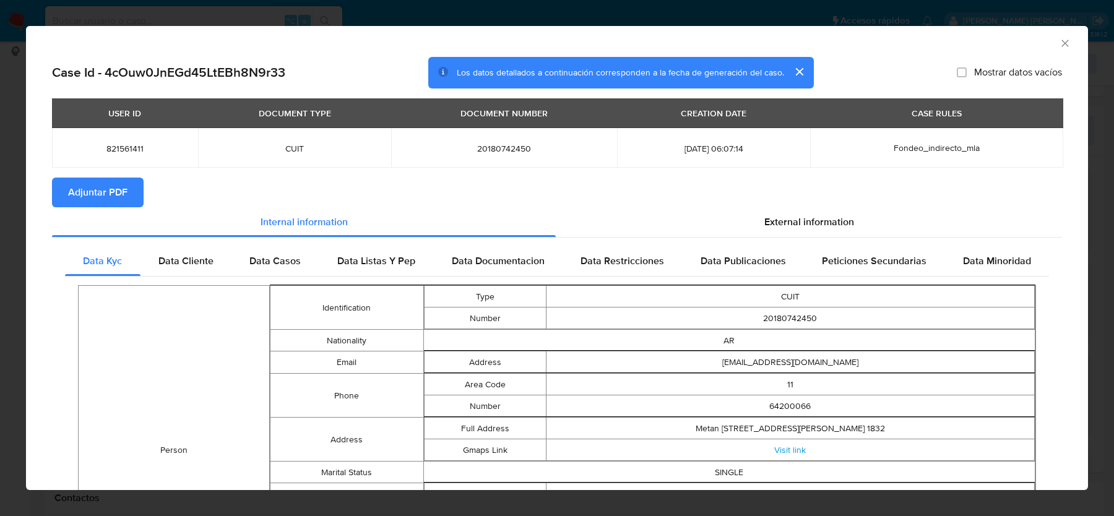
click at [122, 194] on span "Adjuntar PDF" at bounding box center [97, 192] width 59 height 27
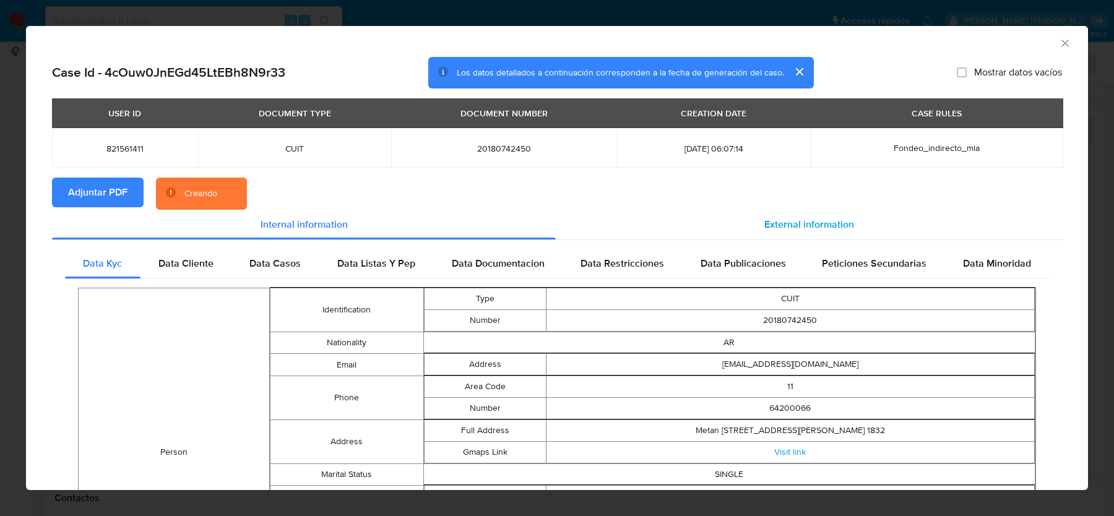
click at [760, 226] on div "External information" at bounding box center [809, 225] width 506 height 30
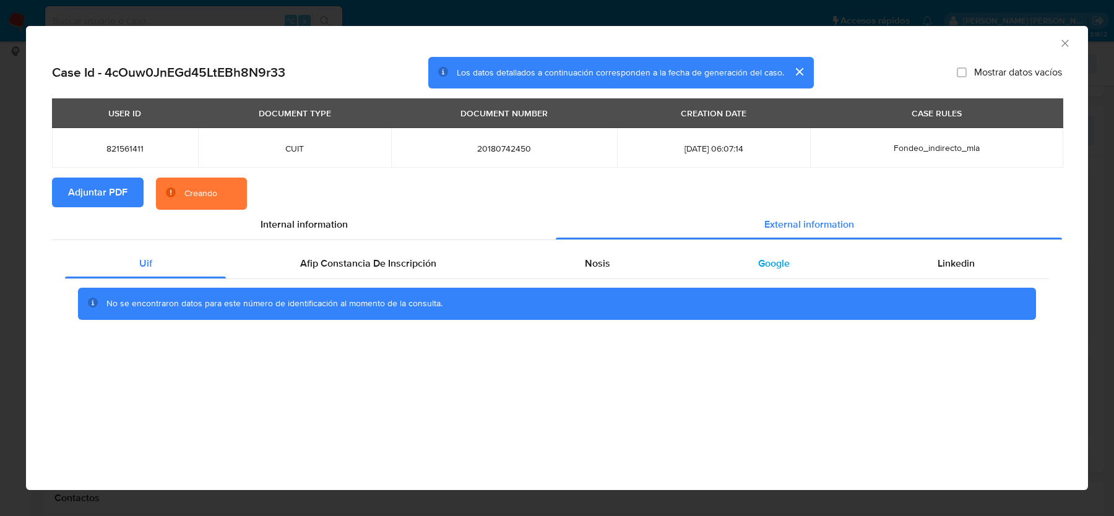
click at [760, 251] on div "Google" at bounding box center [774, 264] width 180 height 30
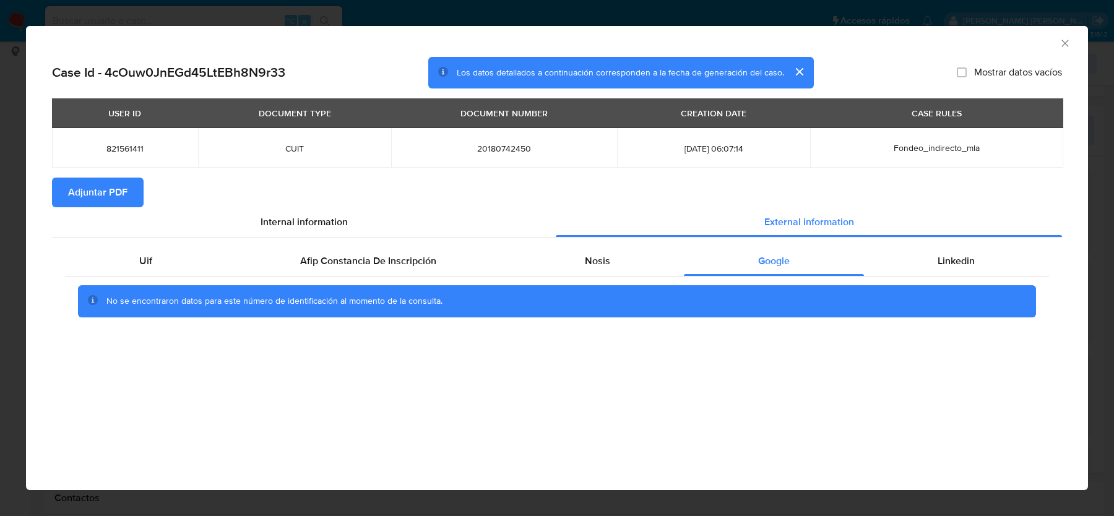
click at [1063, 45] on icon "Cerrar ventana" at bounding box center [1065, 43] width 7 height 7
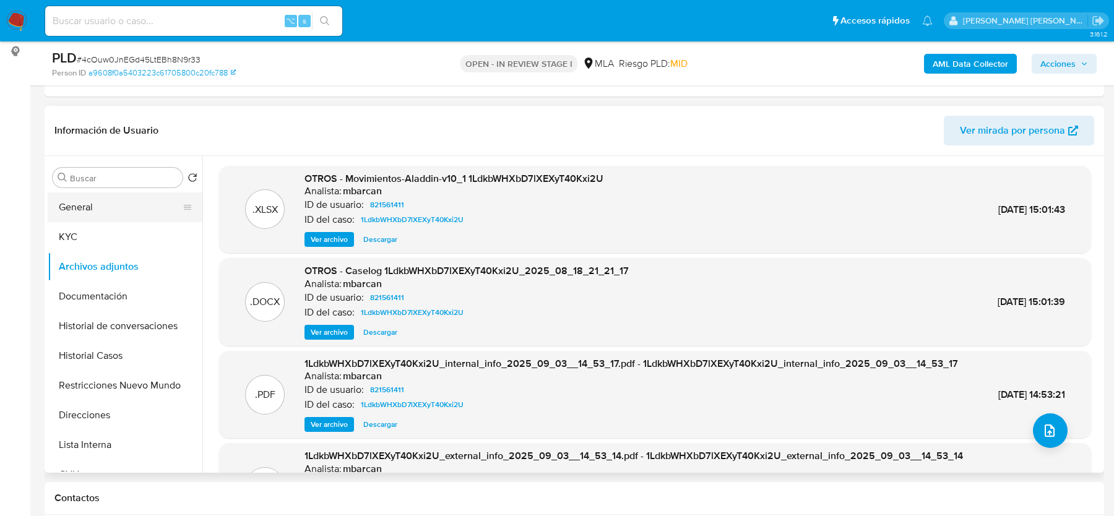
click at [93, 207] on button "General" at bounding box center [120, 208] width 145 height 30
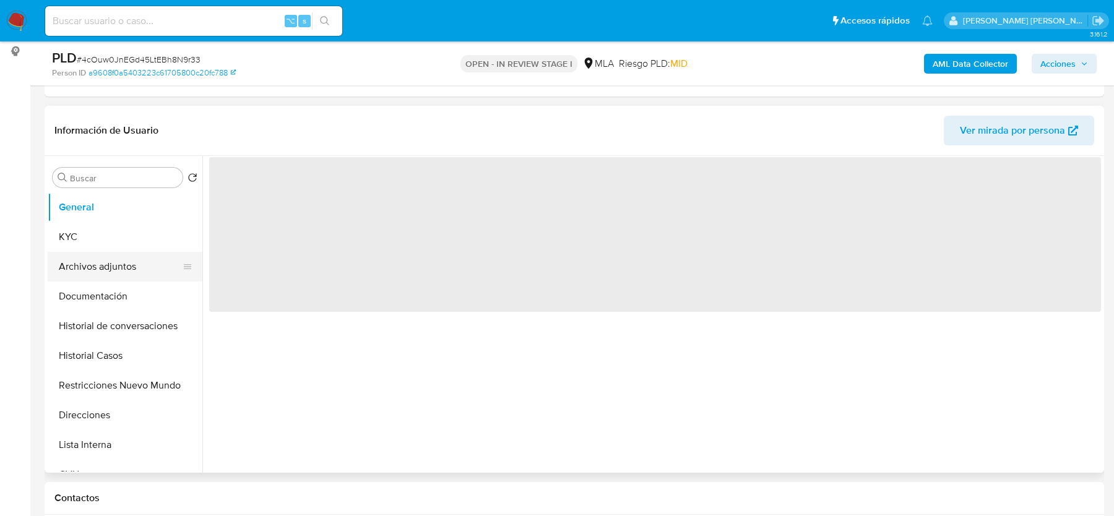
click at [90, 254] on button "Archivos adjuntos" at bounding box center [120, 267] width 145 height 30
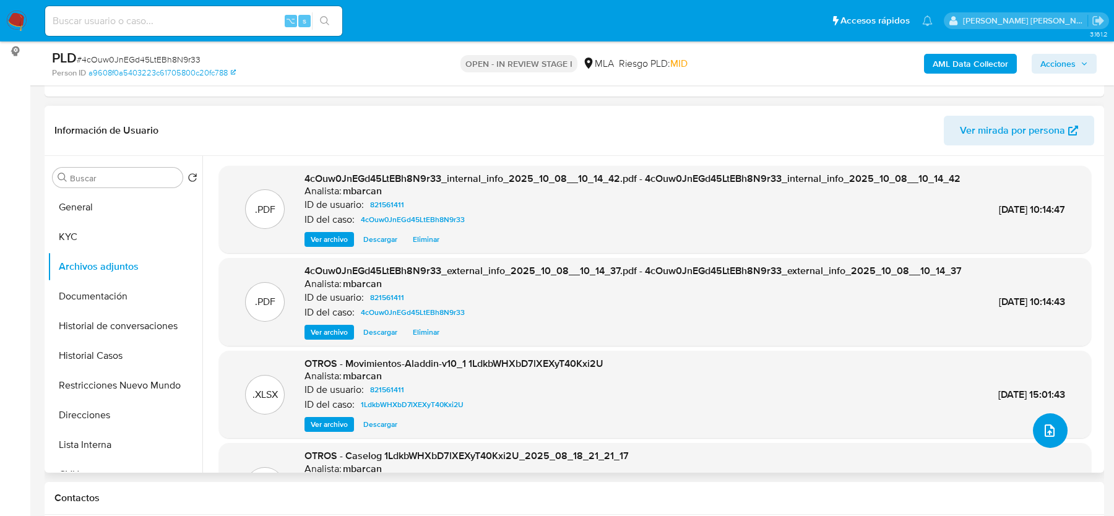
click at [1044, 426] on icon "upload-file" at bounding box center [1050, 430] width 15 height 15
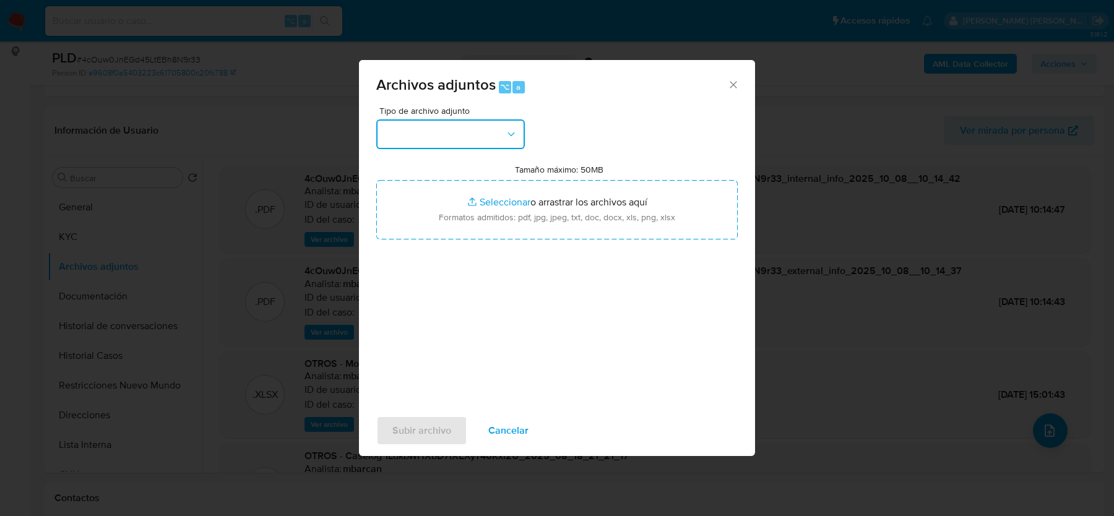
click at [412, 132] on button "button" at bounding box center [450, 134] width 149 height 30
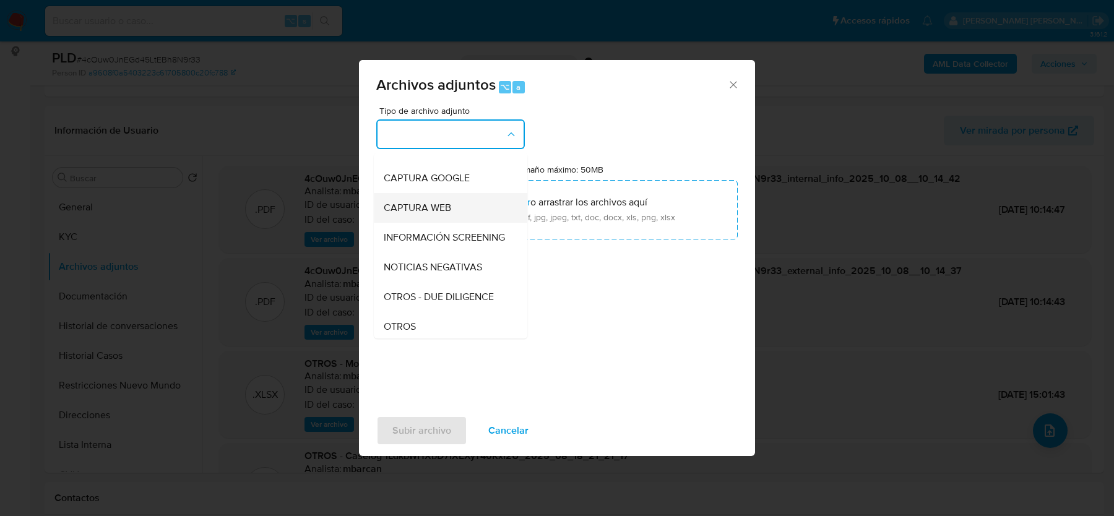
scroll to position [95, 0]
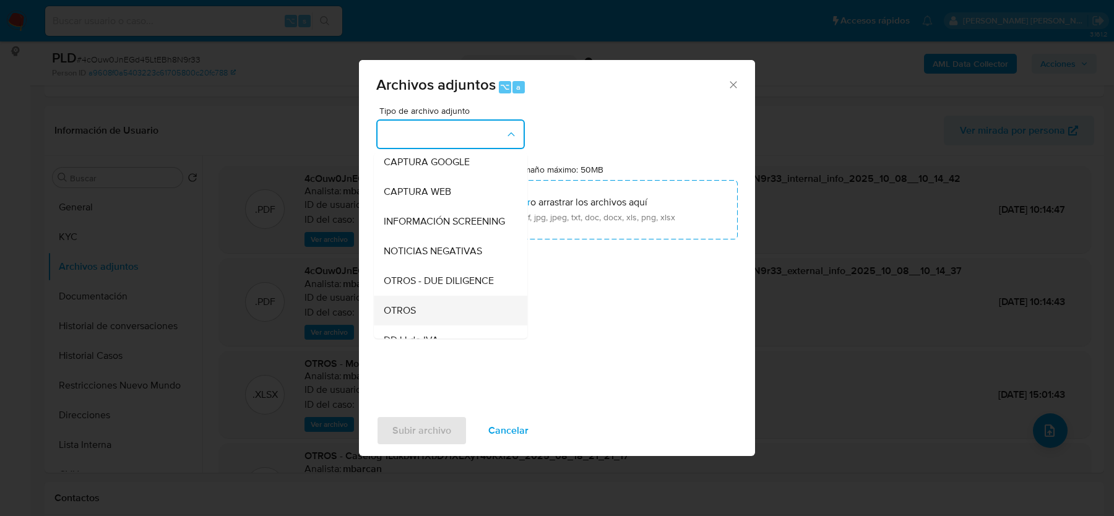
click at [409, 306] on span "OTROS" at bounding box center [400, 311] width 32 height 12
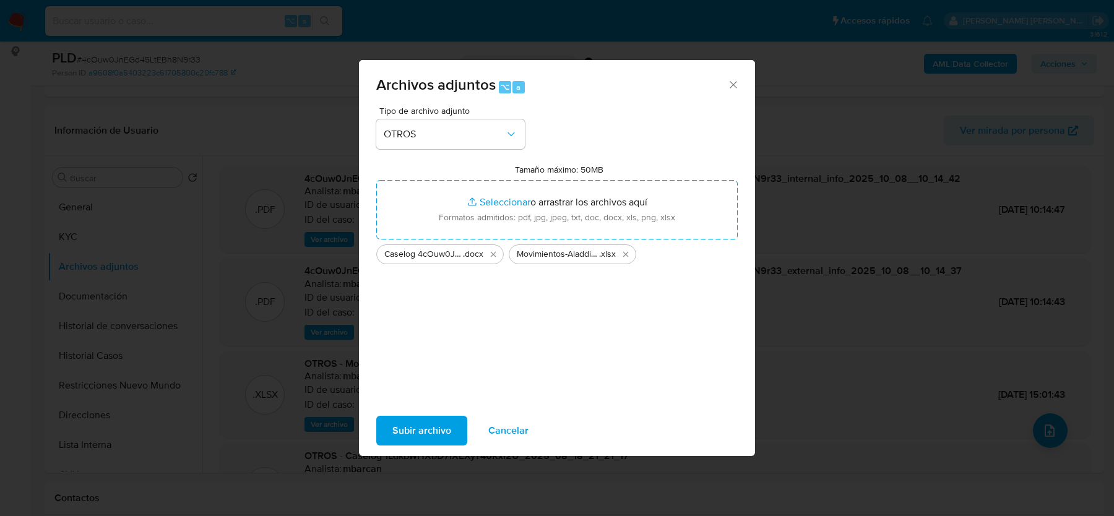
click at [446, 428] on span "Subir archivo" at bounding box center [422, 430] width 59 height 27
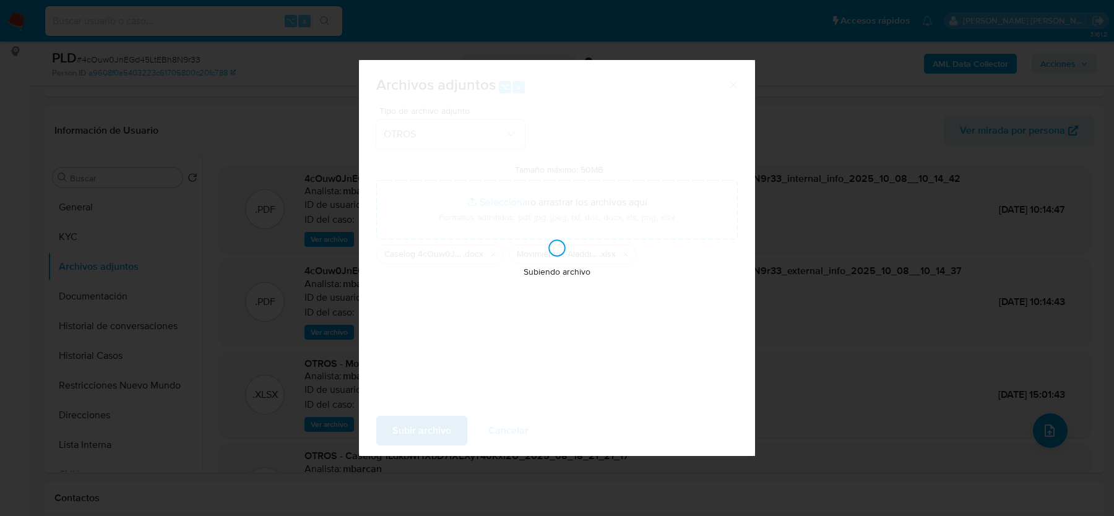
click at [446, 428] on div "Subiendo archivo" at bounding box center [557, 258] width 396 height 396
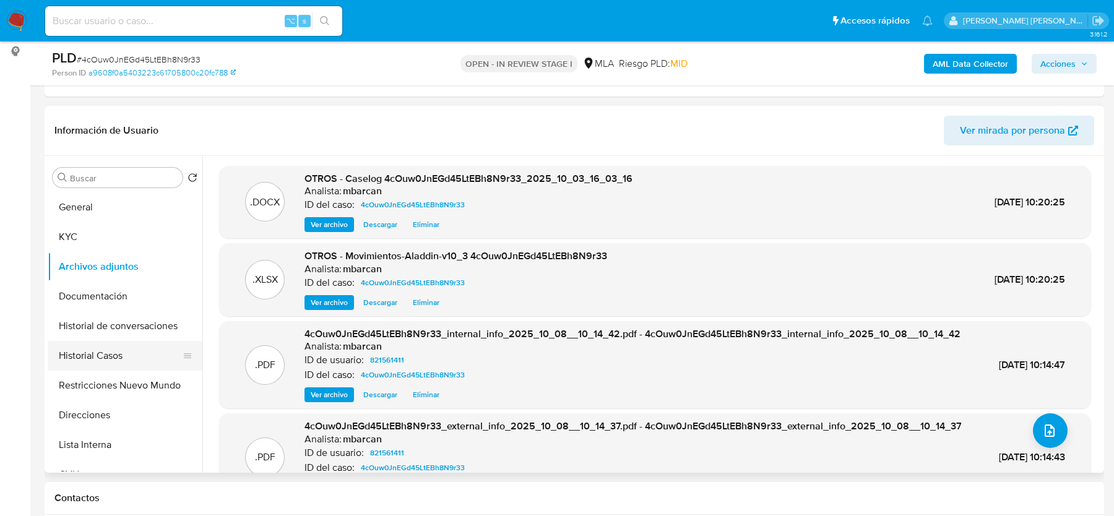
click at [100, 354] on button "Historial Casos" at bounding box center [120, 356] width 145 height 30
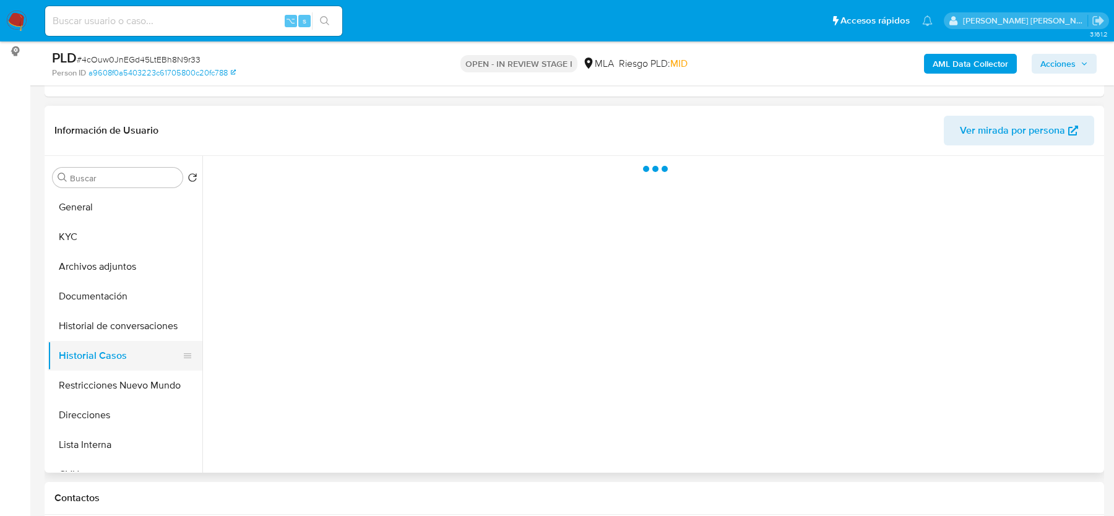
click at [100, 354] on button "Historial Casos" at bounding box center [120, 356] width 145 height 30
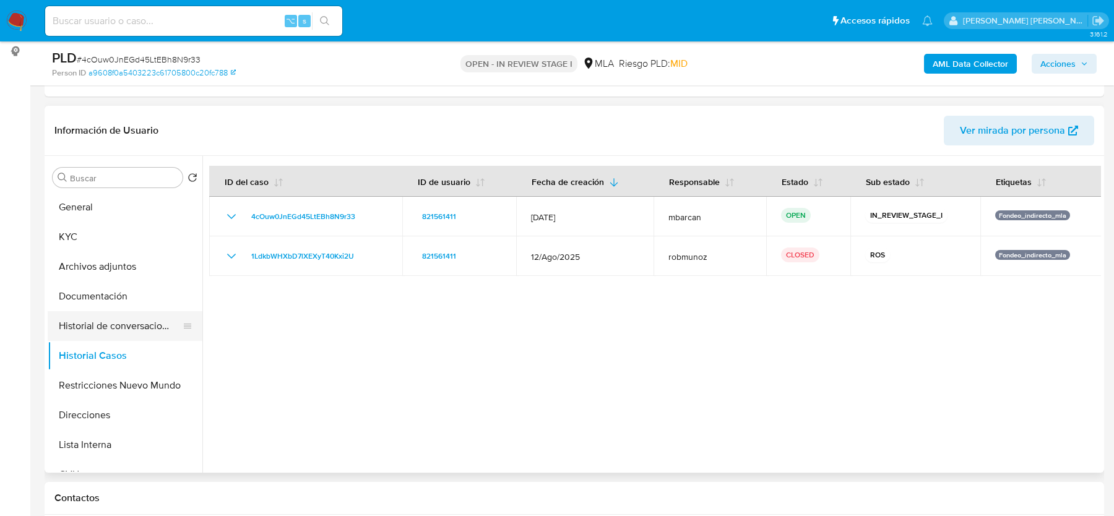
click at [108, 320] on button "Historial de conversaciones" at bounding box center [120, 326] width 145 height 30
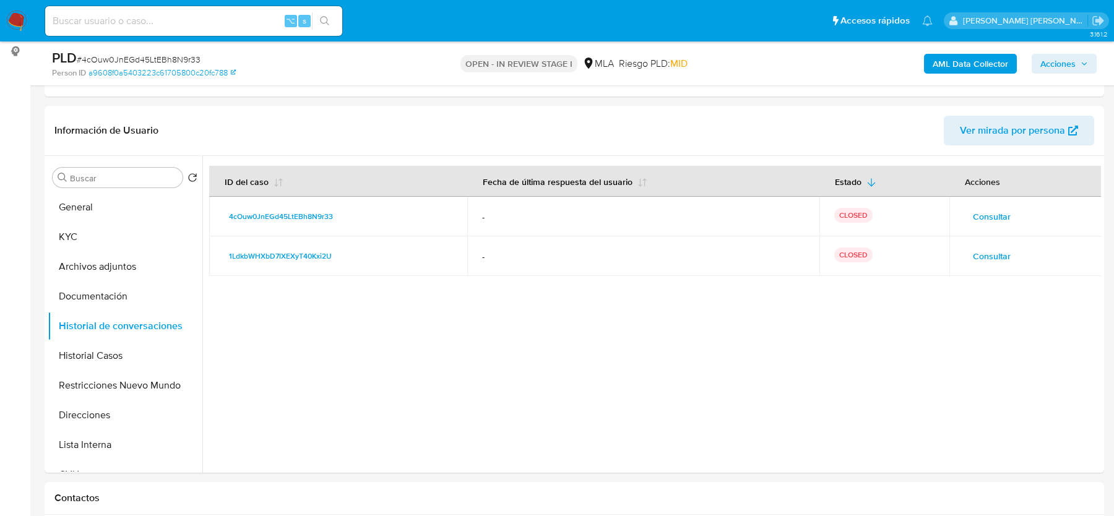
click at [1051, 61] on span "Acciones" at bounding box center [1058, 64] width 35 height 20
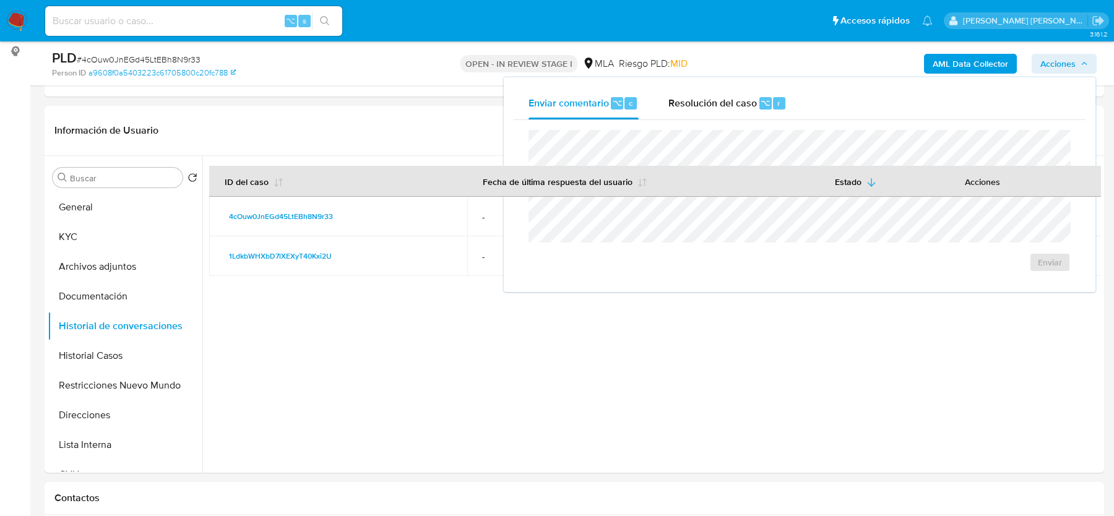
drag, startPoint x: 719, startPoint y: 112, endPoint x: 716, endPoint y: 120, distance: 8.6
click at [719, 112] on div "Resolución del caso ⌥ r" at bounding box center [728, 103] width 118 height 32
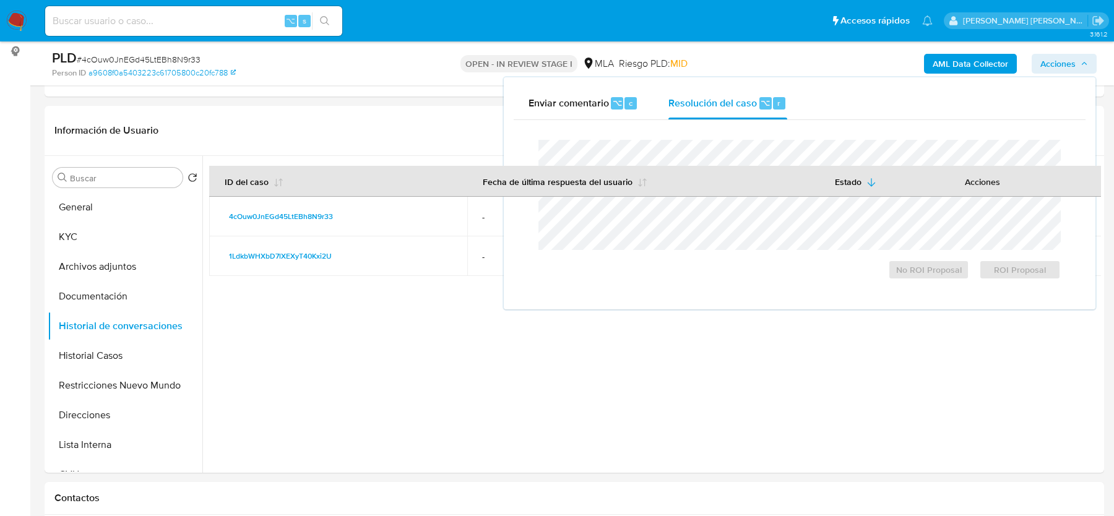
scroll to position [0, 0]
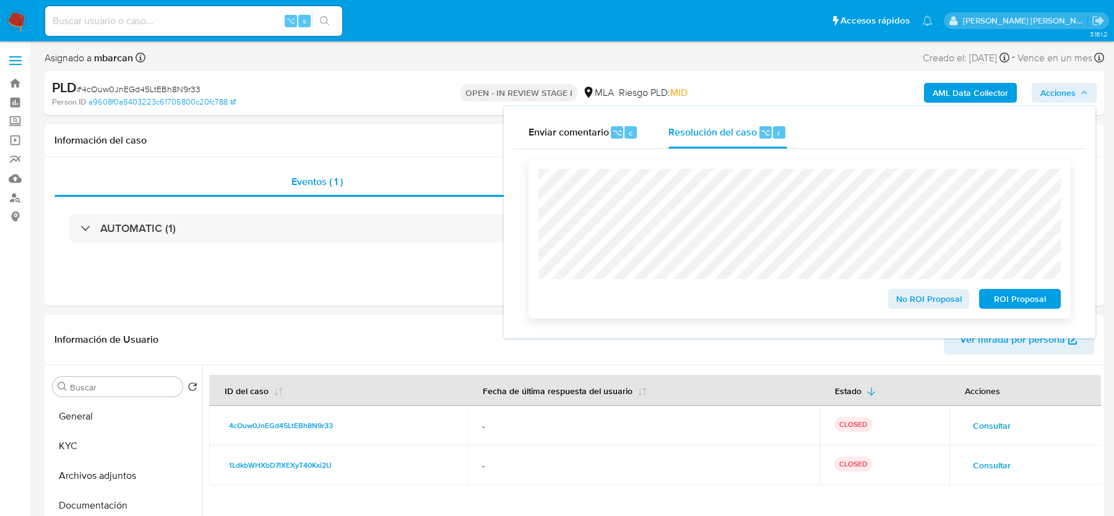
click at [1017, 311] on div "No ROI Proposal ROI Proposal" at bounding box center [800, 239] width 542 height 160
click at [1017, 303] on span "ROI Proposal" at bounding box center [1020, 298] width 64 height 17
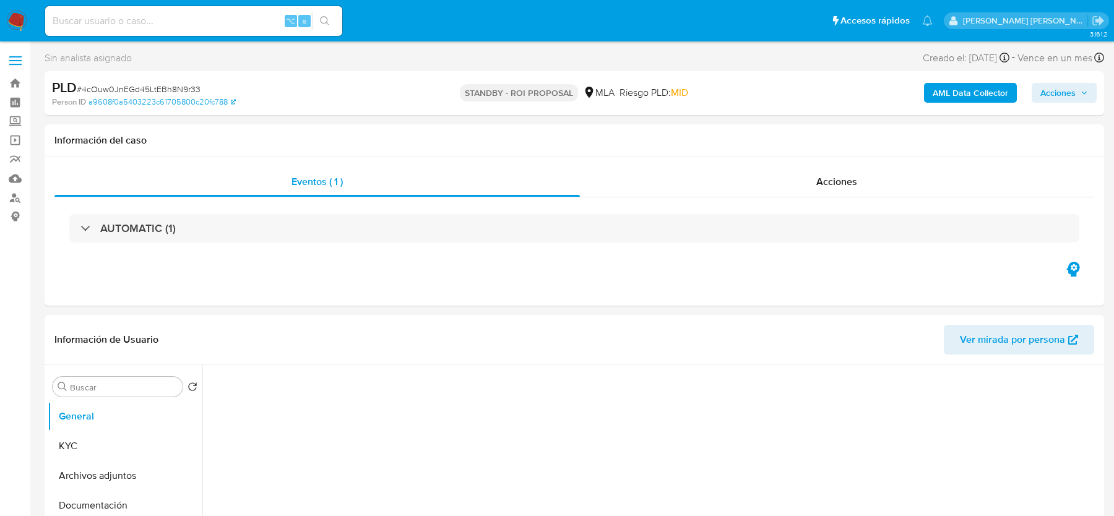
select select "10"
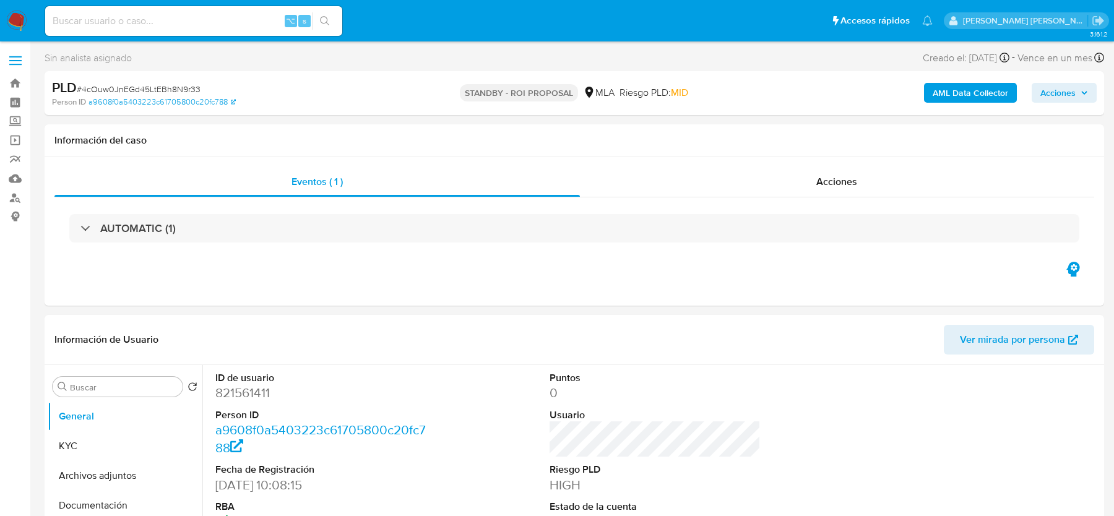
click at [11, 22] on img at bounding box center [16, 21] width 21 height 21
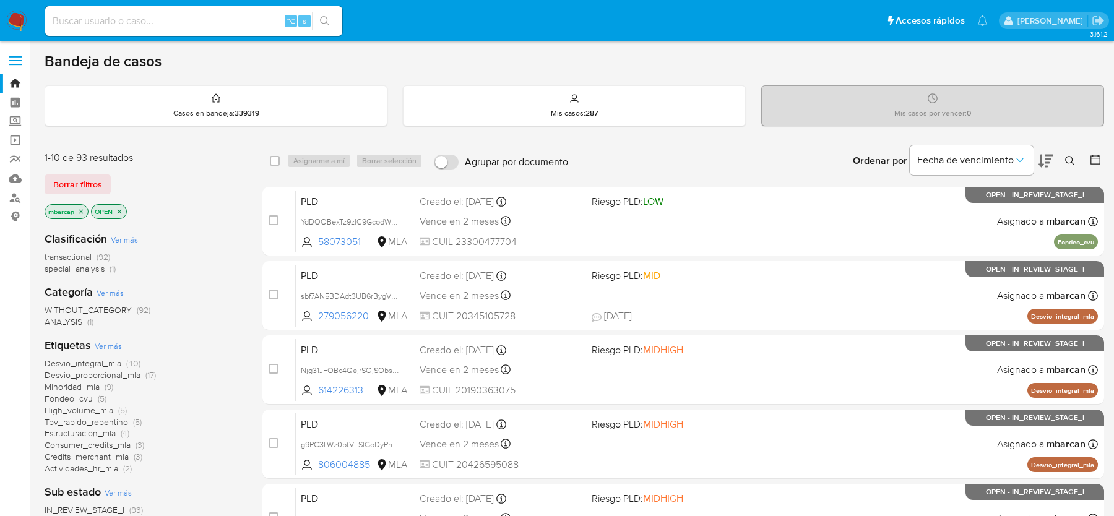
click at [241, 329] on div "Clasificación Ver más transactional (92) special_analysis (1) Categoría Ver más…" at bounding box center [144, 432] width 198 height 421
click at [80, 210] on icon "close-filter" at bounding box center [80, 211] width 7 height 7
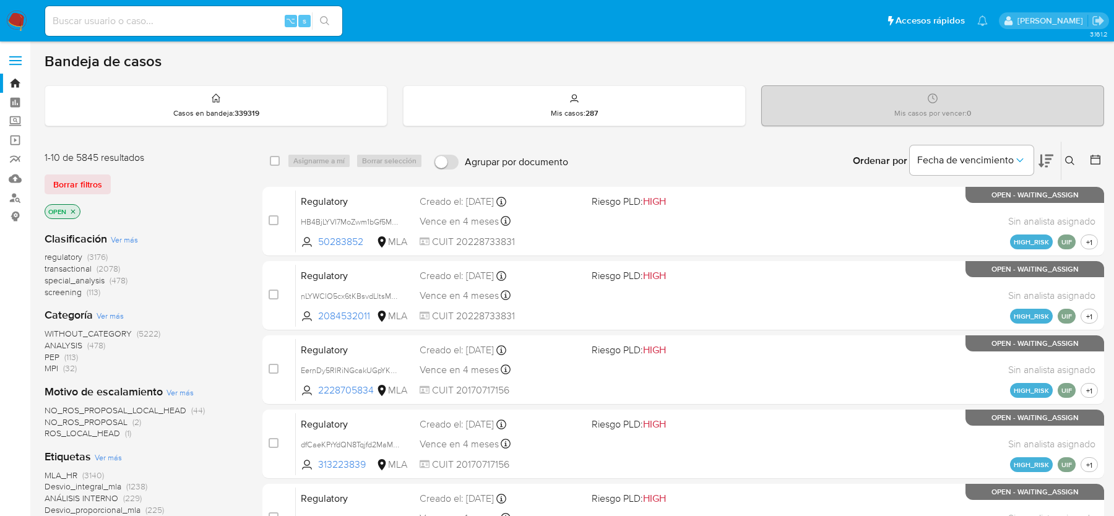
click at [152, 19] on input at bounding box center [193, 21] width 297 height 16
paste input "Gs0pAlKYiSxZMOwrRc17HhJi"
type input "Gs0pAlKYiSxZMOwrRc17HhJi"
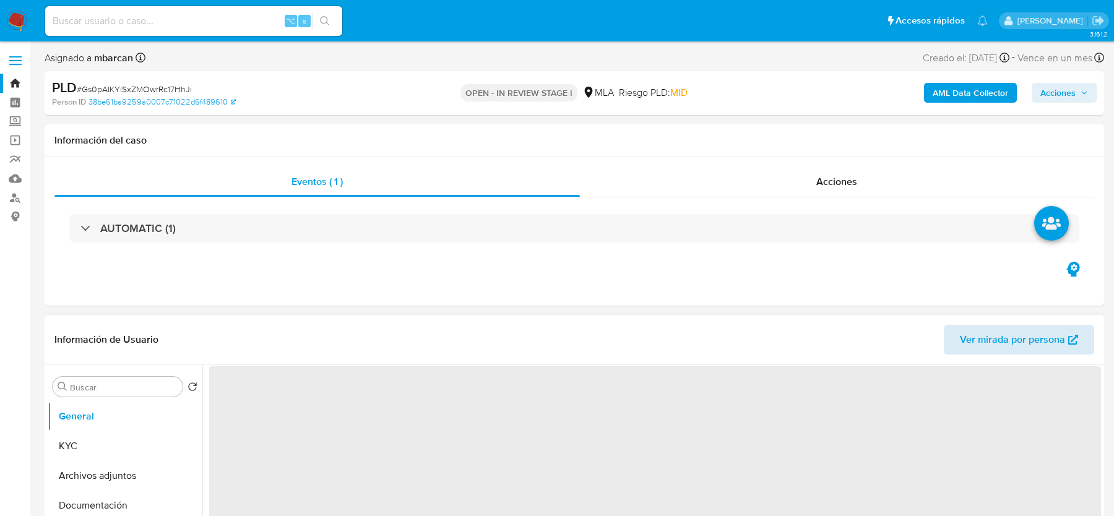
select select "10"
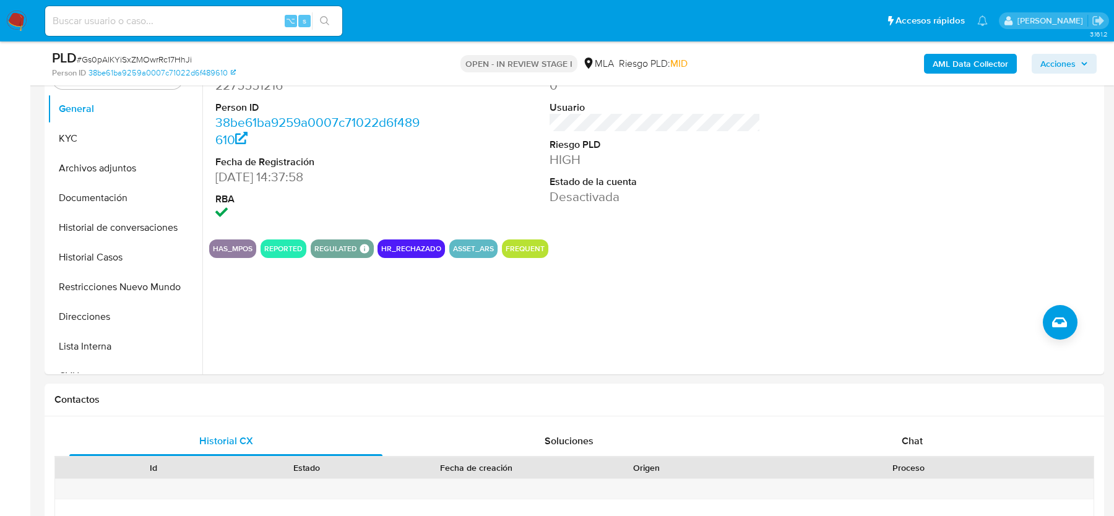
scroll to position [308, 0]
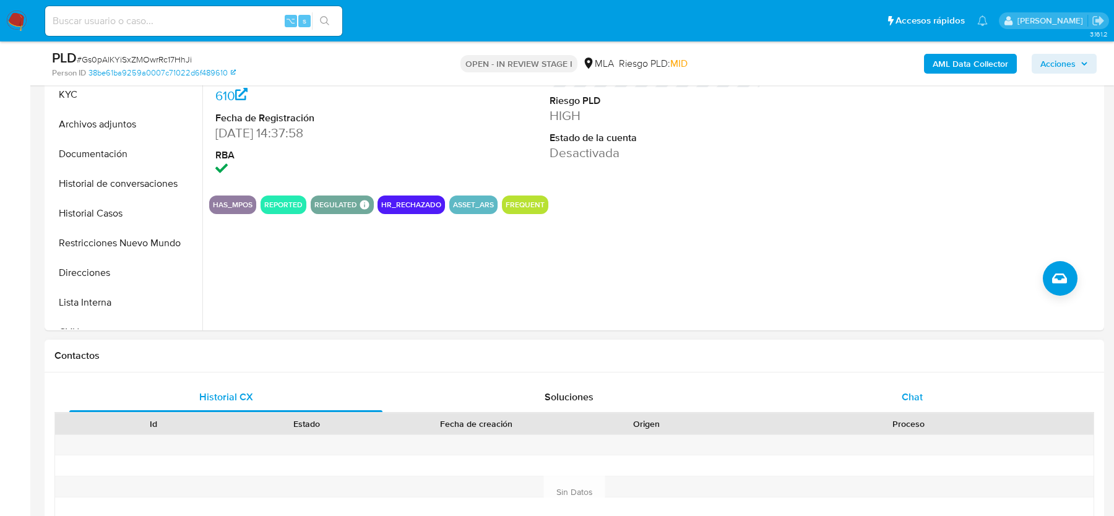
click at [908, 393] on span "Chat" at bounding box center [912, 397] width 21 height 14
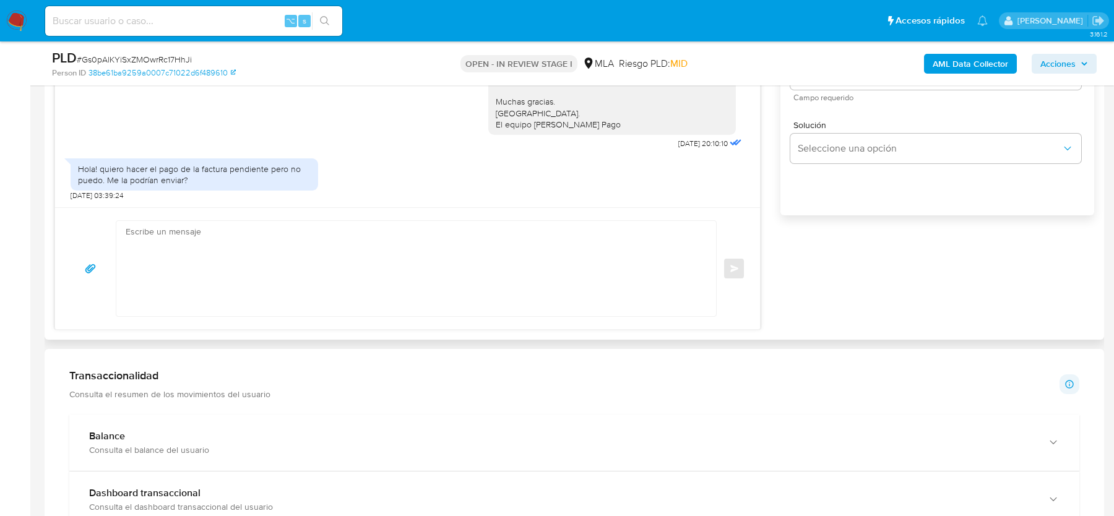
scroll to position [813, 0]
